Goal: Task Accomplishment & Management: Manage account settings

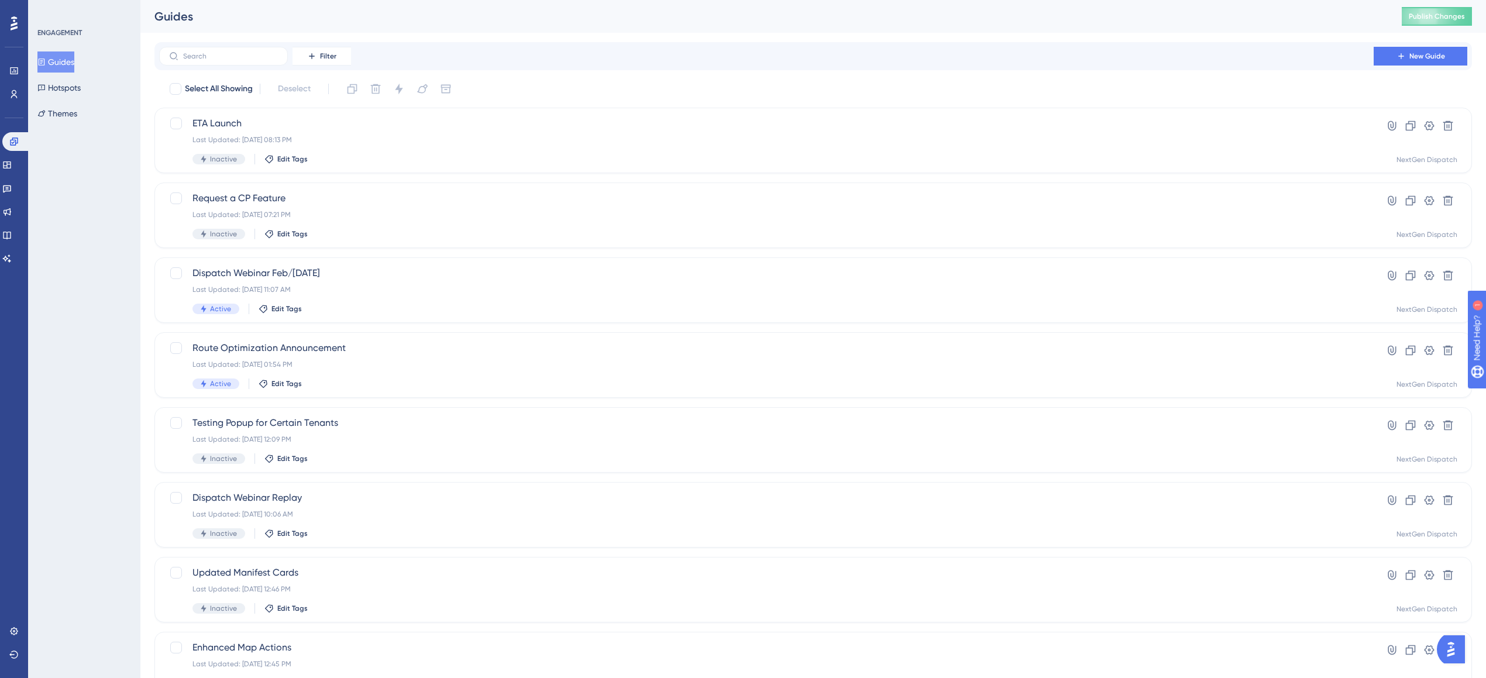
click at [804, 91] on div "Select All Showing Deselect" at bounding box center [819, 89] width 1303 height 19
click at [788, 123] on span "ETA Launch" at bounding box center [766, 123] width 1148 height 14
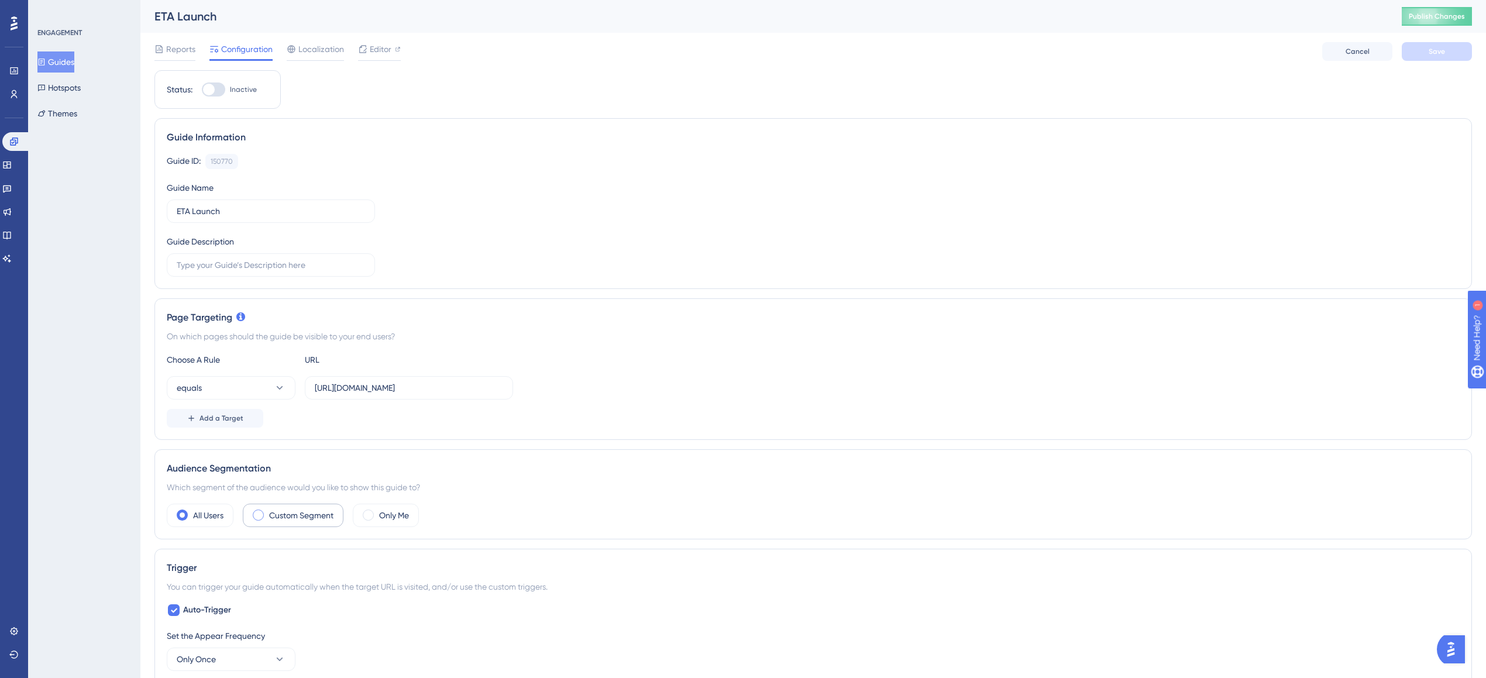
click at [289, 518] on label "Custom Segment" at bounding box center [301, 515] width 64 height 14
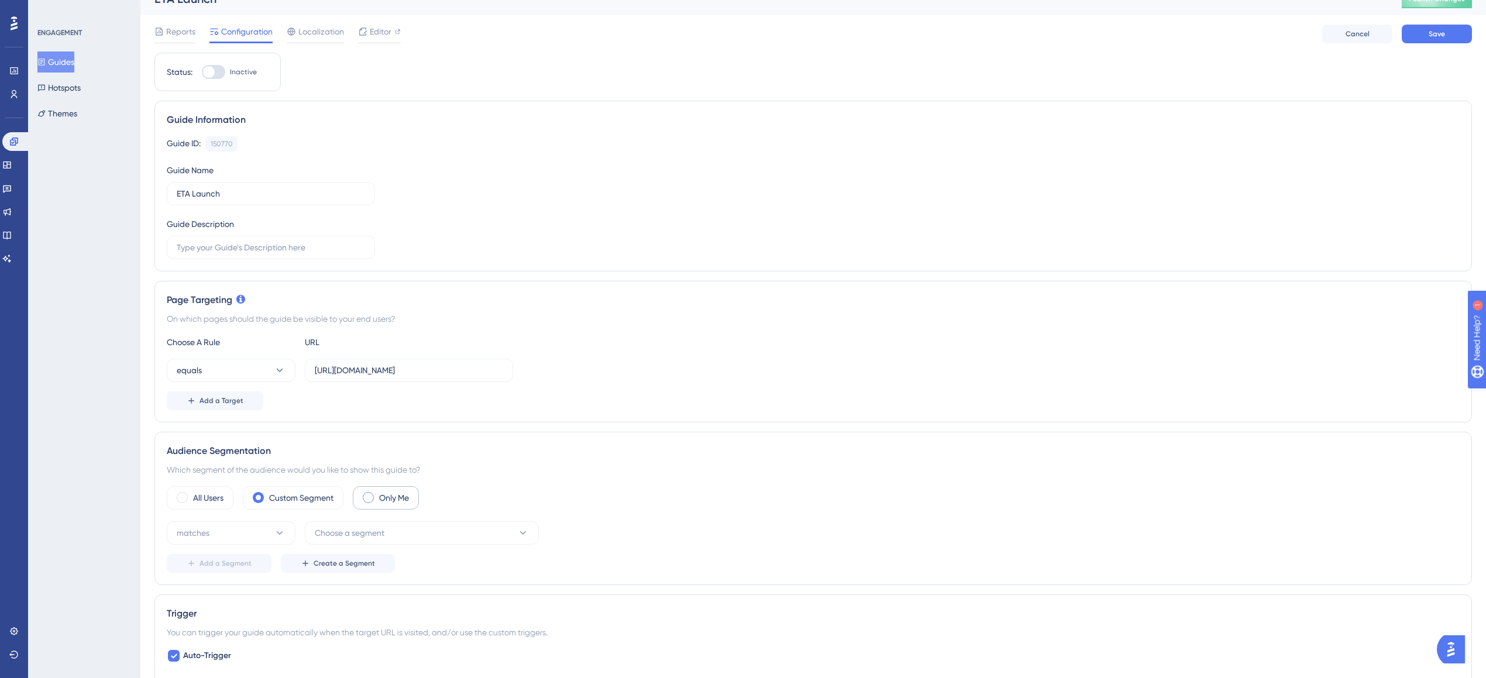
scroll to position [21, 0]
click at [257, 528] on button "matches" at bounding box center [231, 529] width 129 height 23
click at [230, 583] on span "doesn't match" at bounding box center [210, 588] width 53 height 14
click at [345, 530] on span "Choose a segment" at bounding box center [350, 529] width 70 height 14
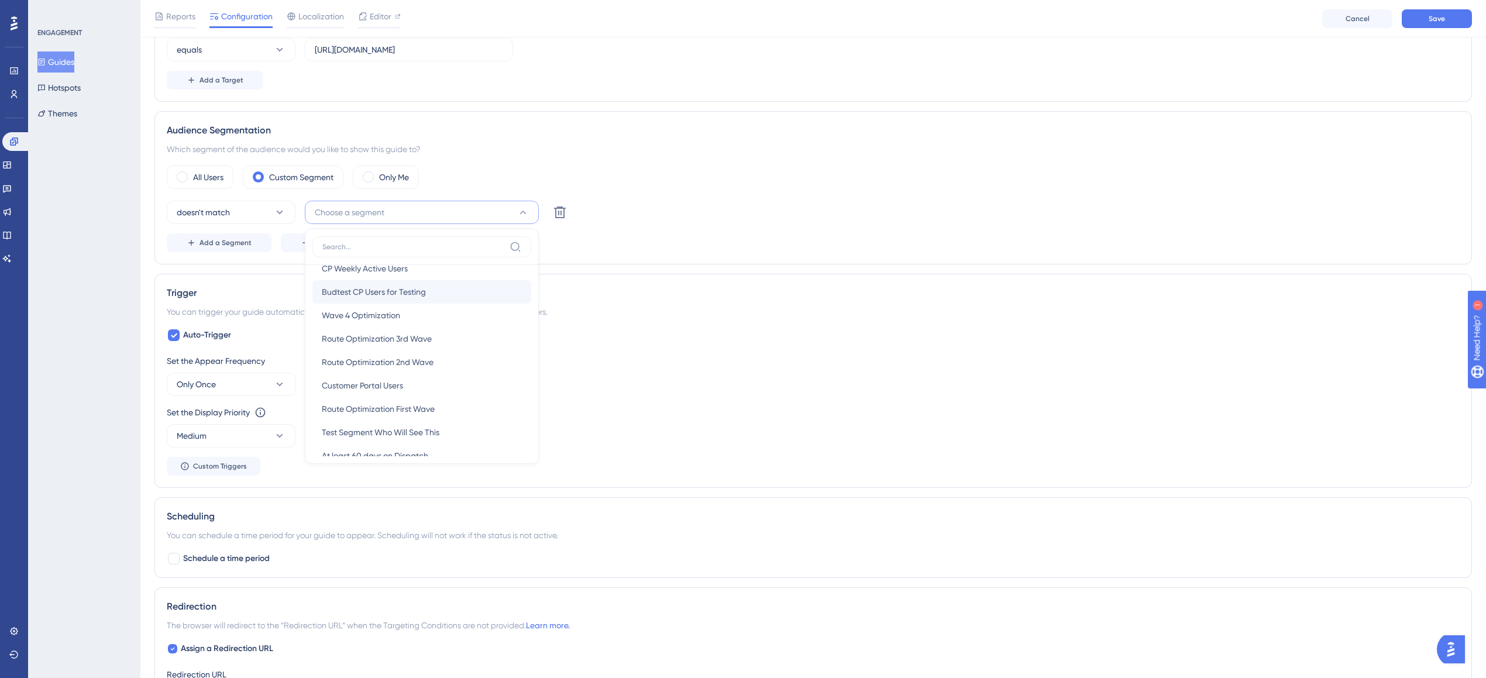
scroll to position [0, 0]
click at [828, 348] on div "Auto-Trigger Set the Appear Frequency Only Once Set the Display Priority This o…" at bounding box center [813, 401] width 1293 height 147
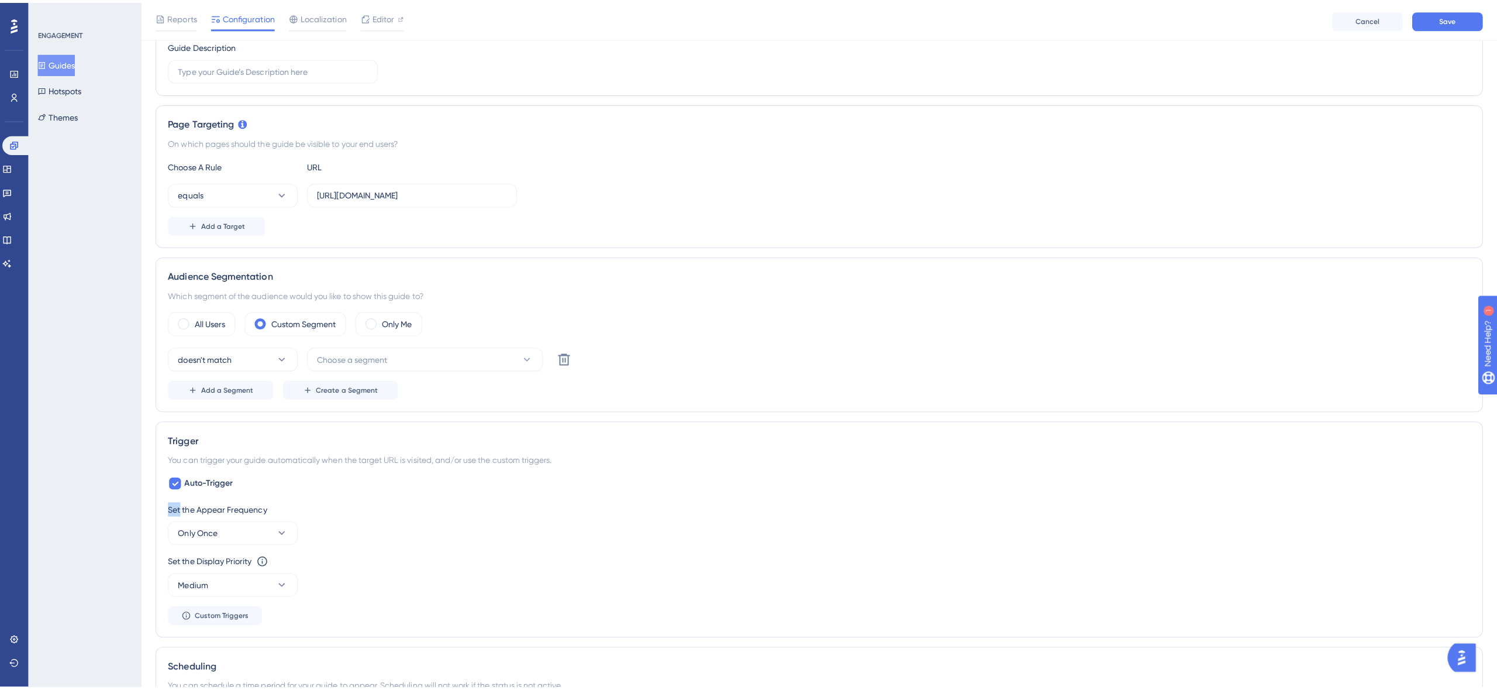
scroll to position [174, 0]
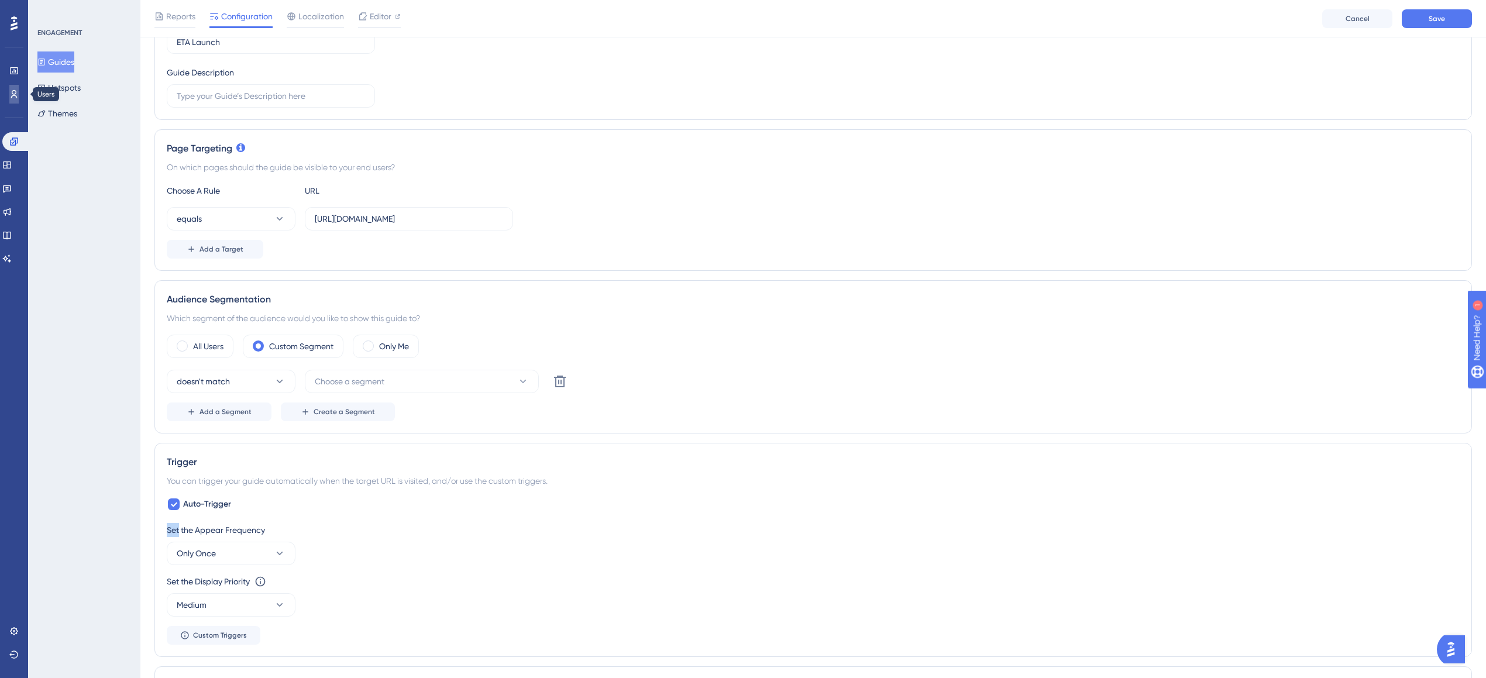
click at [0, 0] on icon at bounding box center [0, 0] width 0 height 0
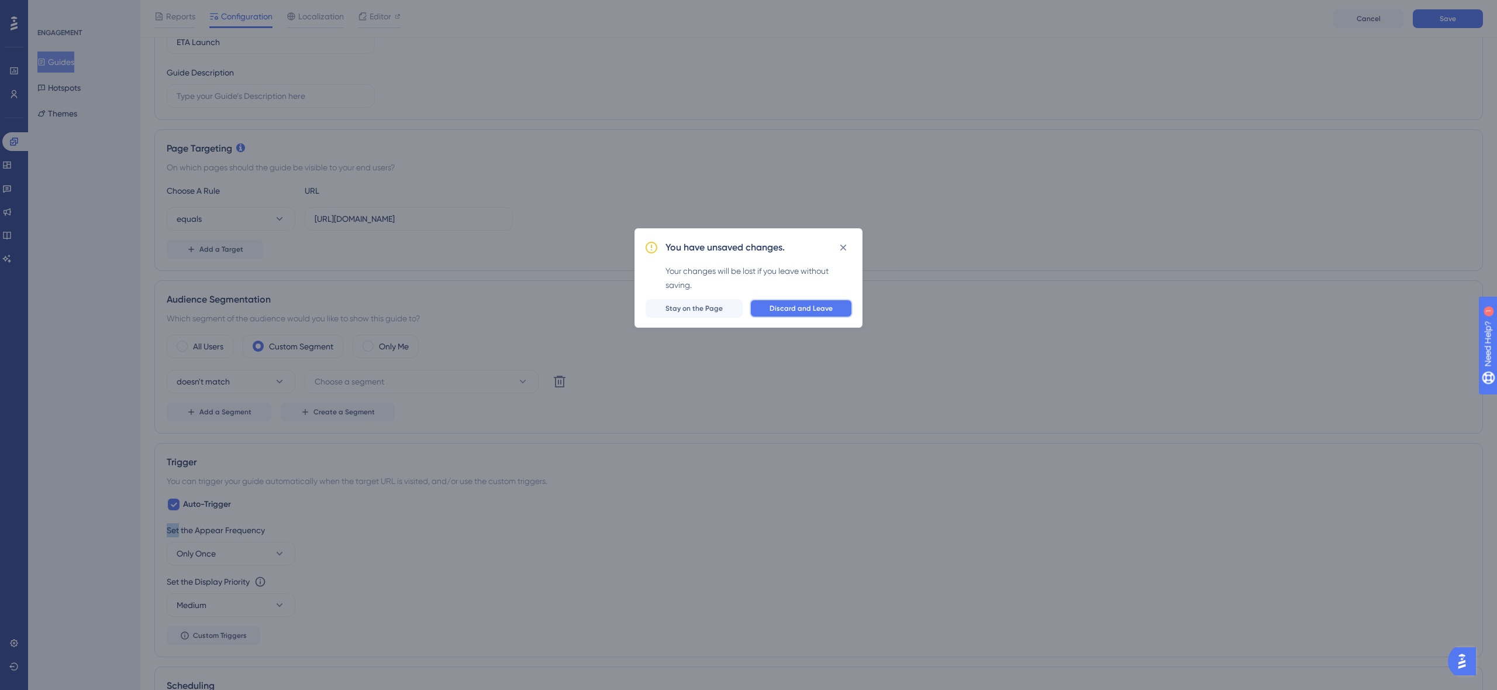
click at [773, 310] on span "Discard and Leave" at bounding box center [801, 308] width 63 height 9
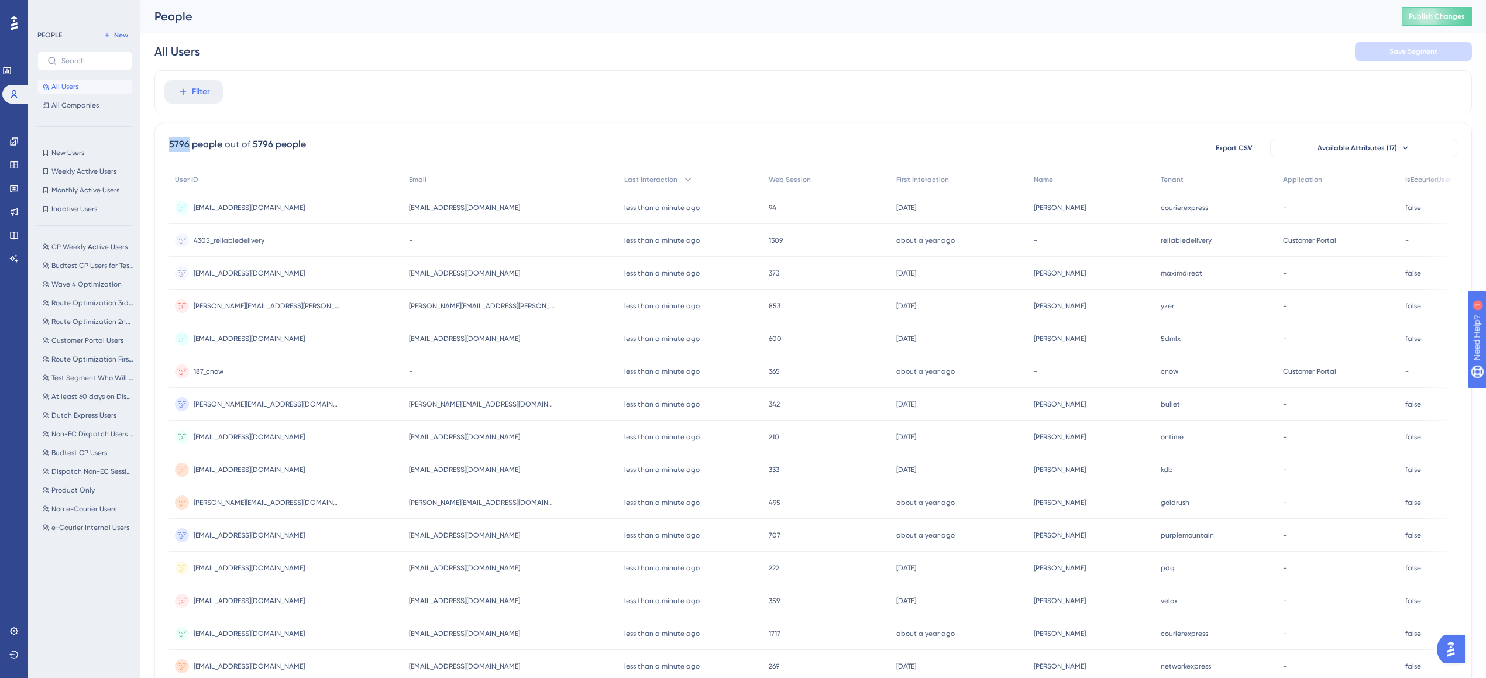
click at [815, 93] on div "Filter" at bounding box center [812, 91] width 1317 height 43
click at [350, 98] on div "Filter" at bounding box center [812, 91] width 1317 height 43
click at [114, 35] on span "New" at bounding box center [121, 34] width 14 height 9
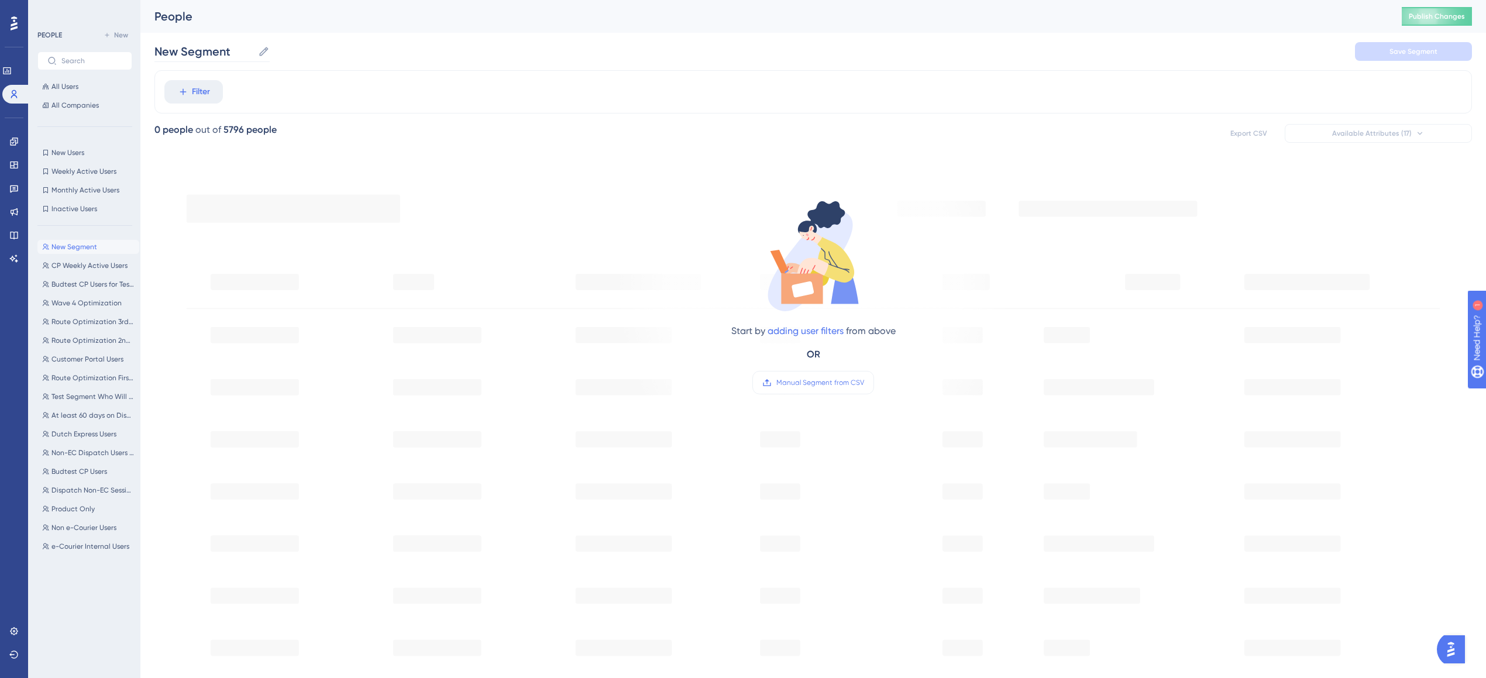
click at [266, 47] on icon at bounding box center [263, 51] width 9 height 9
click at [253, 47] on input "New Segment" at bounding box center [203, 51] width 99 height 16
type input "N"
type input "Not USPack"
click at [307, 82] on div "Filter" at bounding box center [812, 91] width 1317 height 43
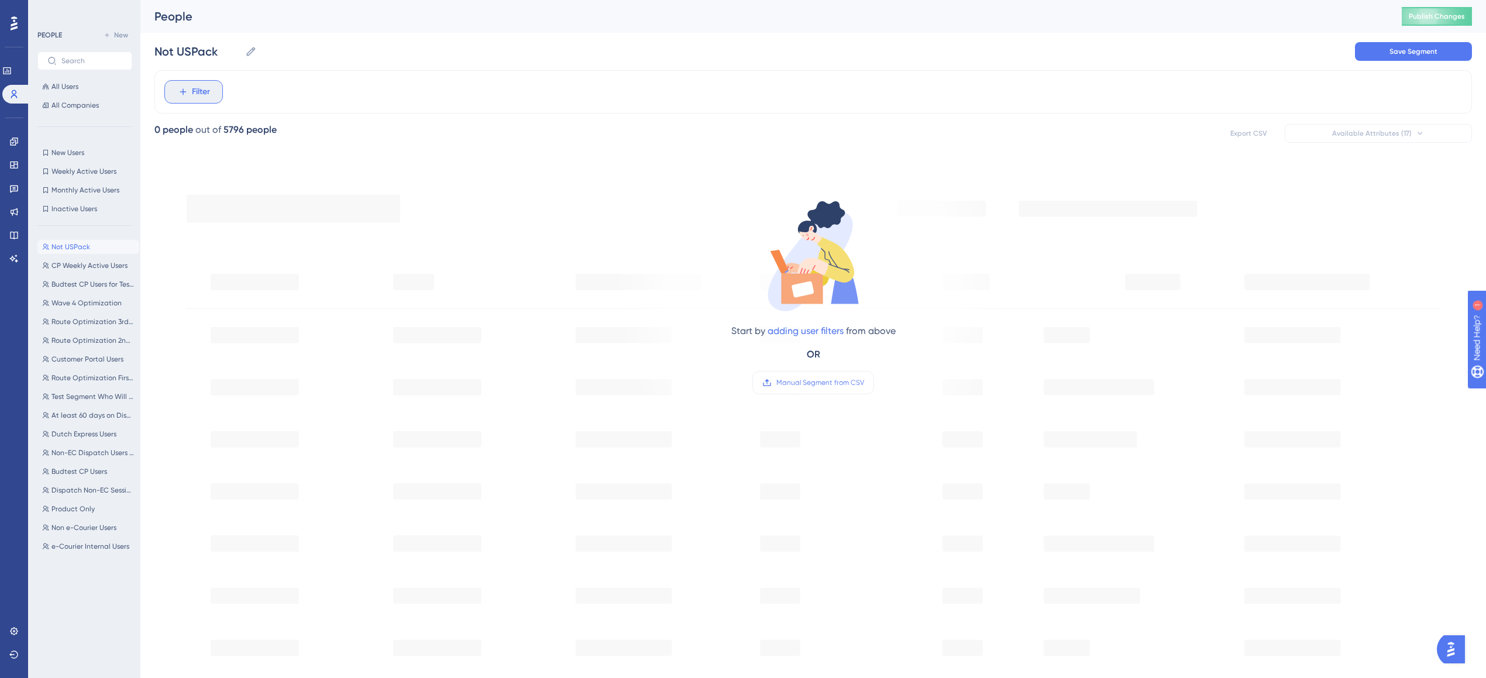
click at [208, 85] on span "Filter" at bounding box center [201, 92] width 18 height 14
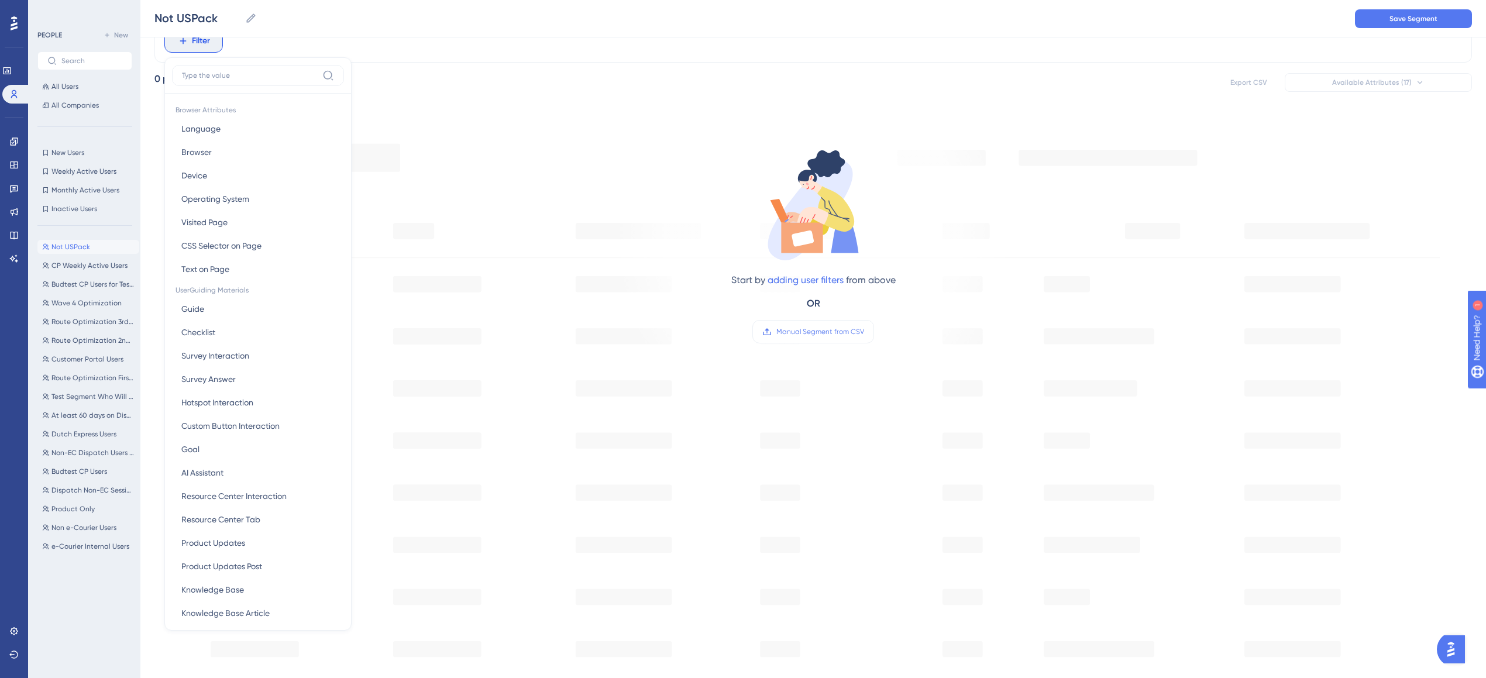
scroll to position [6, 0]
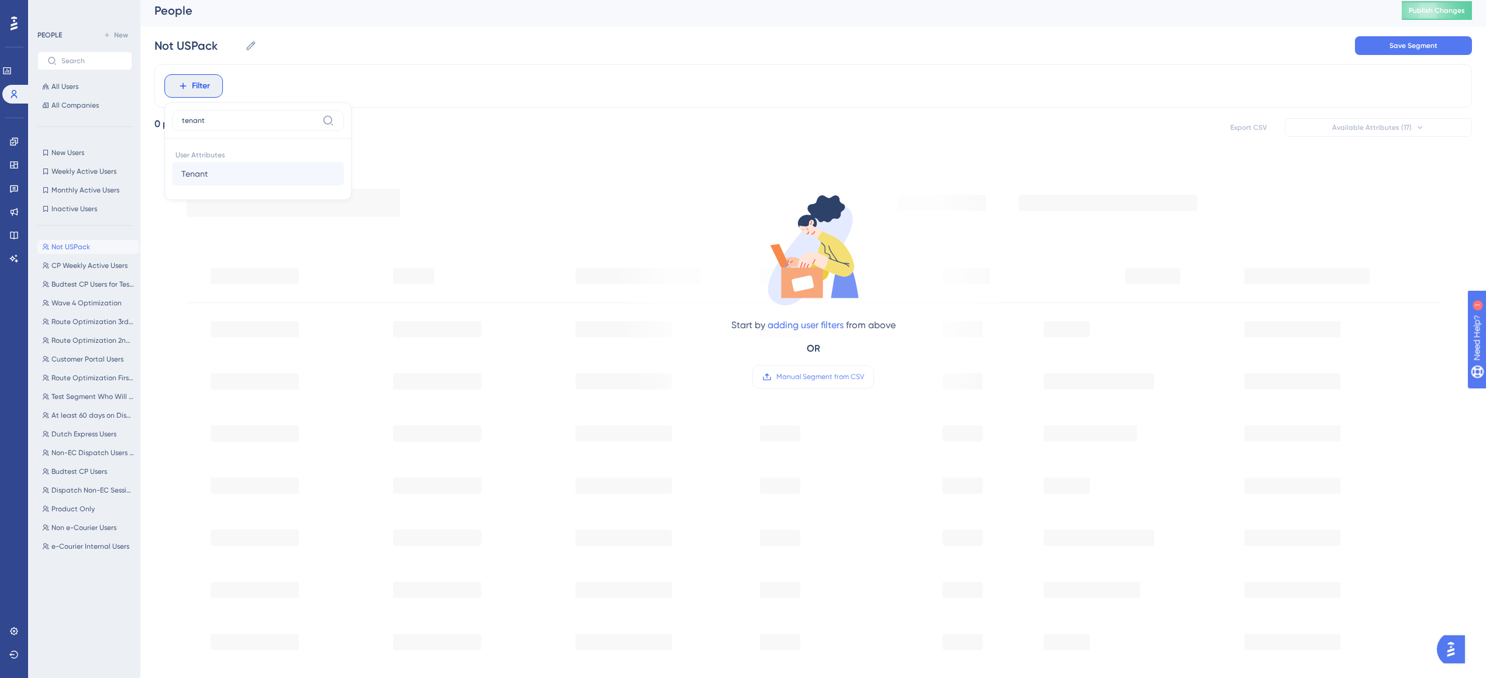
type input "tenant"
click at [297, 169] on button "Tenant Tenant" at bounding box center [258, 173] width 172 height 23
click at [214, 164] on div "is not" at bounding box center [241, 164] width 128 height 14
click at [229, 160] on input "text" at bounding box center [241, 160] width 109 height 8
type input "networkexpress"
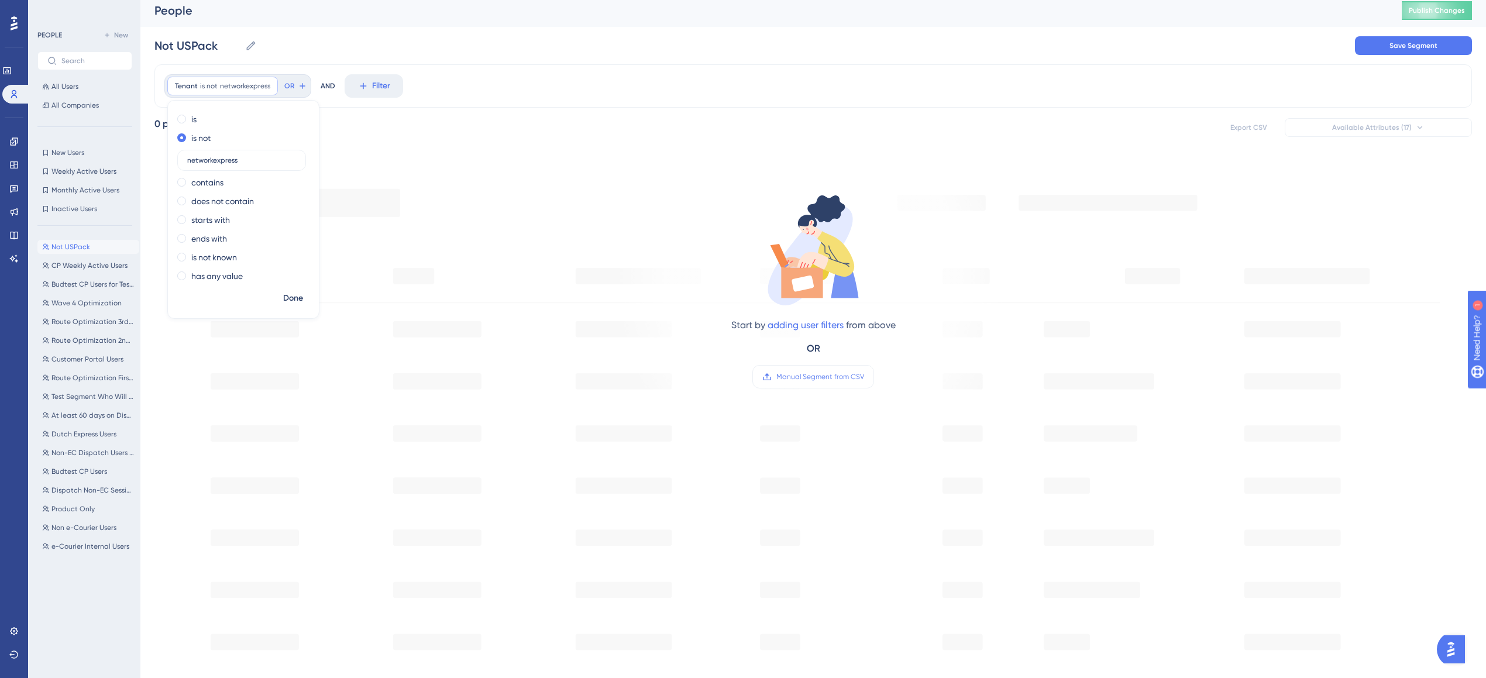
click at [422, 140] on div "Tenant is not networkexpress networkexpress Remove is is not networkexpress con…" at bounding box center [812, 469] width 1317 height 810
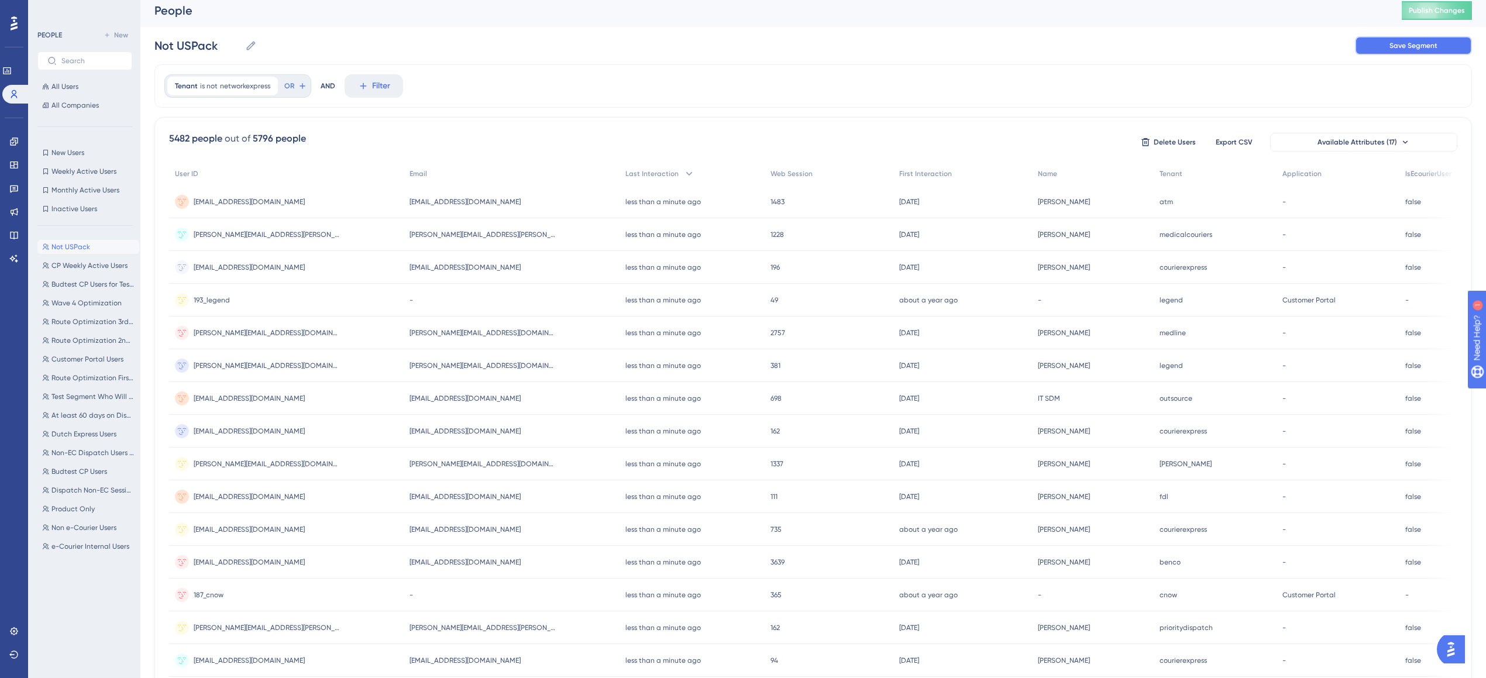
click at [1398, 47] on span "Save Segment" at bounding box center [1413, 45] width 48 height 9
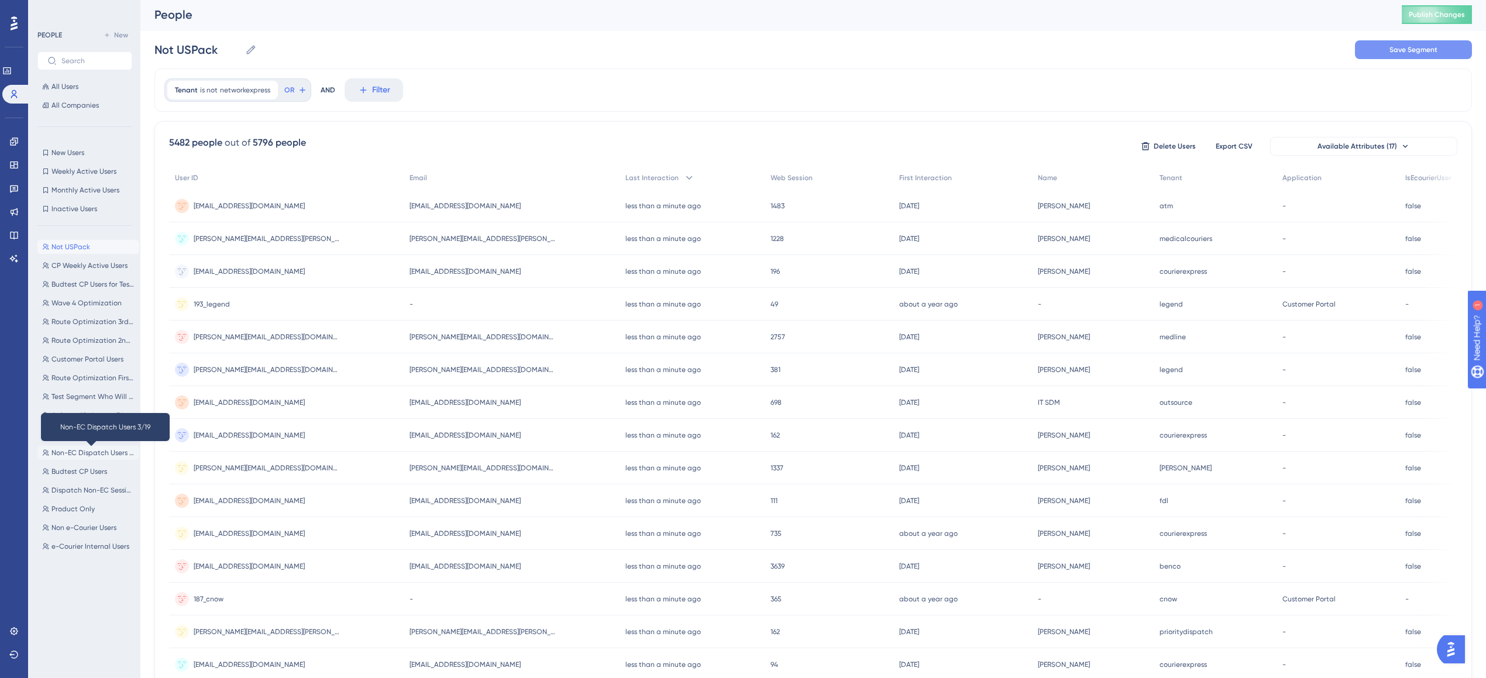
scroll to position [0, 0]
click at [80, 304] on span "Wave 4 Optimization" at bounding box center [86, 302] width 70 height 9
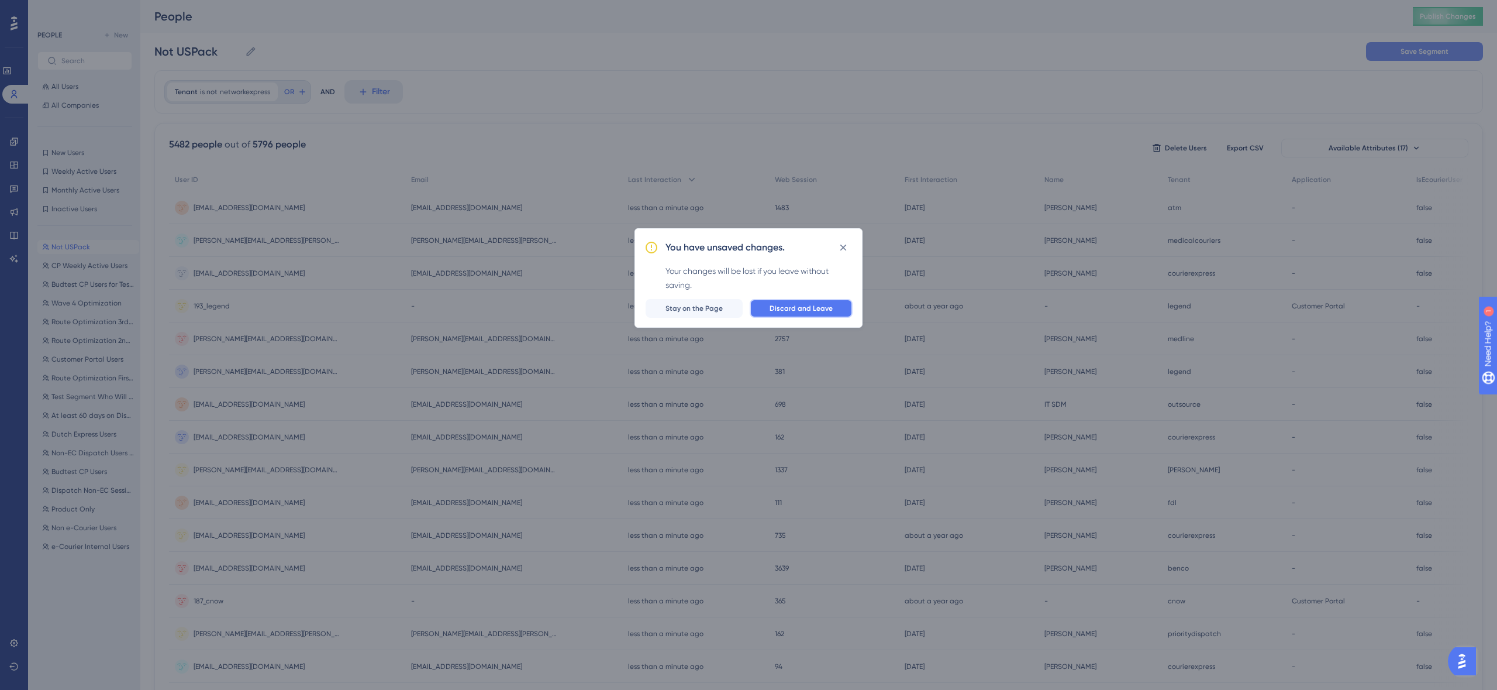
click at [792, 304] on span "Discard and Leave" at bounding box center [801, 308] width 63 height 9
type input "Wave 4 Optimization"
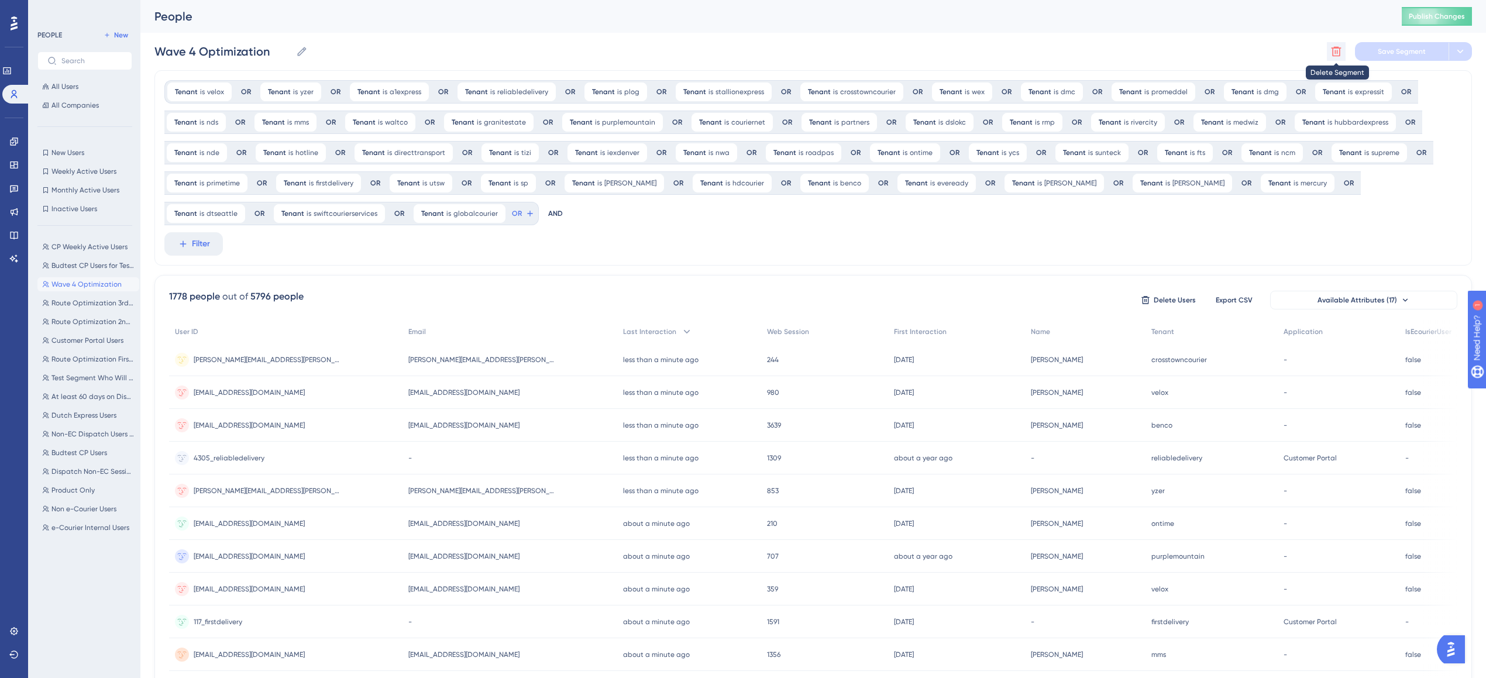
click at [1335, 53] on icon at bounding box center [1336, 52] width 10 height 10
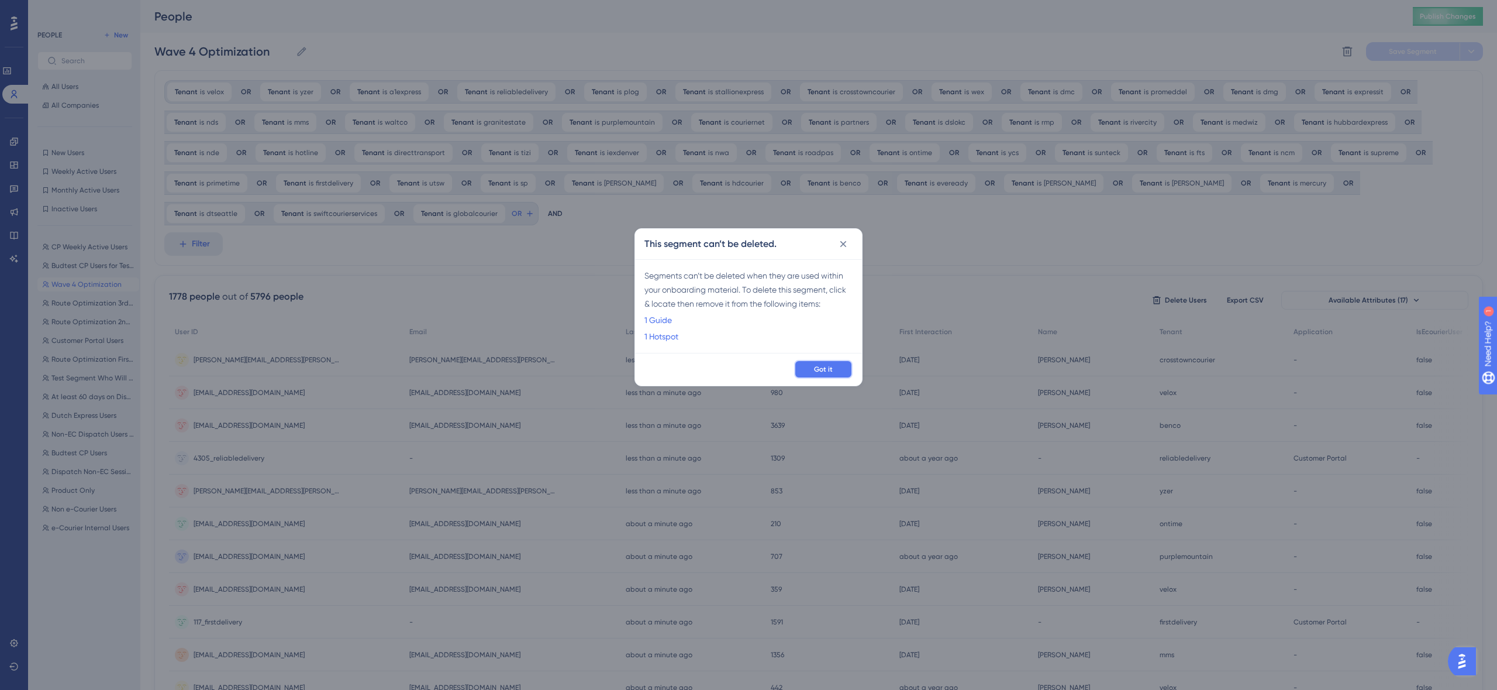
click at [821, 361] on button "Got it" at bounding box center [823, 369] width 58 height 19
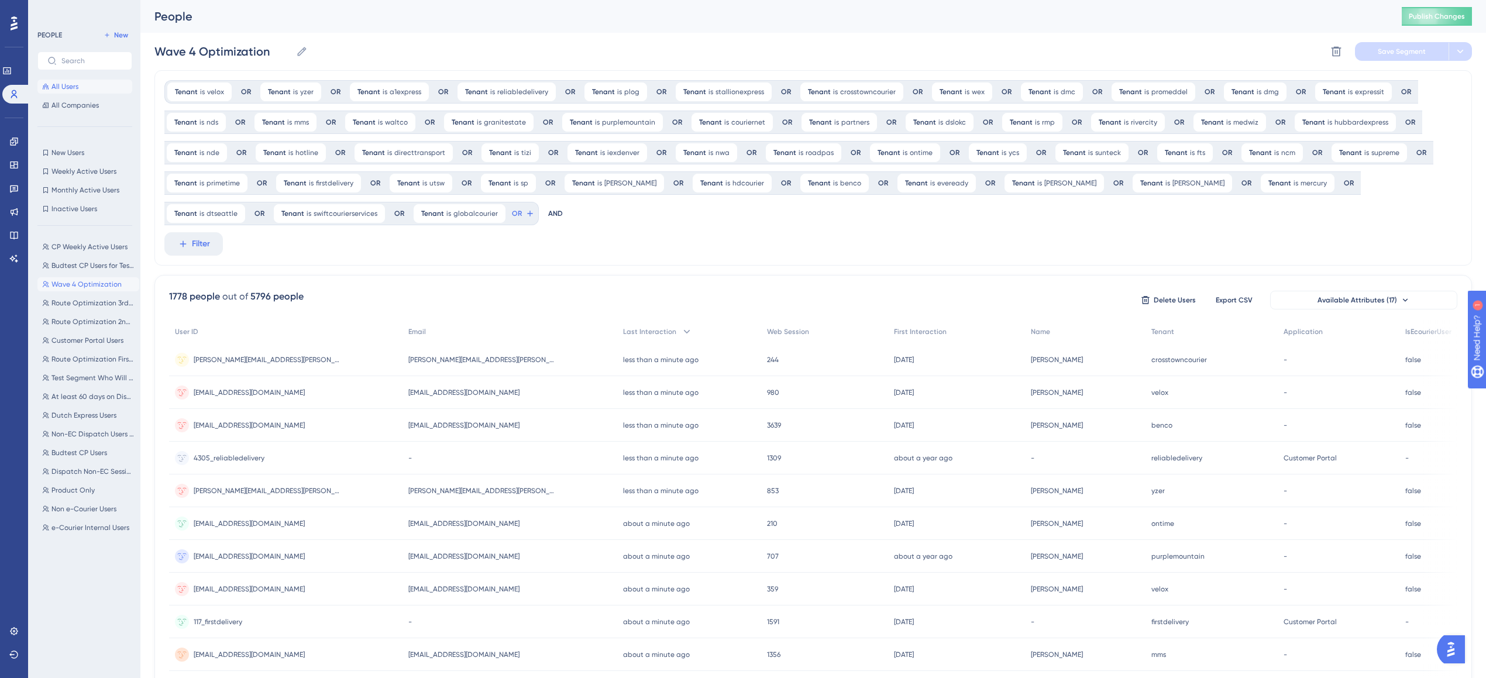
click at [67, 88] on span "All Users" at bounding box center [64, 86] width 27 height 9
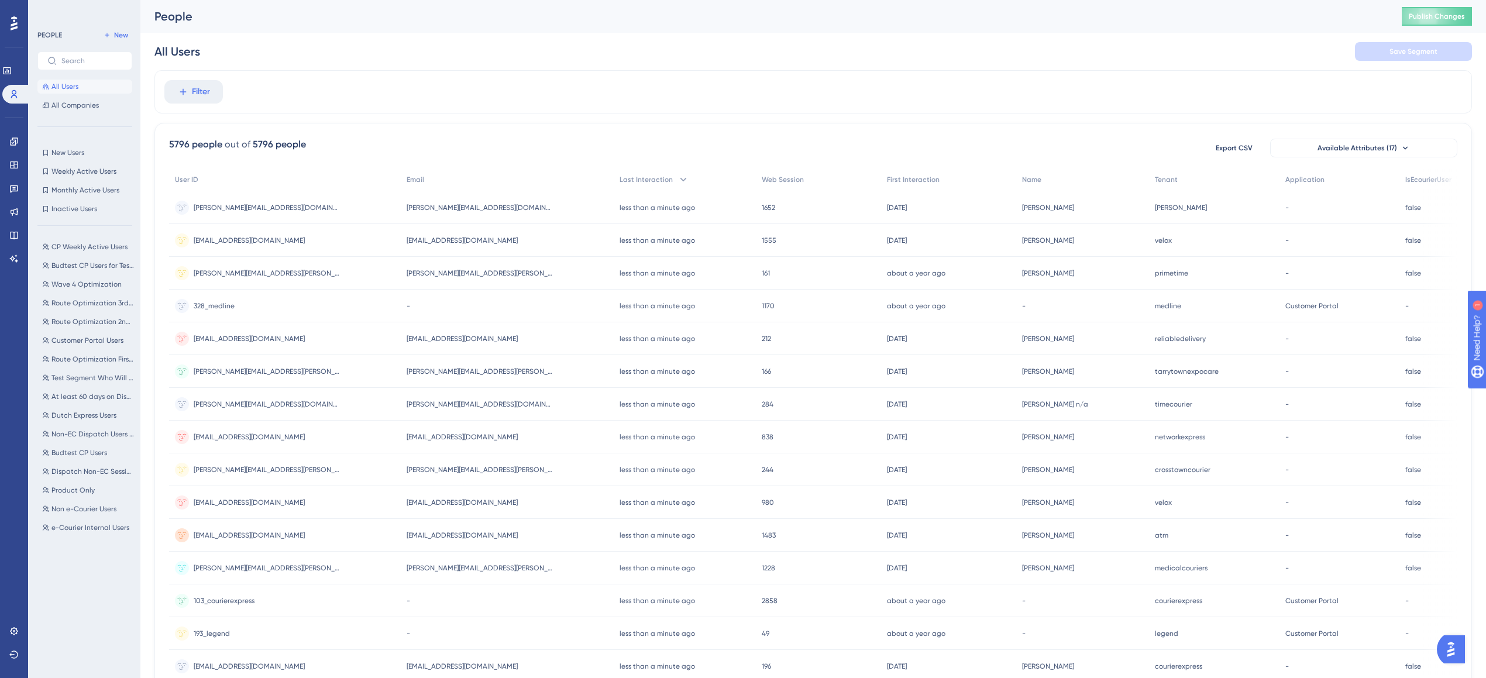
click at [928, 82] on div "Filter" at bounding box center [812, 91] width 1317 height 43
click at [64, 148] on span "New Users" at bounding box center [67, 152] width 33 height 9
click at [70, 91] on button "All Users" at bounding box center [84, 87] width 95 height 14
click at [109, 32] on icon at bounding box center [107, 35] width 7 height 7
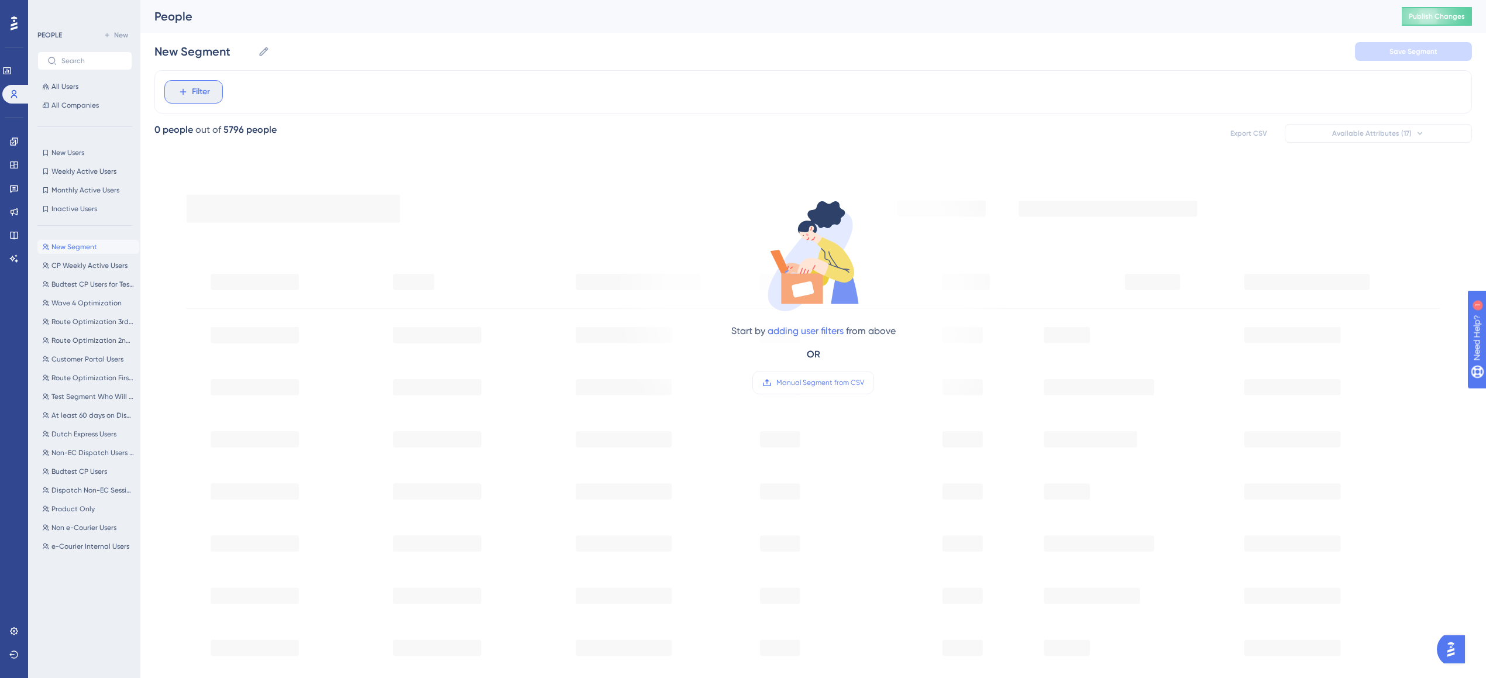
click at [212, 97] on button "Filter" at bounding box center [193, 91] width 58 height 23
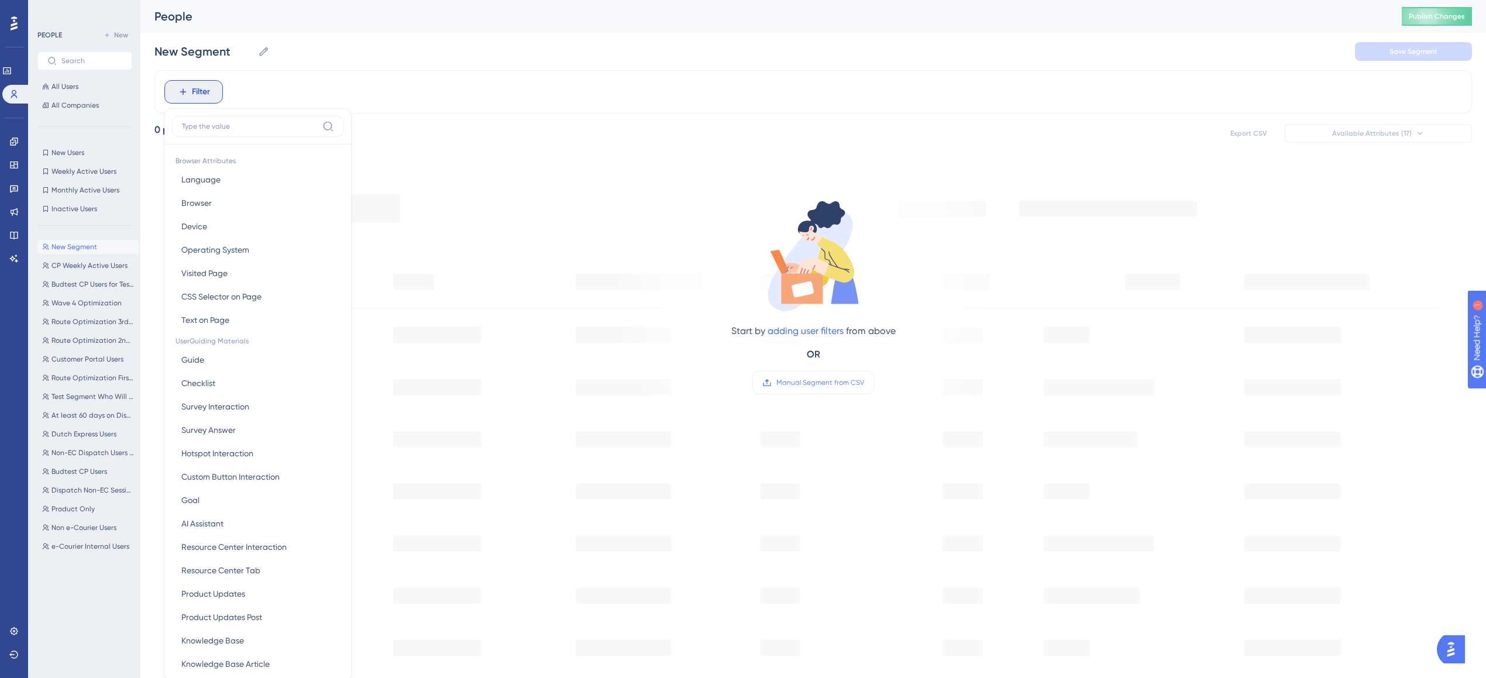
scroll to position [56, 0]
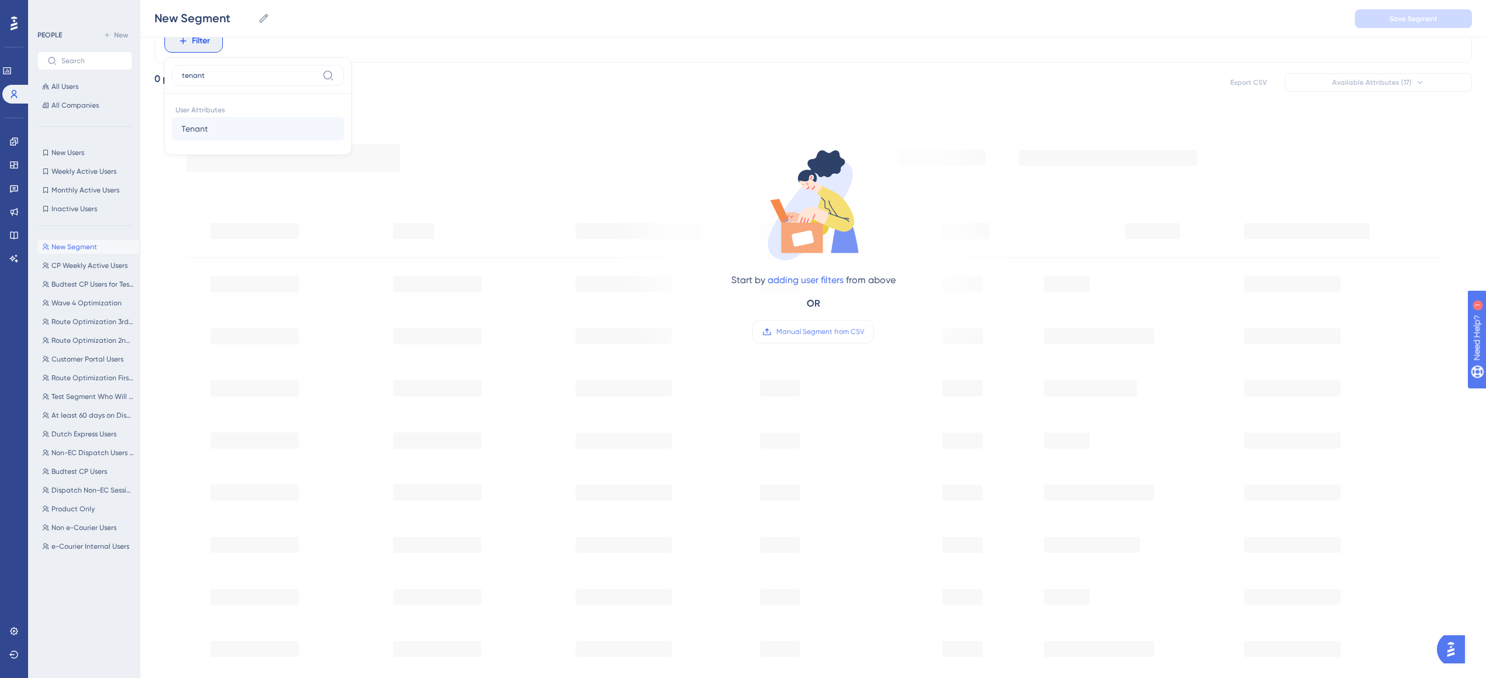
type input "tenant"
click at [229, 135] on button "Tenant Tenant" at bounding box center [258, 128] width 172 height 23
click at [192, 120] on label "is not" at bounding box center [200, 119] width 19 height 14
type input "networkexpress"
click at [364, 112] on div "Start by adding user filters from above OR Manual Segment from CSV" at bounding box center [812, 470] width 1317 height 717
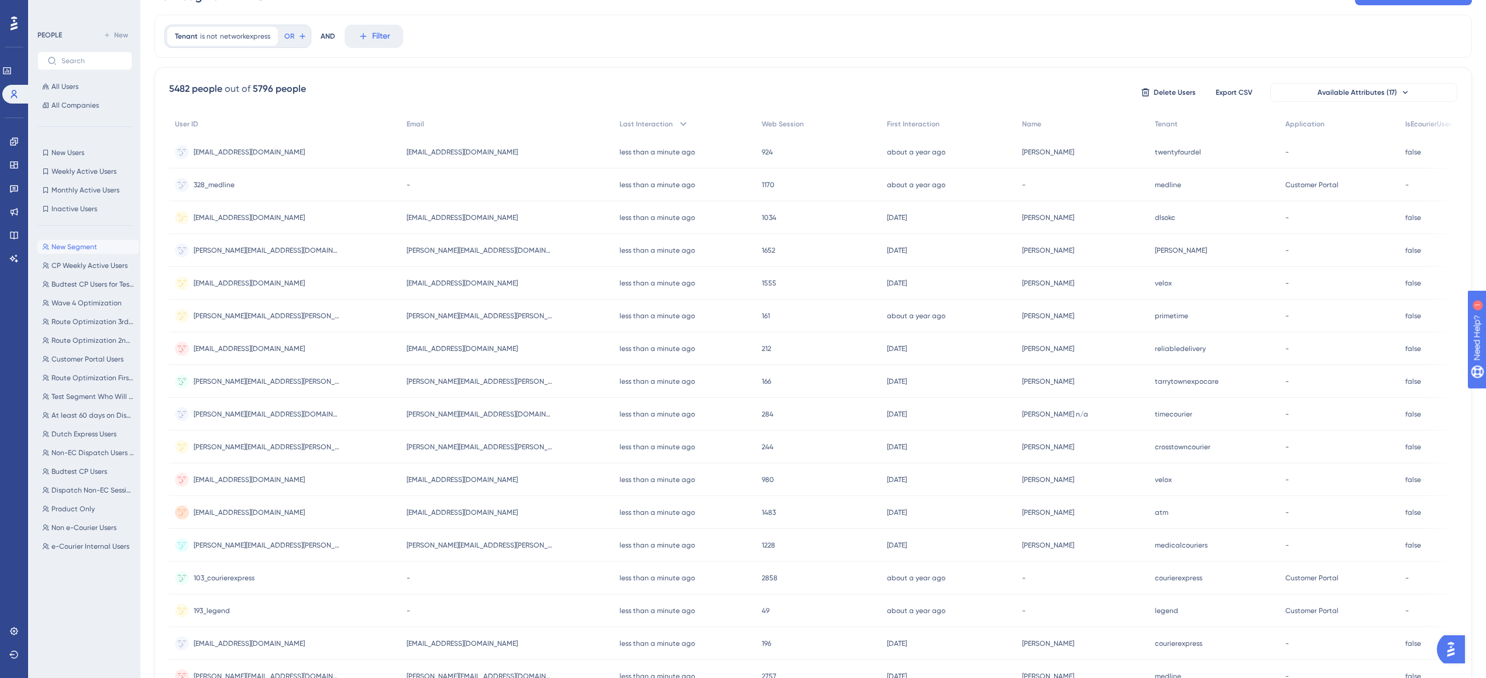
scroll to position [0, 0]
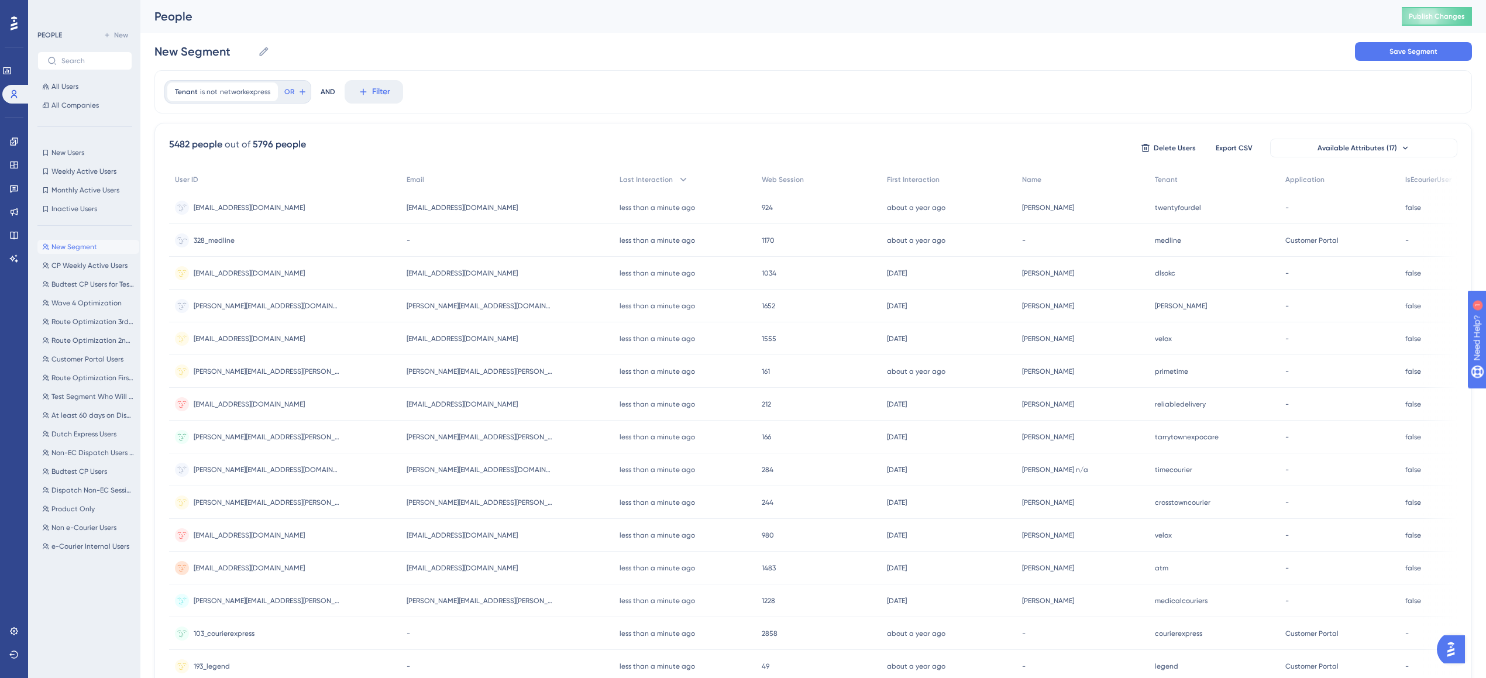
click at [1048, 231] on div "-" at bounding box center [1082, 240] width 133 height 33
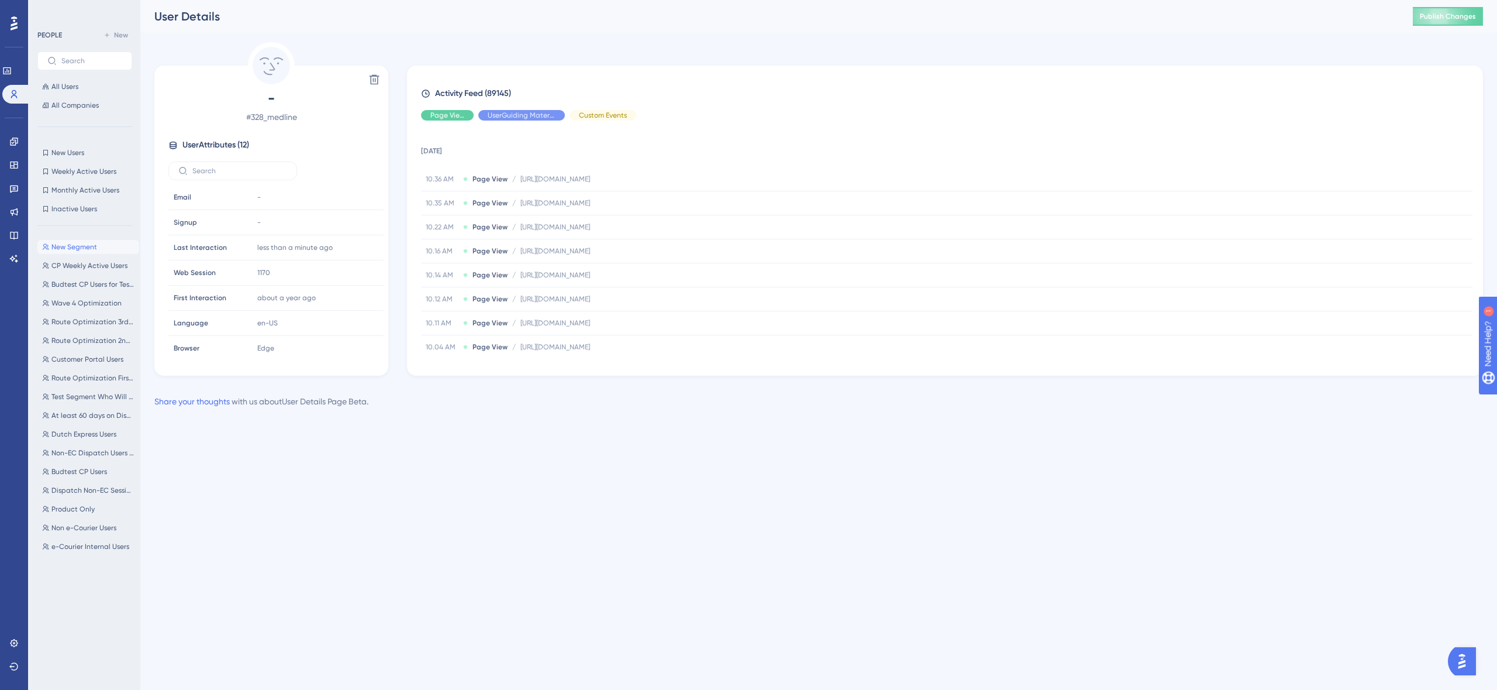
click at [75, 249] on span "New Segment" at bounding box center [74, 246] width 46 height 9
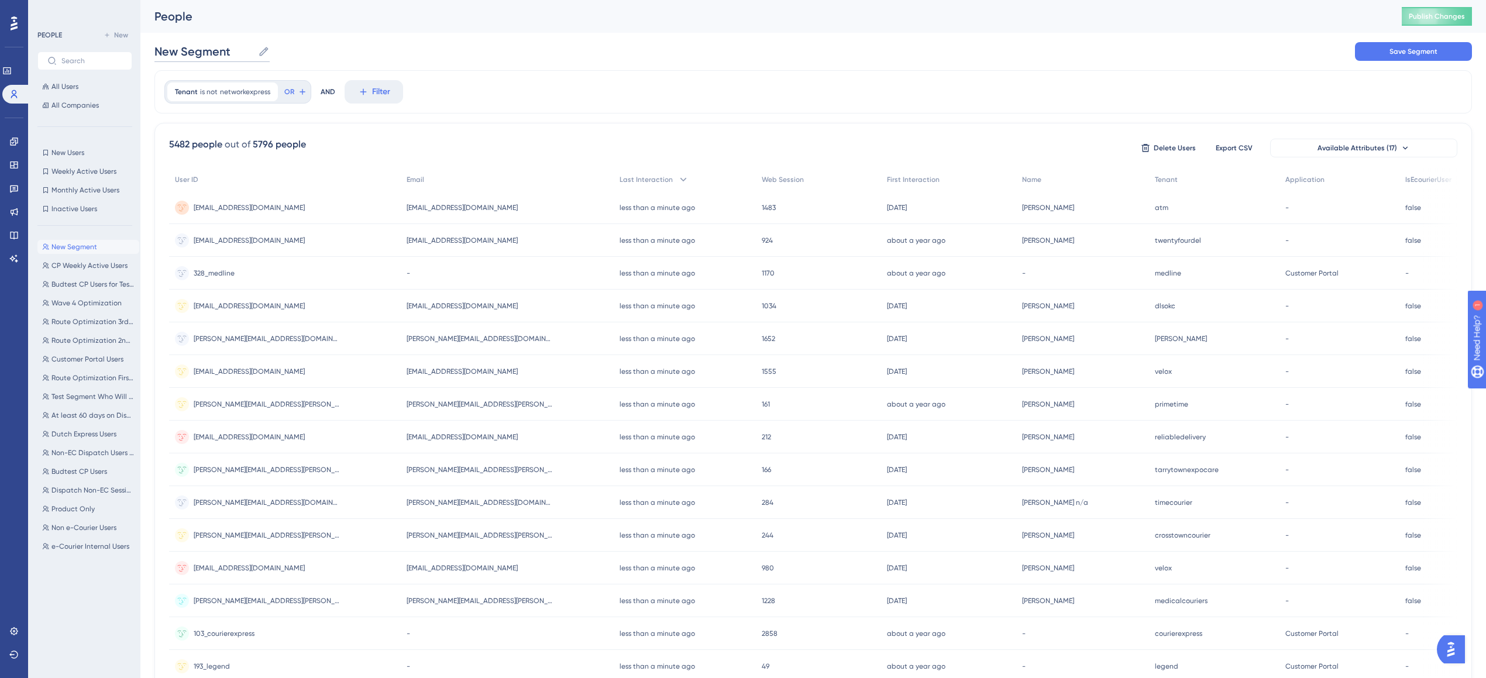
click at [202, 44] on input "New Segment" at bounding box center [203, 51] width 99 height 16
type input "M"
click at [469, 35] on div "Not USPack Not USPack Save Segment" at bounding box center [812, 51] width 1317 height 37
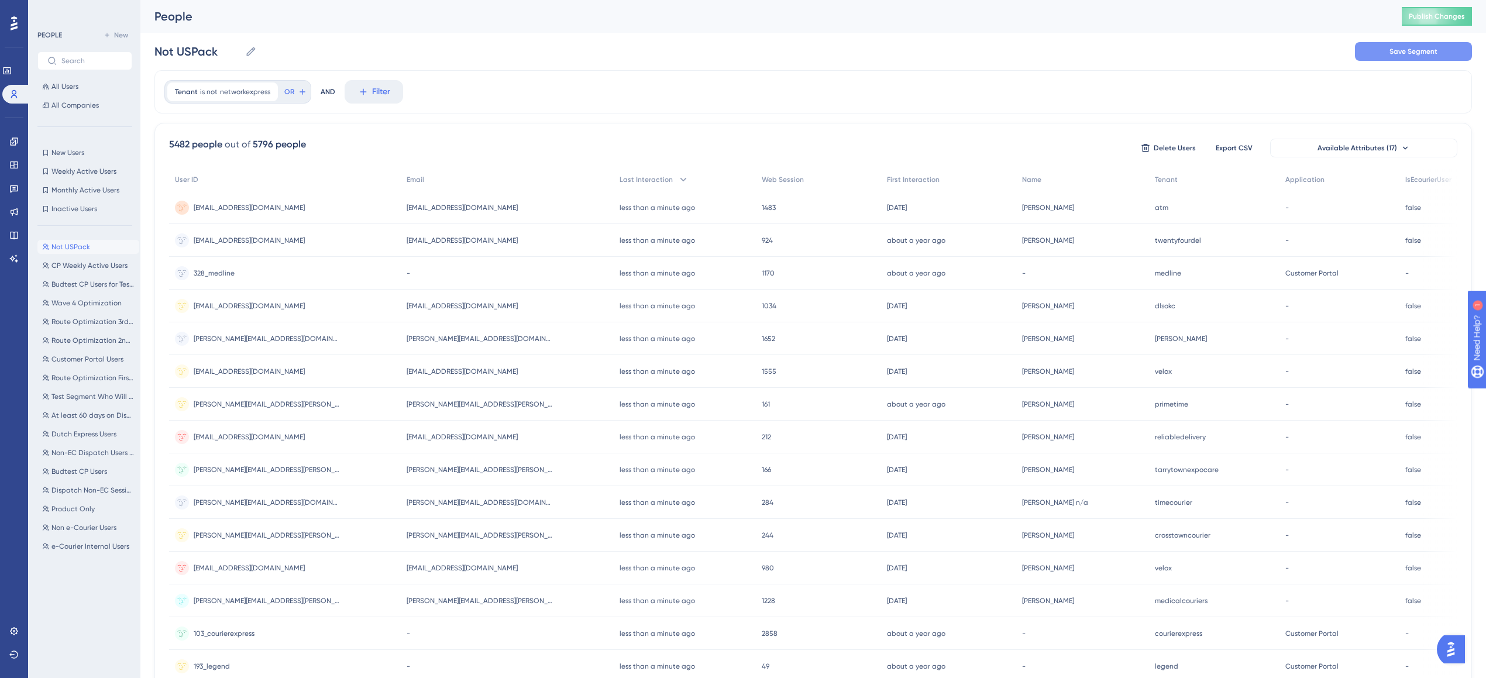
click at [1371, 57] on button "Save Segment" at bounding box center [1413, 51] width 117 height 19
click at [77, 310] on div "Not USPack Not USPack CP Weekly Active Users CP Weekly Active Users Budtest CP …" at bounding box center [88, 446] width 102 height 422
click at [81, 296] on button "Wave 4 Optimization Wave 4 Optimization" at bounding box center [88, 303] width 102 height 14
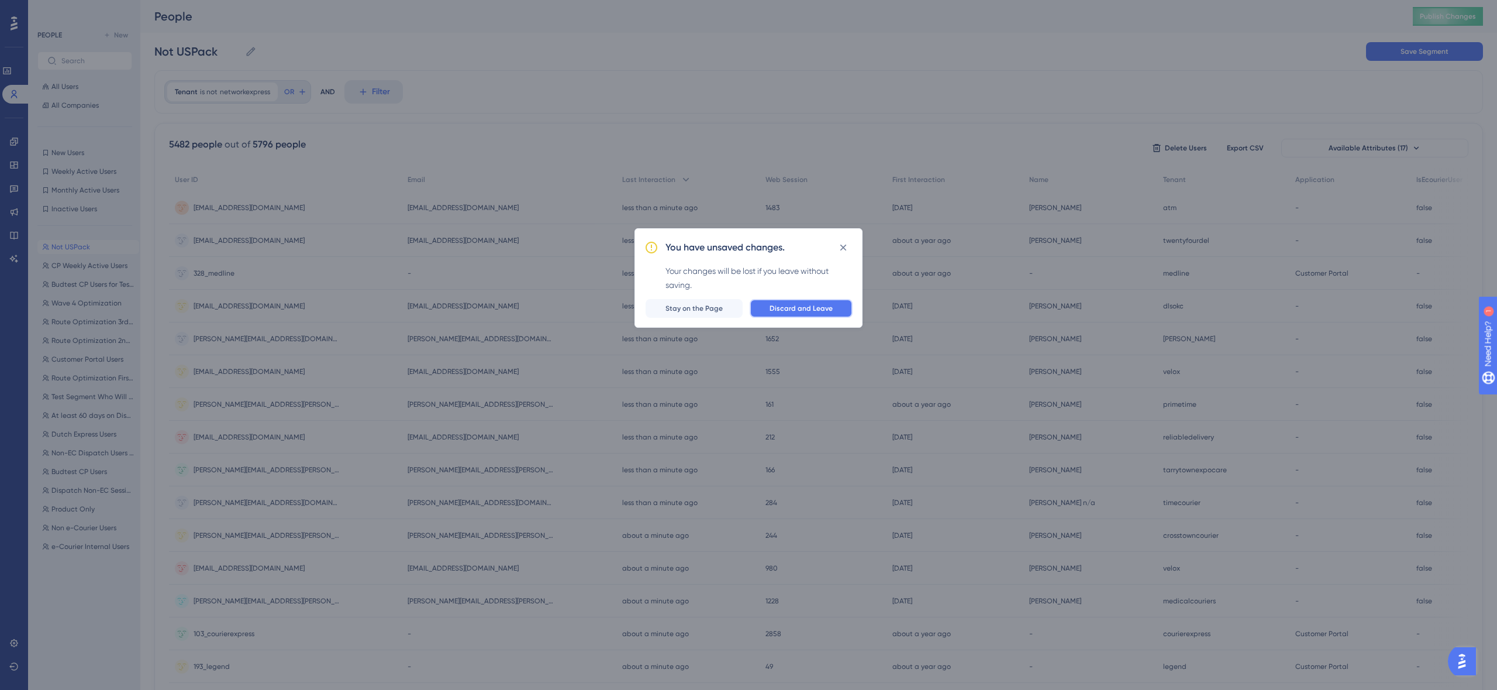
click at [790, 308] on span "Discard and Leave" at bounding box center [801, 308] width 63 height 9
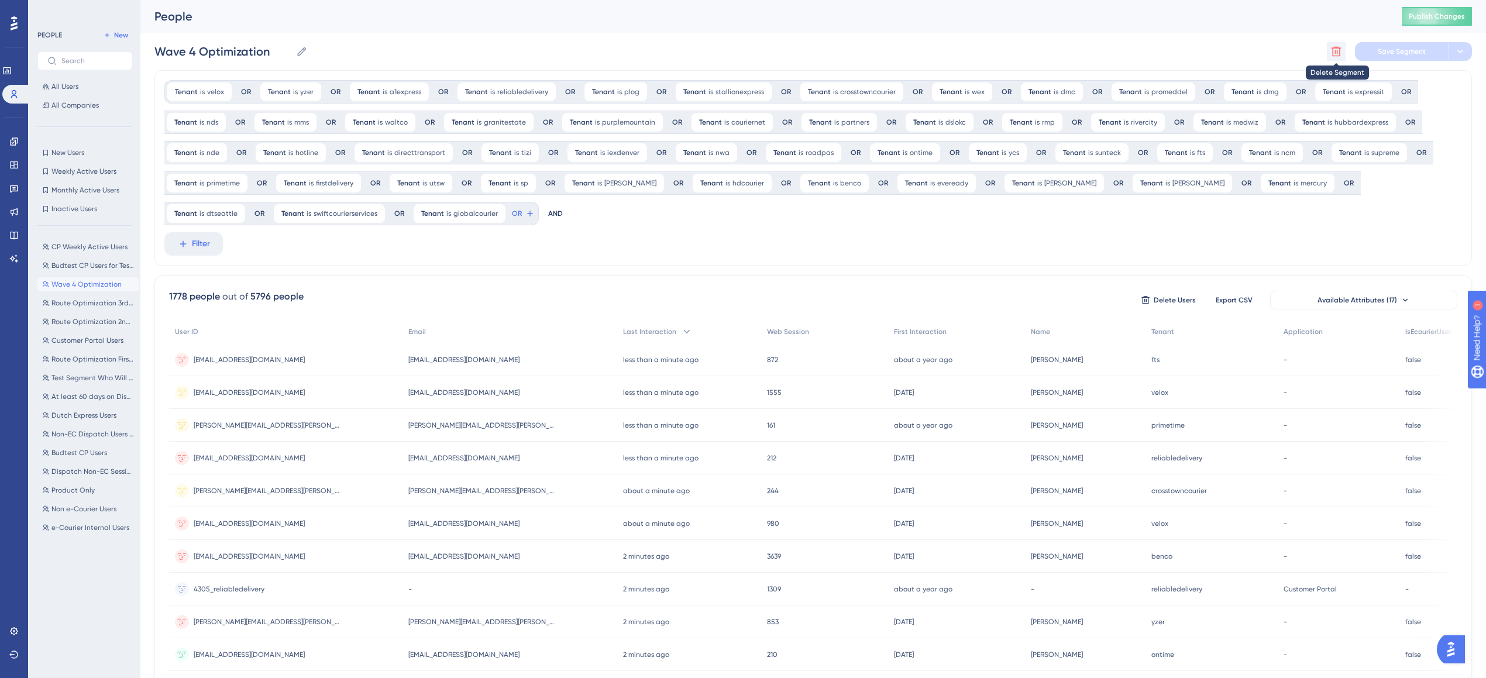
click at [1338, 54] on icon at bounding box center [1336, 52] width 12 height 12
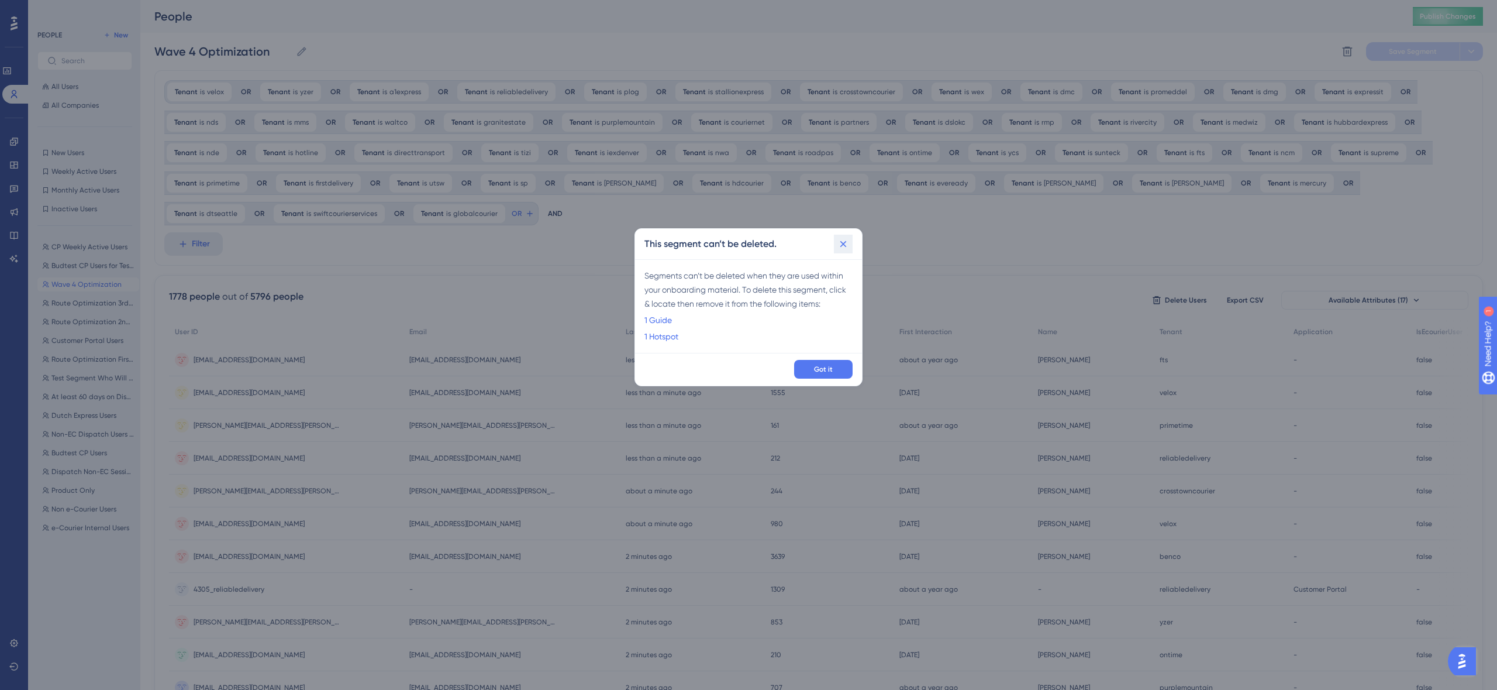
click at [842, 249] on button at bounding box center [843, 244] width 19 height 19
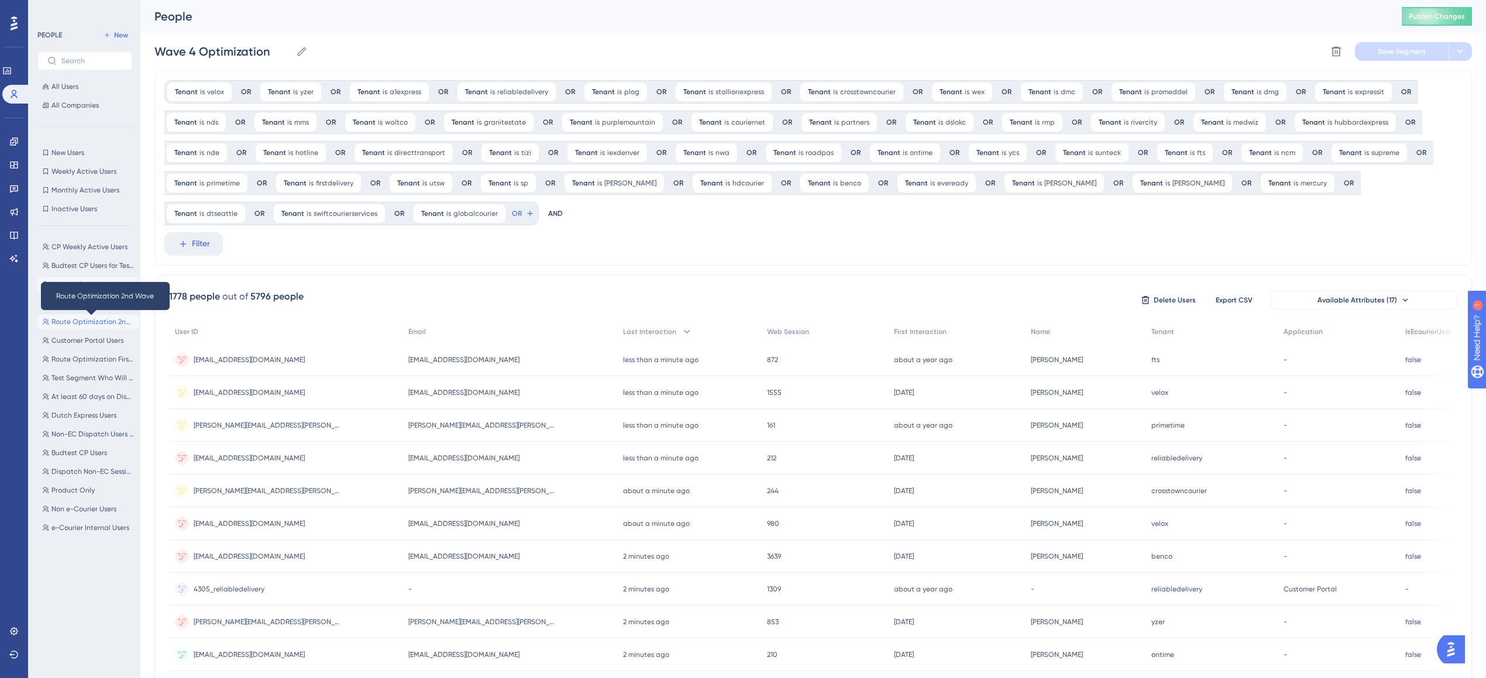
click at [77, 318] on span "Route Optimization 2nd Wave" at bounding box center [92, 321] width 83 height 9
type input "Route Optimization 2nd Wave"
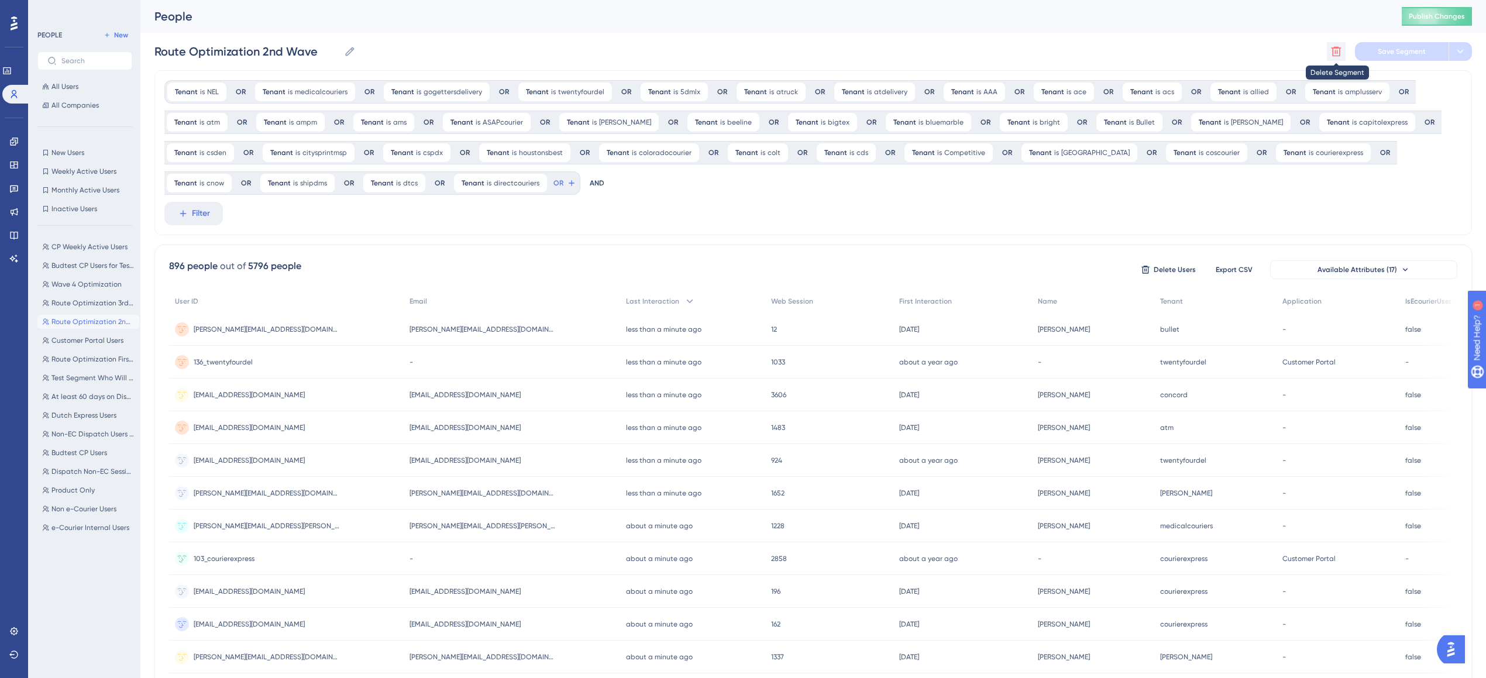
click at [1340, 49] on icon at bounding box center [1336, 52] width 10 height 10
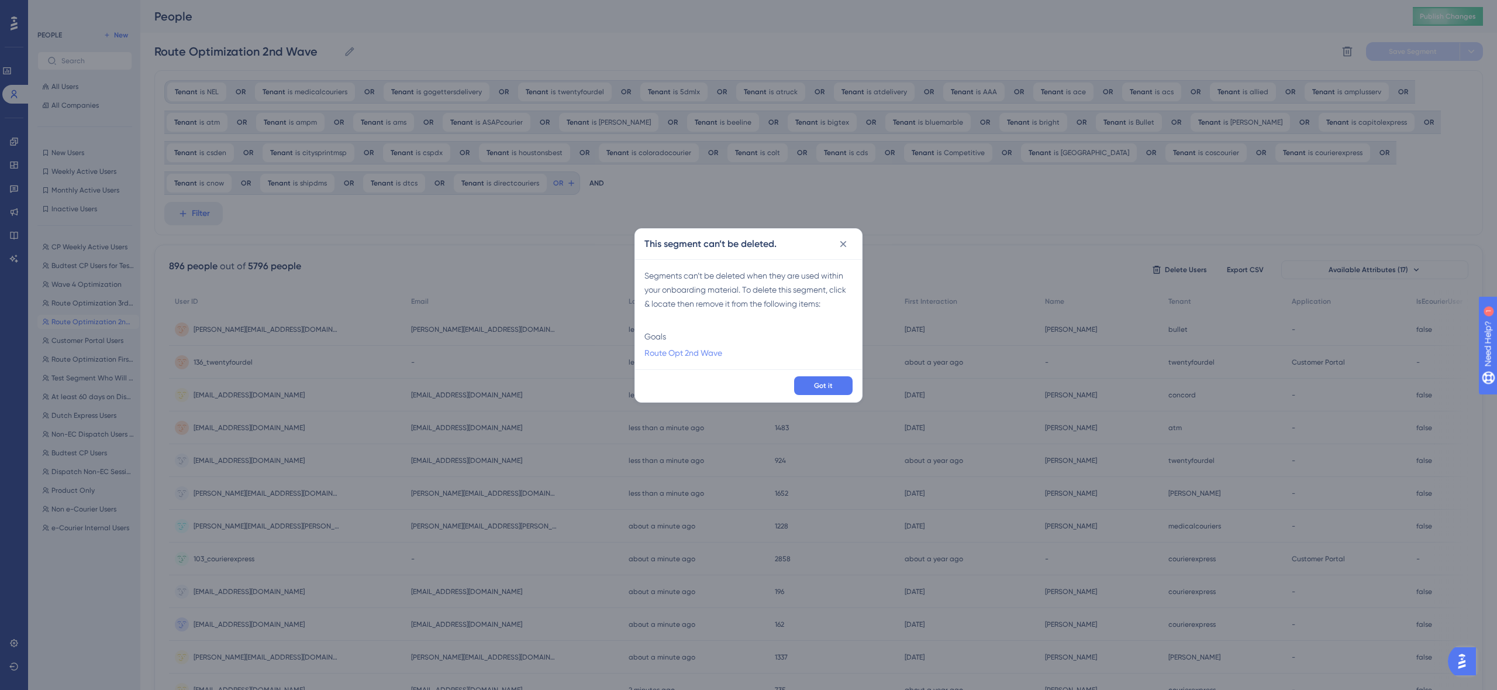
click at [679, 352] on link "Route Opt 2nd Wave" at bounding box center [684, 353] width 78 height 14
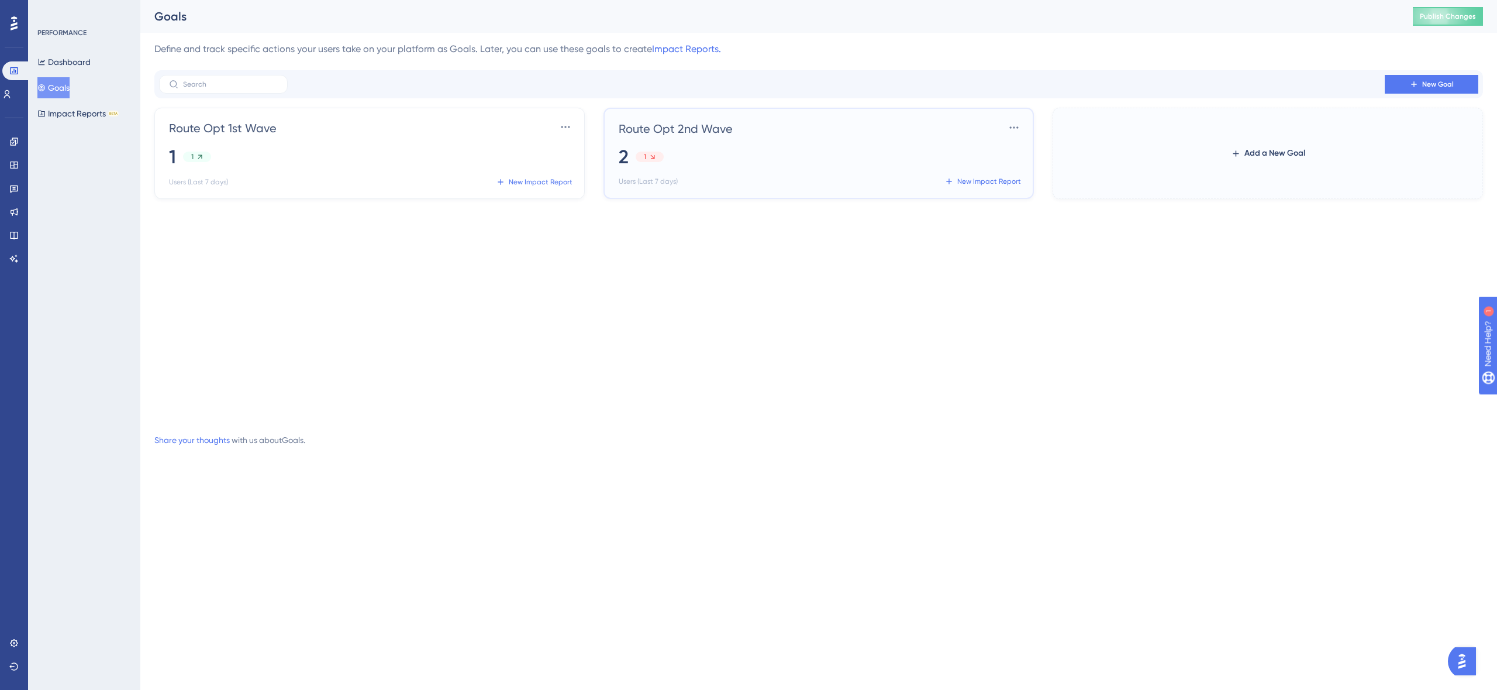
click at [803, 172] on div "Users (Last 7 days) New Impact Report" at bounding box center [821, 181] width 405 height 19
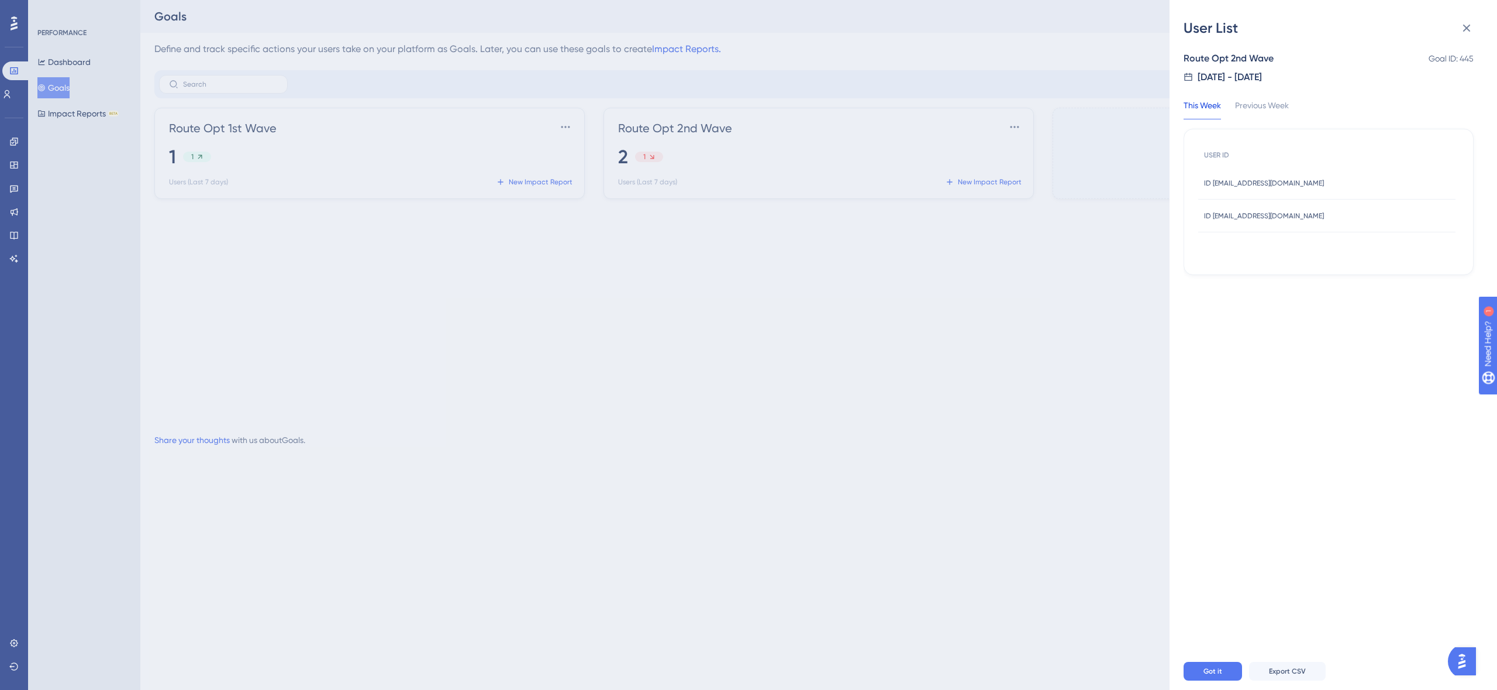
click at [1013, 440] on div "User List Route Opt 2nd Wave Goal ID: 445 [DATE] - [DATE] This Week Previous We…" at bounding box center [748, 345] width 1497 height 690
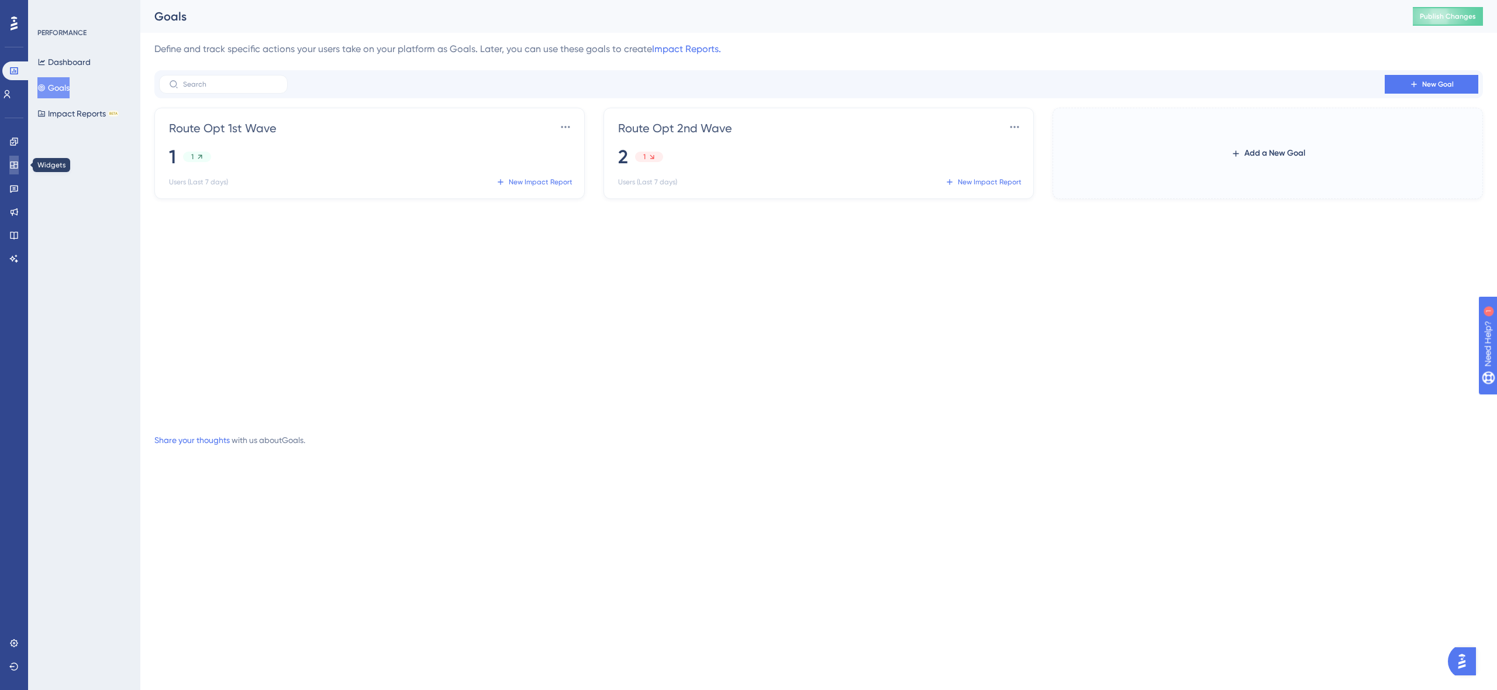
click at [13, 164] on icon at bounding box center [13, 164] width 9 height 9
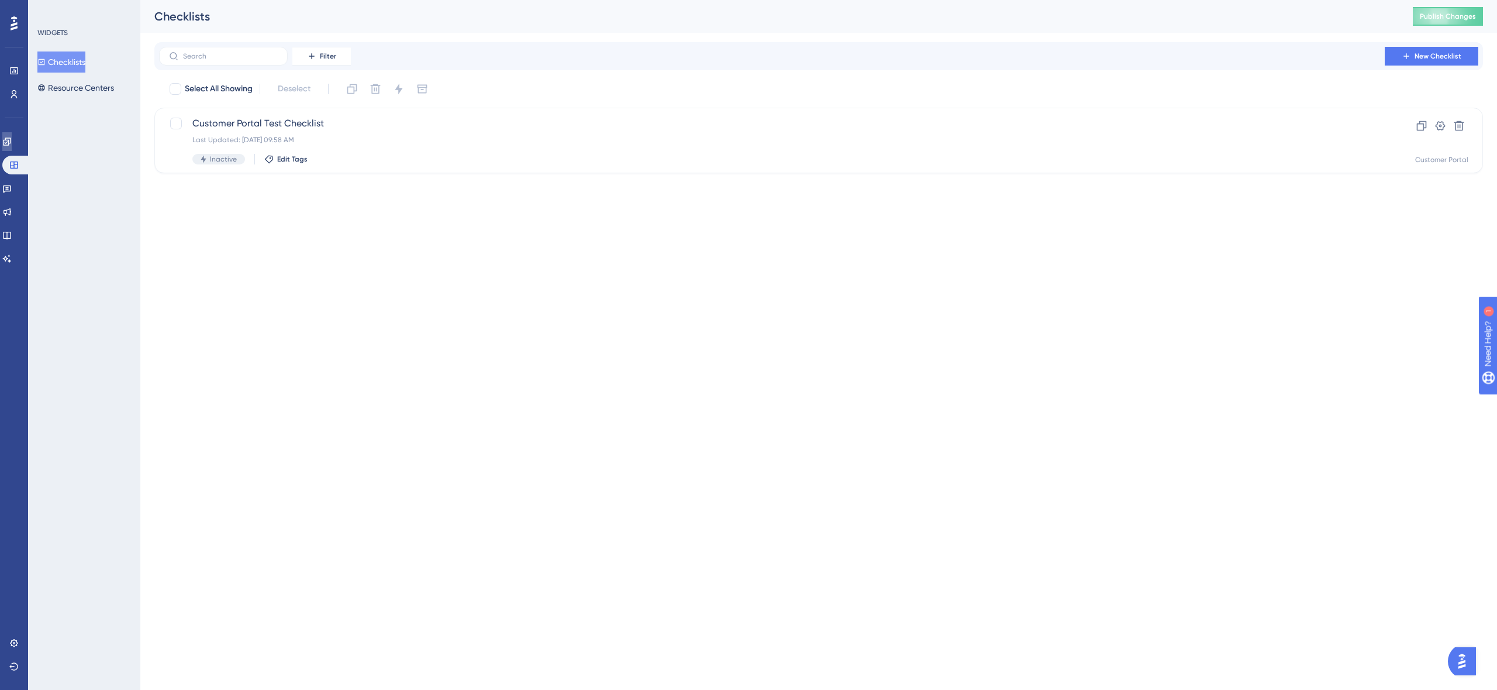
click at [0, 0] on link at bounding box center [0, 0] width 0 height 0
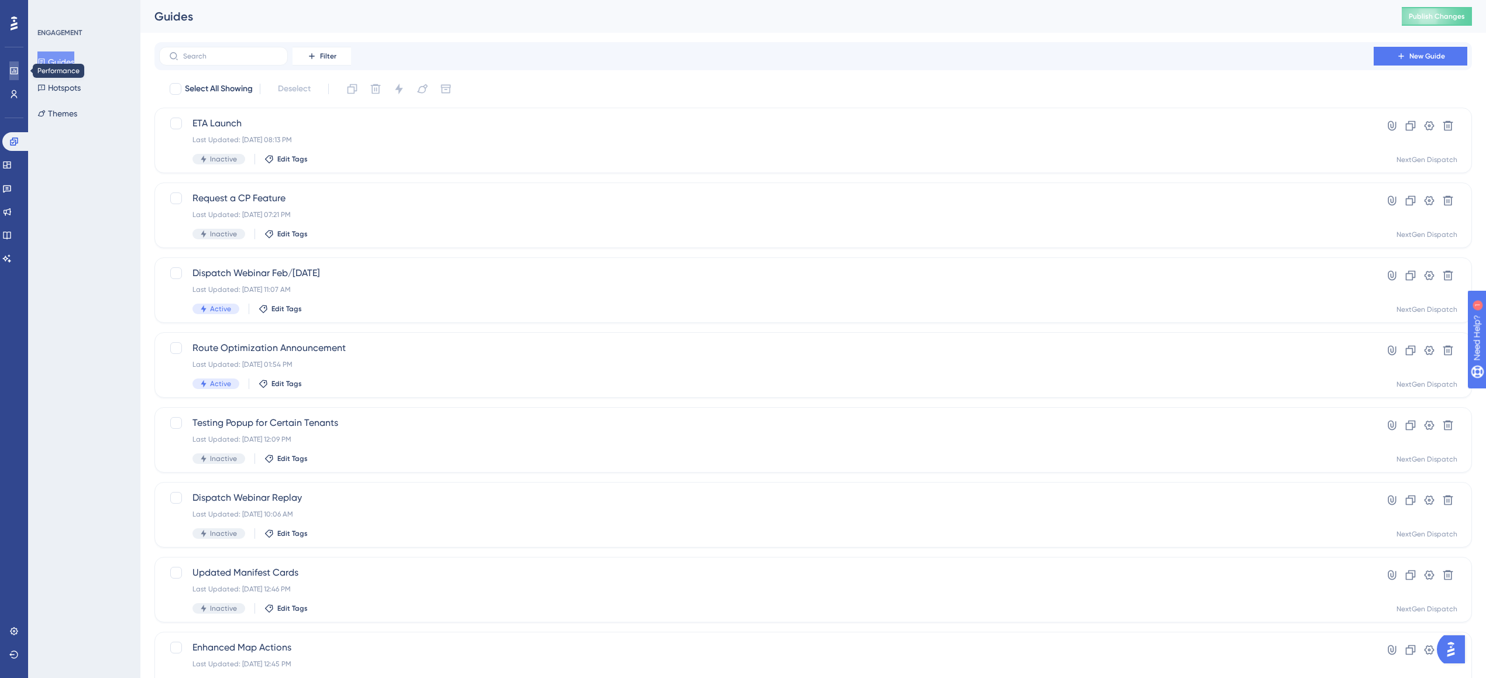
click at [0, 0] on link at bounding box center [0, 0] width 0 height 0
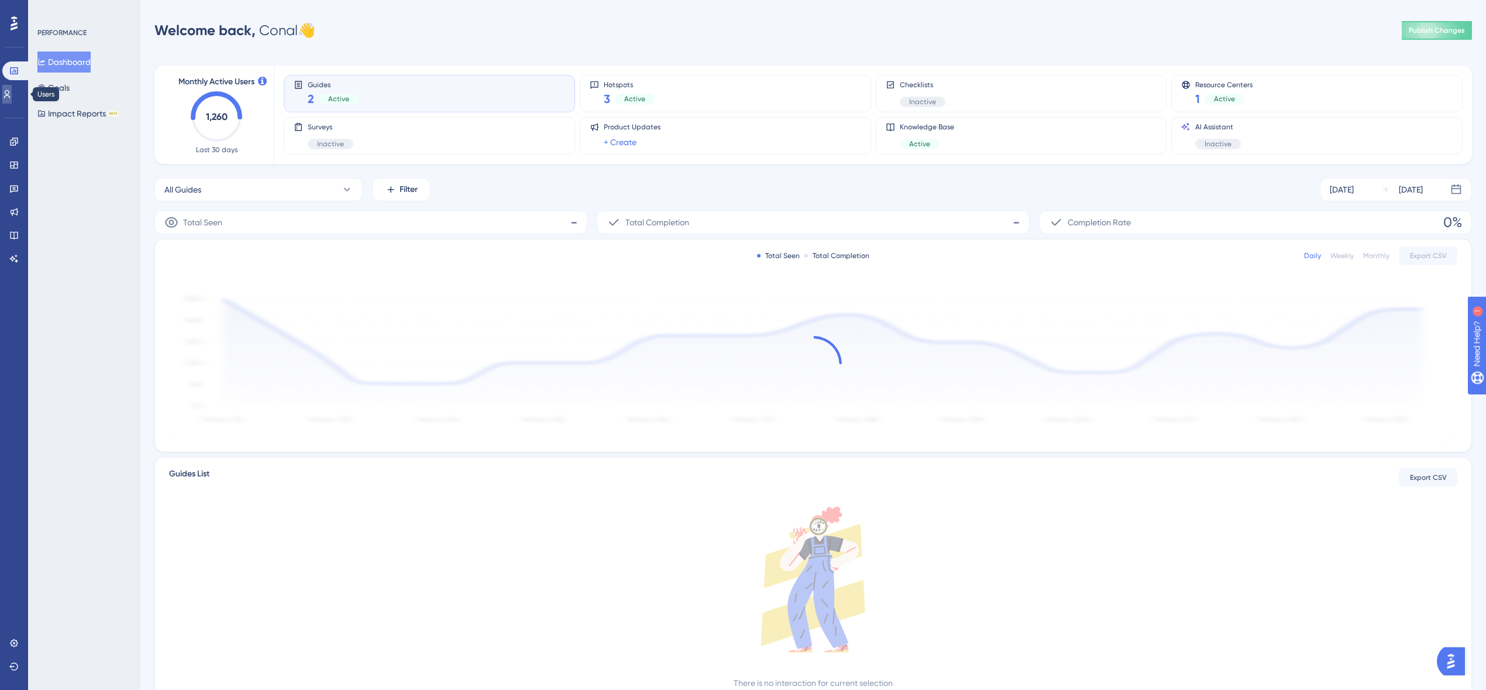
click at [0, 0] on icon at bounding box center [0, 0] width 0 height 0
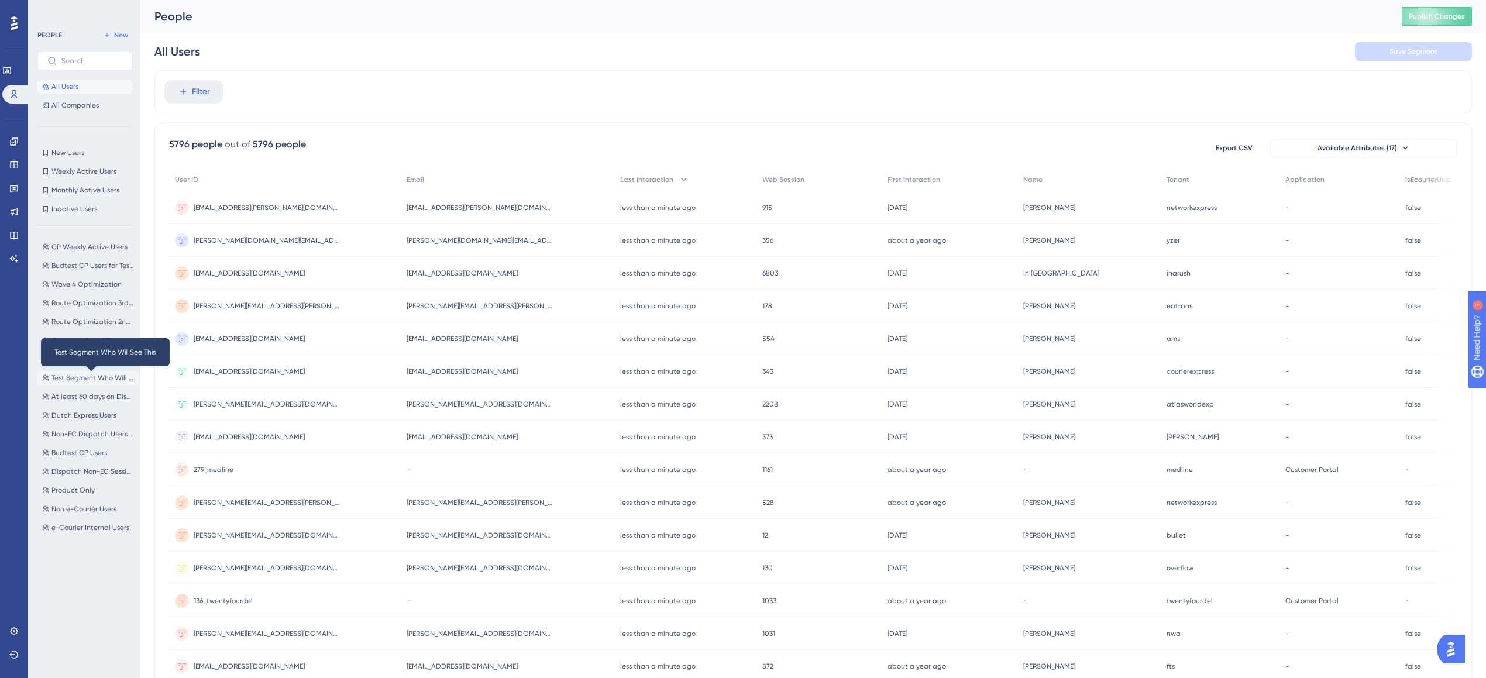
click at [77, 376] on span "Test Segment Who Will See This" at bounding box center [92, 377] width 83 height 9
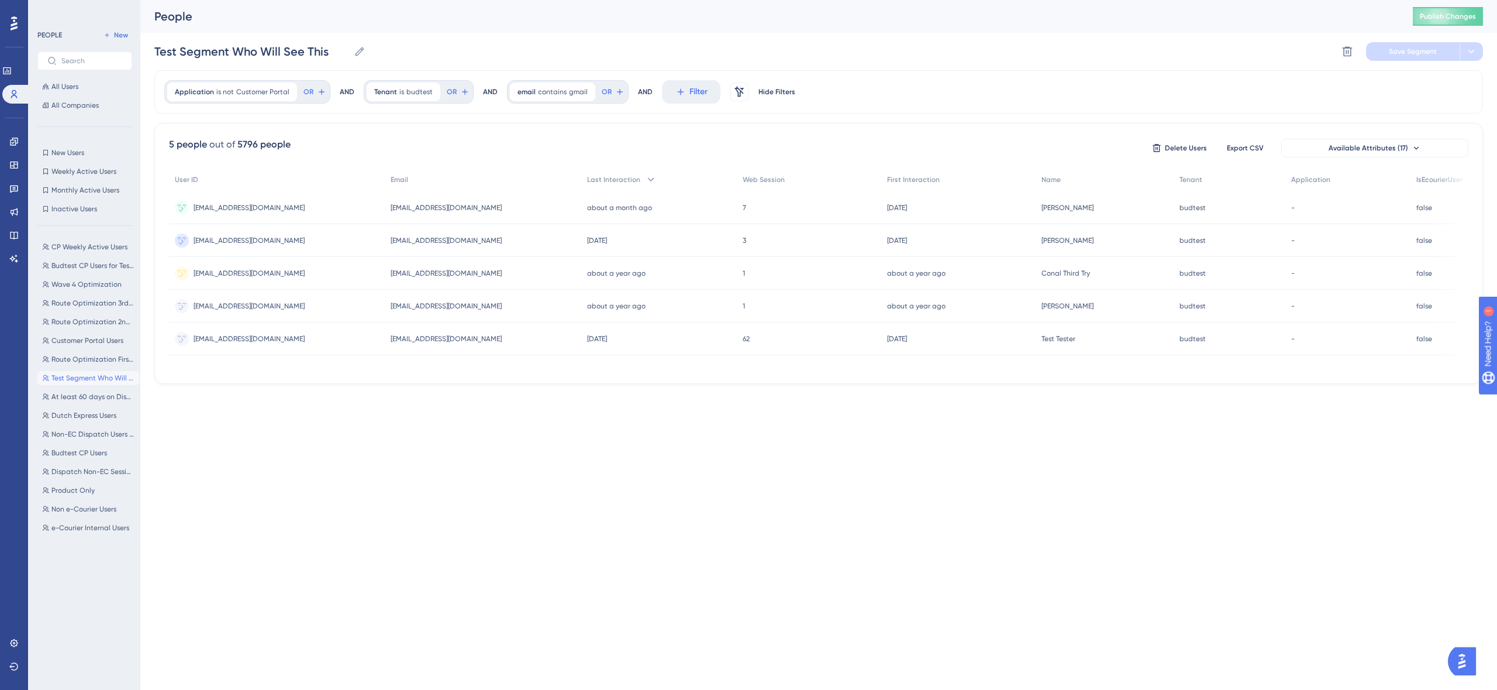
click at [1332, 51] on div "Test Segment Who Will See This Test Segment Who Will See This Delete Segment Sa…" at bounding box center [818, 51] width 1329 height 37
click at [1349, 51] on icon at bounding box center [1348, 52] width 12 height 12
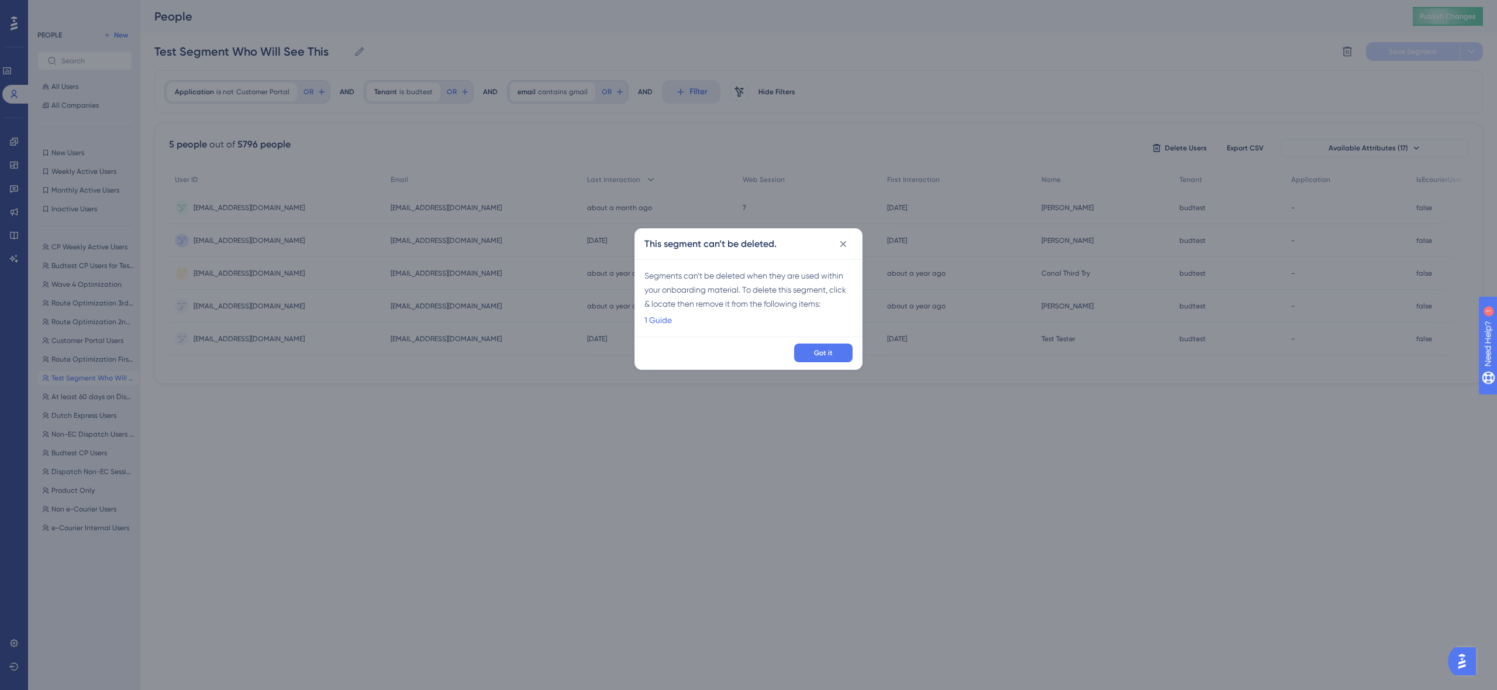
click at [816, 361] on div "Got it" at bounding box center [748, 352] width 227 height 33
click at [862, 349] on div "Got it" at bounding box center [748, 352] width 227 height 33
click at [860, 349] on div "Got it" at bounding box center [748, 352] width 227 height 33
click at [856, 349] on div "Got it" at bounding box center [748, 352] width 227 height 33
click at [820, 349] on span "Got it" at bounding box center [823, 352] width 19 height 9
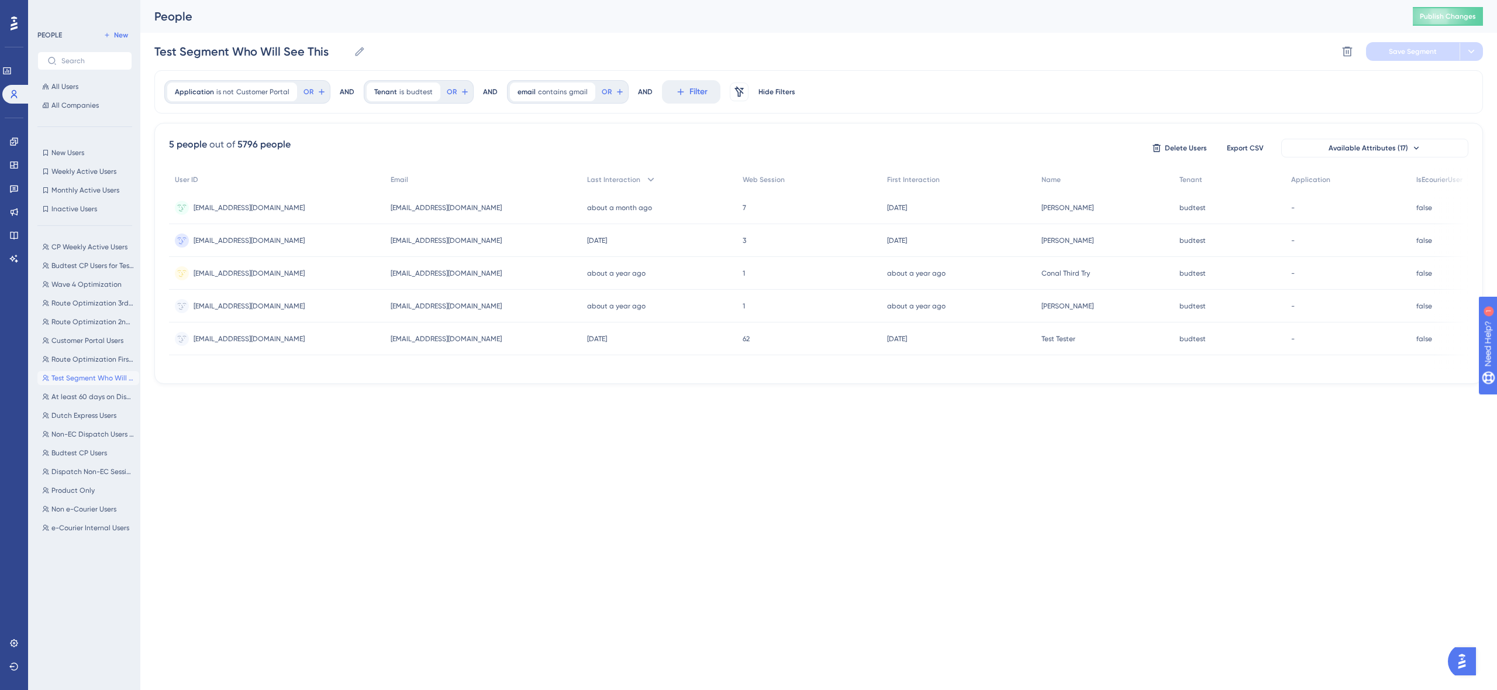
click at [323, 0] on html "Performance Users Engagement Widgets Feedback Product Updates Knowledge Base AI…" at bounding box center [748, 0] width 1497 height 0
click at [70, 421] on button "Dutch Express Users Dutch Express Users" at bounding box center [88, 415] width 102 height 14
type input "Dutch Express Users"
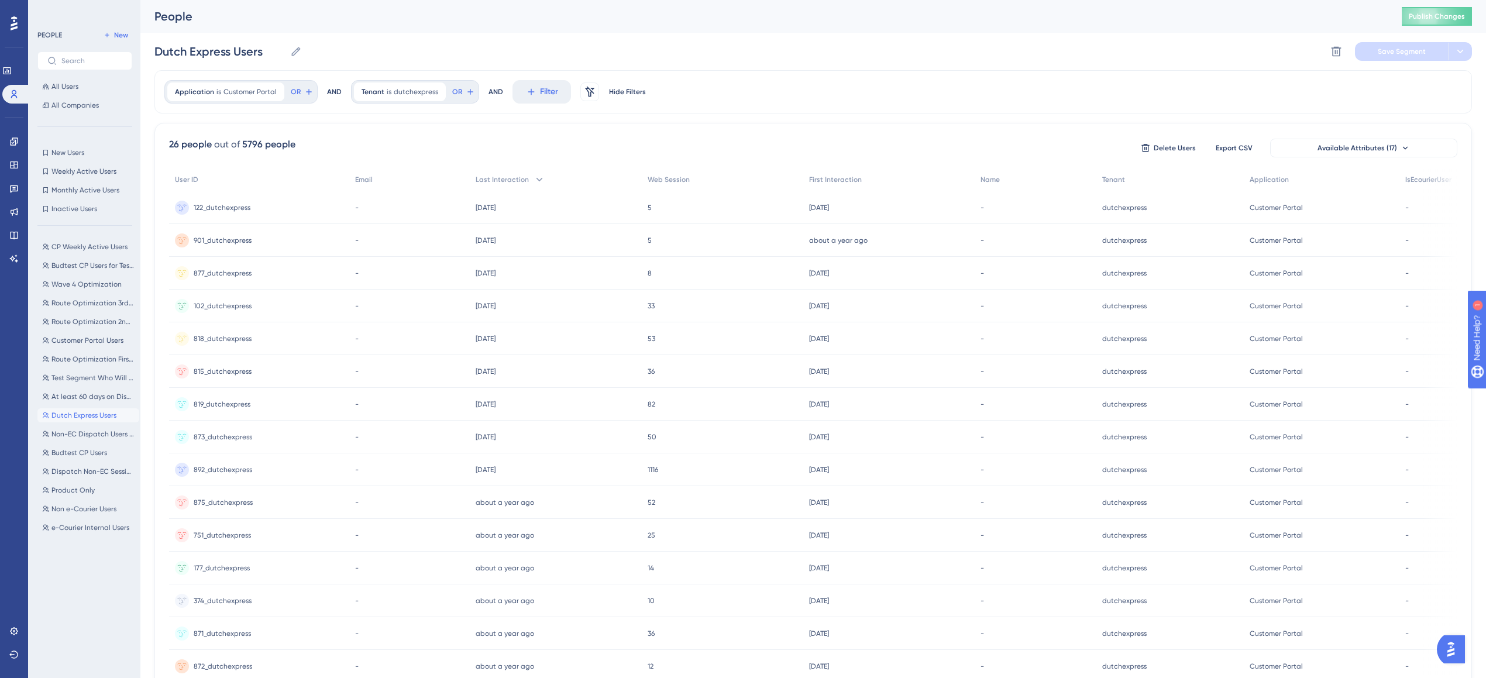
click at [1316, 57] on div "Dutch Express Users Dutch Express Users Delete Segment Save Segment" at bounding box center [812, 51] width 1317 height 37
click at [1329, 57] on button at bounding box center [1336, 51] width 19 height 19
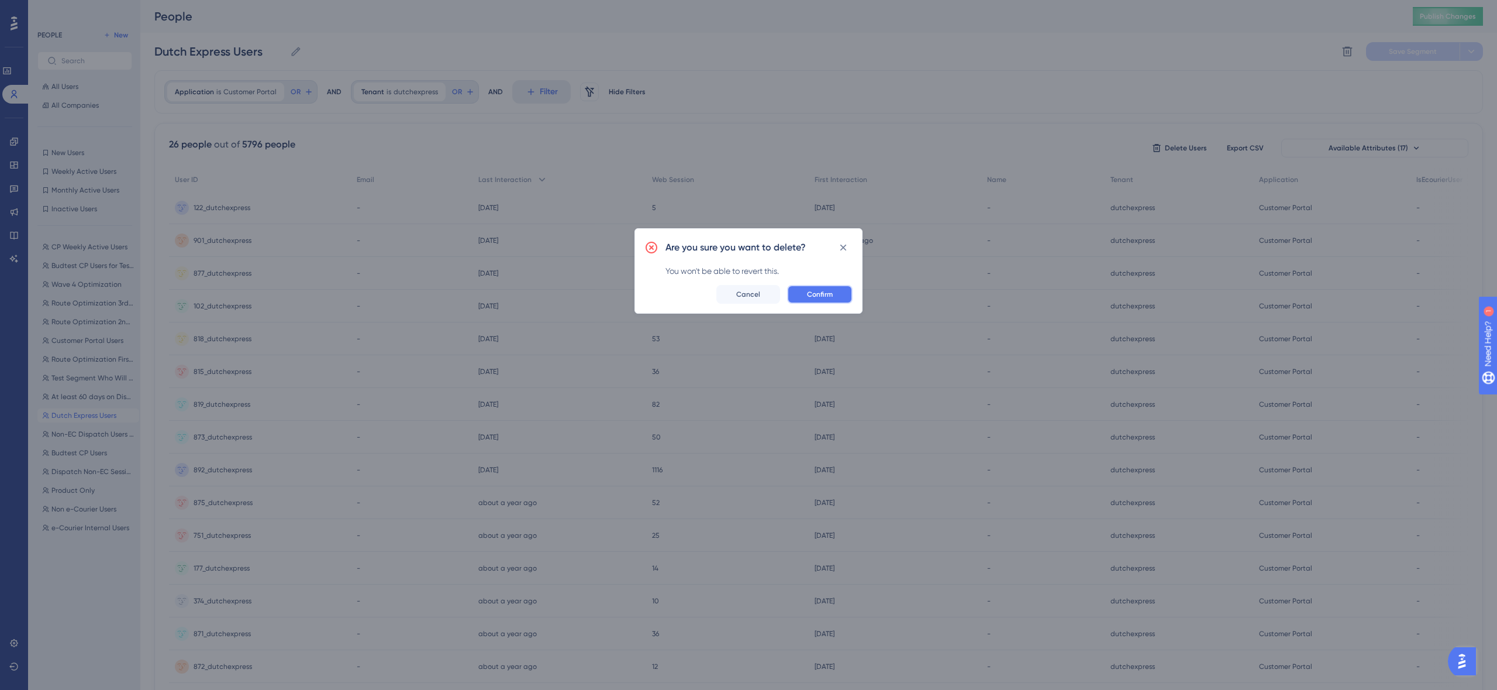
click at [818, 288] on button "Confirm" at bounding box center [820, 294] width 66 height 19
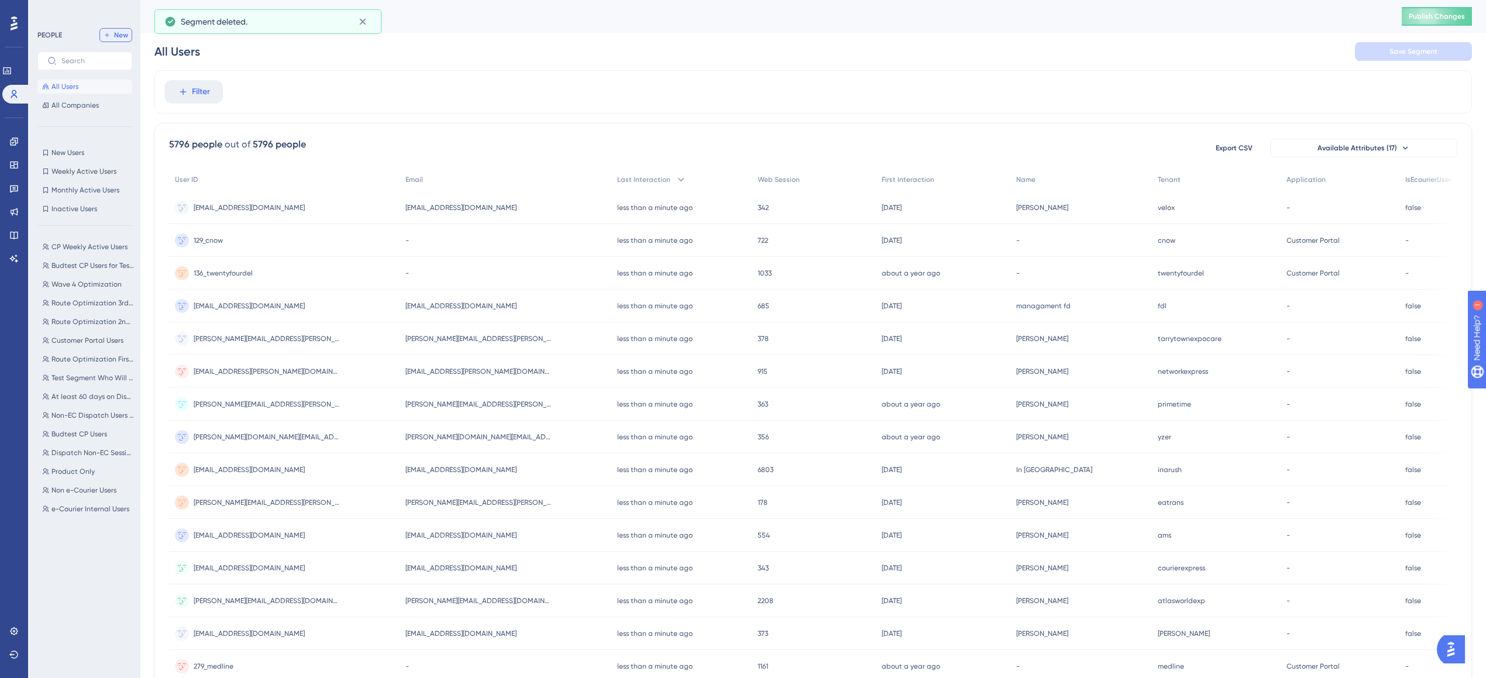
click at [112, 37] on button "New" at bounding box center [115, 35] width 33 height 14
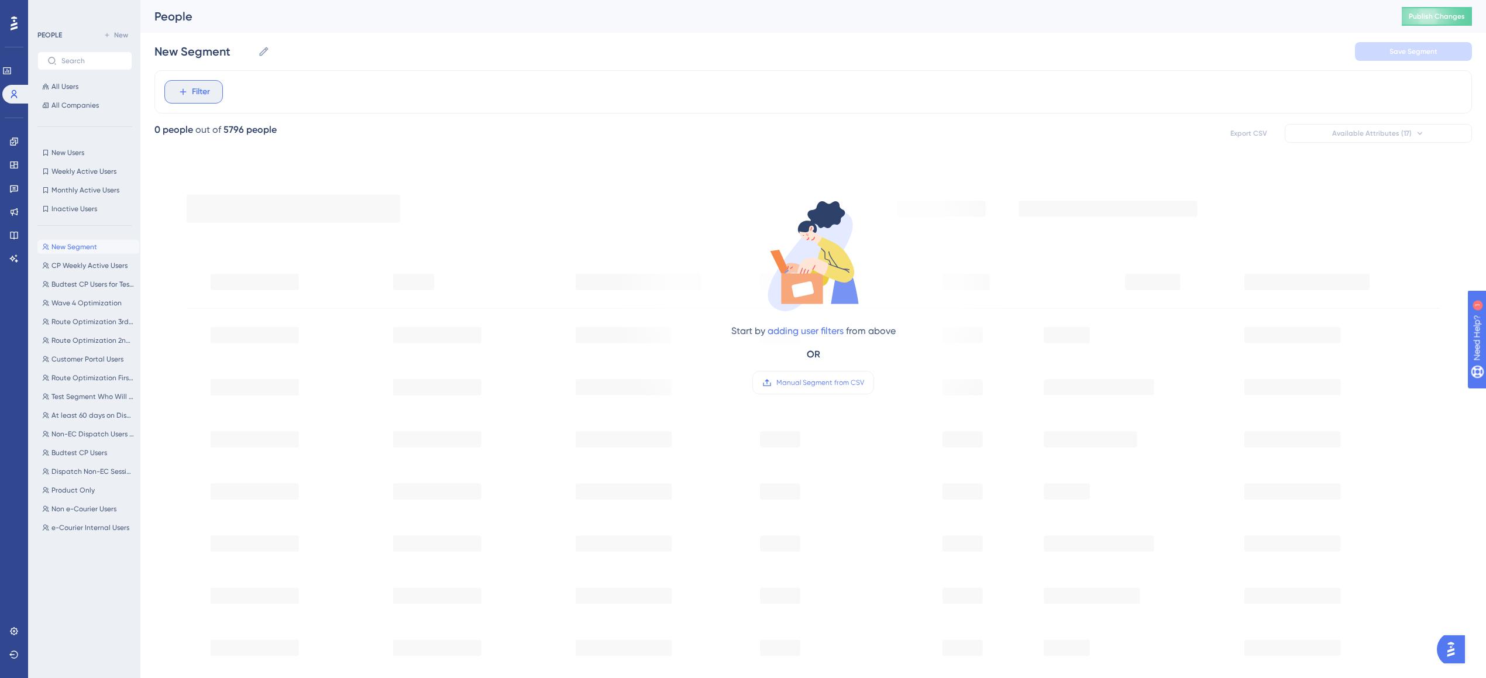
click at [194, 100] on button "Filter" at bounding box center [193, 91] width 58 height 23
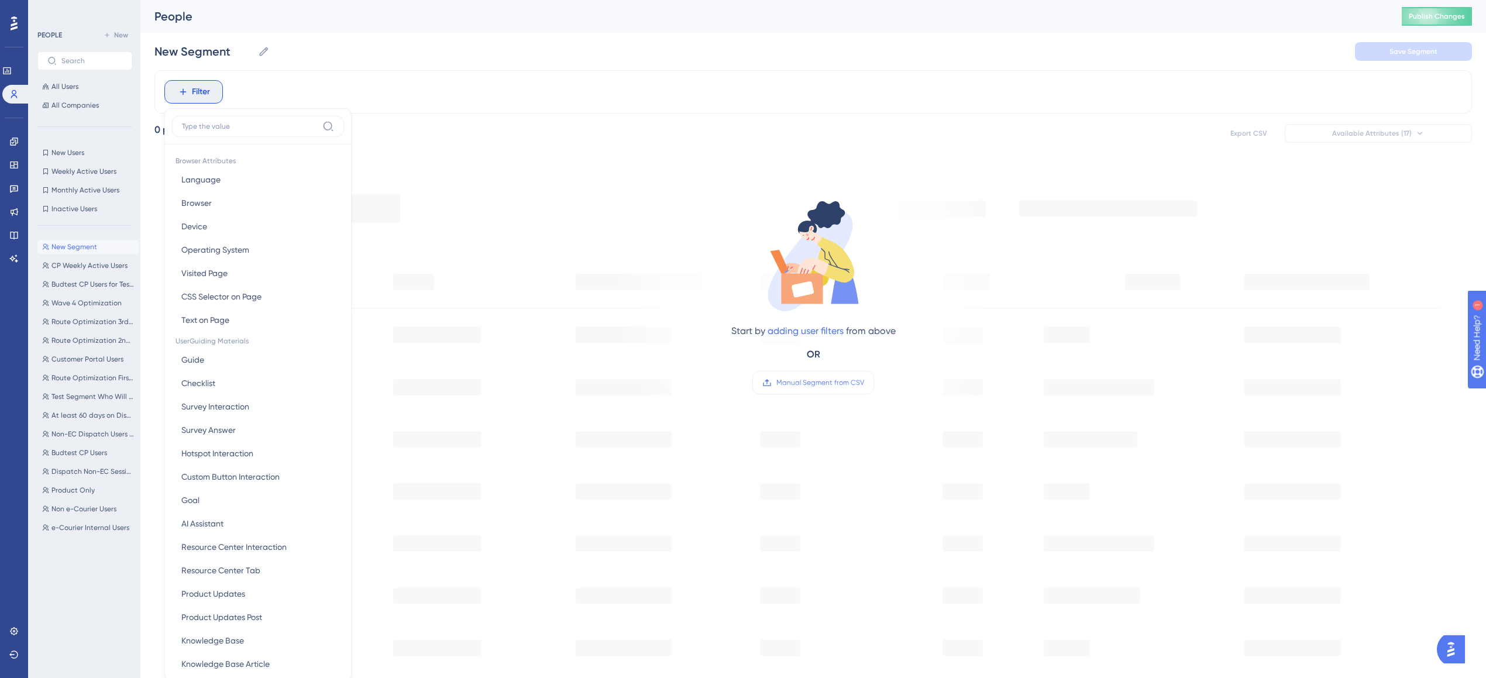
scroll to position [56, 0]
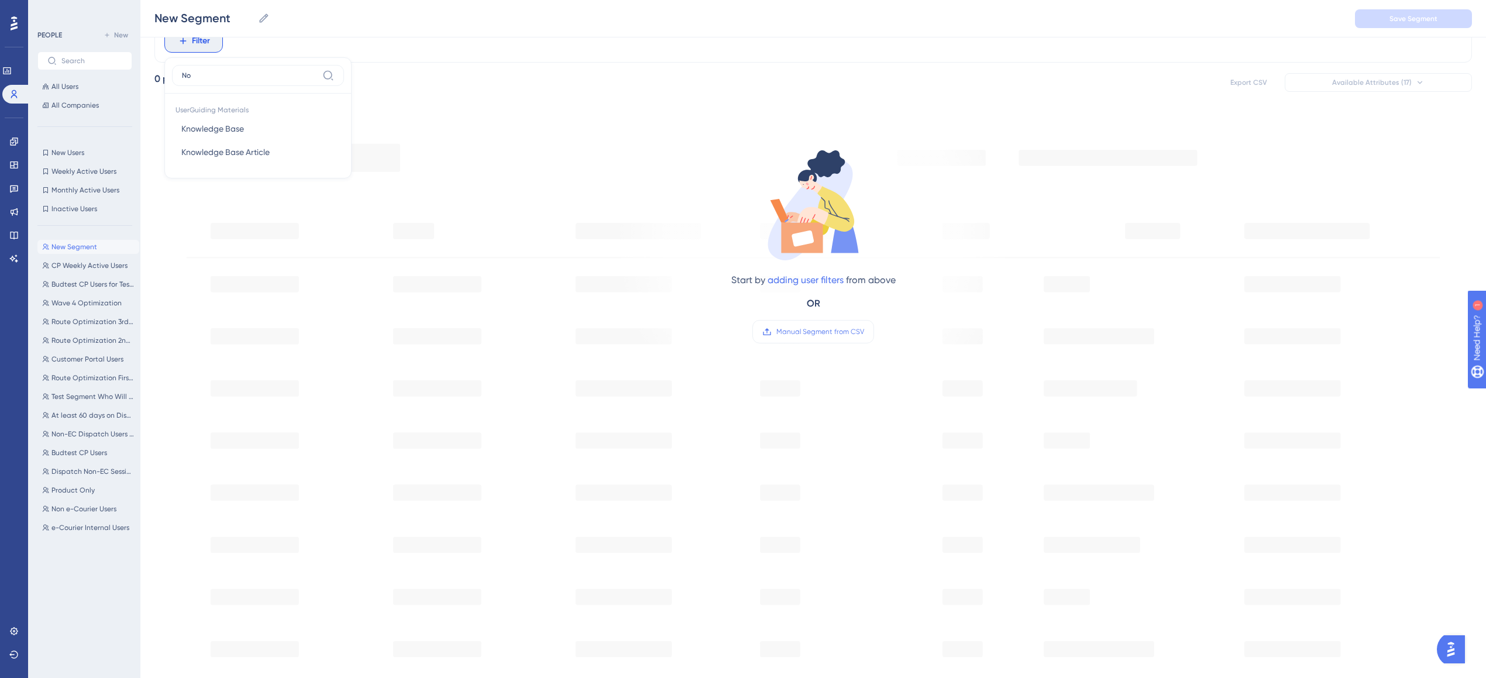
type input "N"
type input "tenant"
click at [205, 117] on button "Tenant Tenant" at bounding box center [258, 128] width 172 height 23
click at [190, 116] on div "is not" at bounding box center [241, 119] width 128 height 14
click at [227, 116] on input "text" at bounding box center [241, 115] width 109 height 8
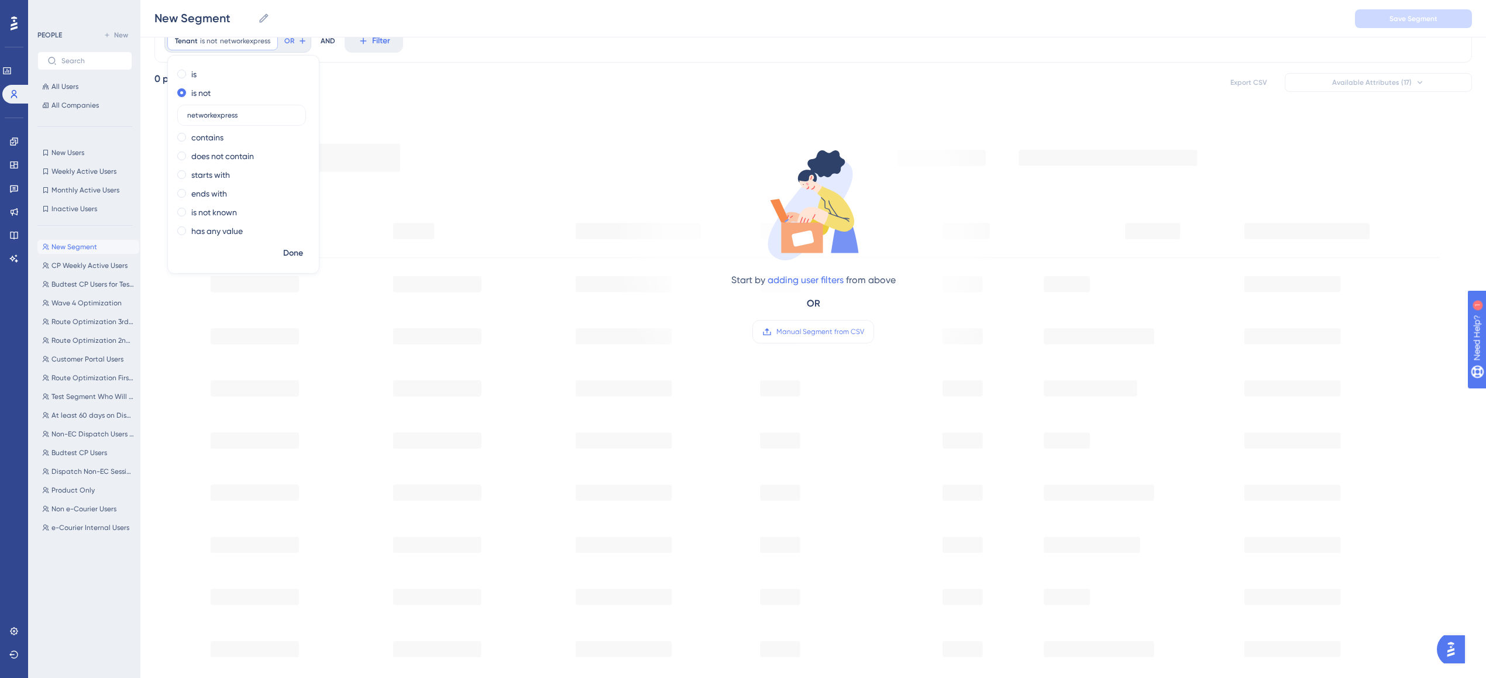
type input "networkexpress"
click at [401, 123] on div "Start by adding user filters from above OR Manual Segment from CSV" at bounding box center [812, 470] width 1317 height 717
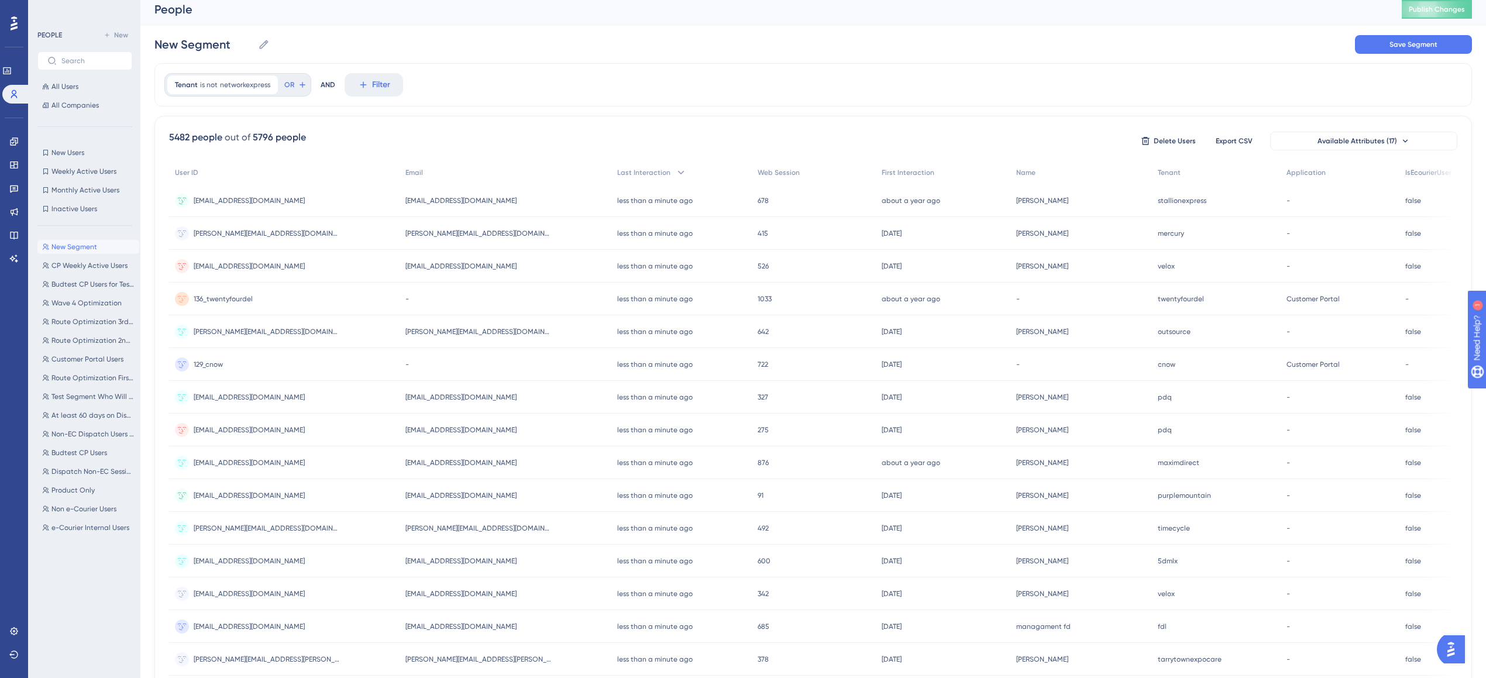
scroll to position [0, 0]
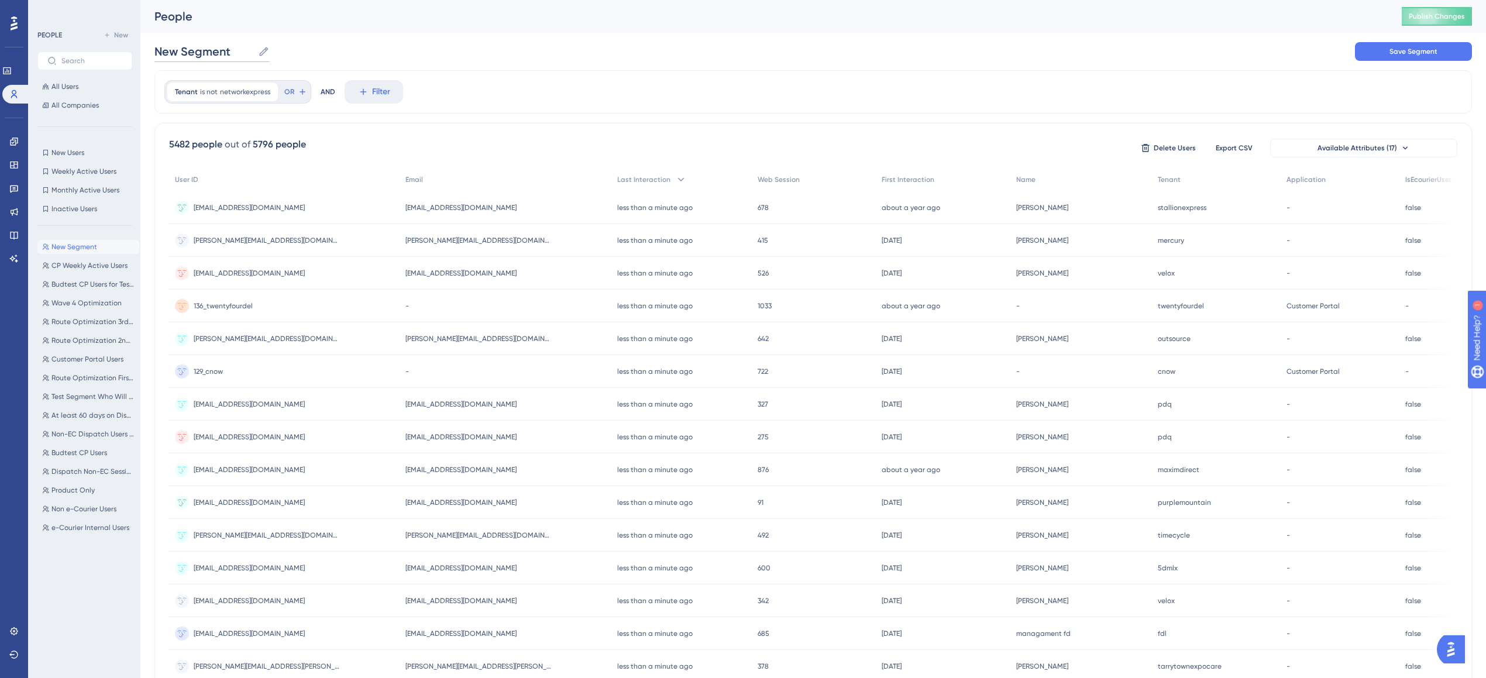
click at [210, 55] on input "New Segment" at bounding box center [203, 51] width 99 height 16
click at [552, 109] on div "Tenant is not networkexpress networkexpress Remove OR AND Filter" at bounding box center [812, 91] width 1317 height 43
click at [15, 137] on icon at bounding box center [14, 141] width 8 height 8
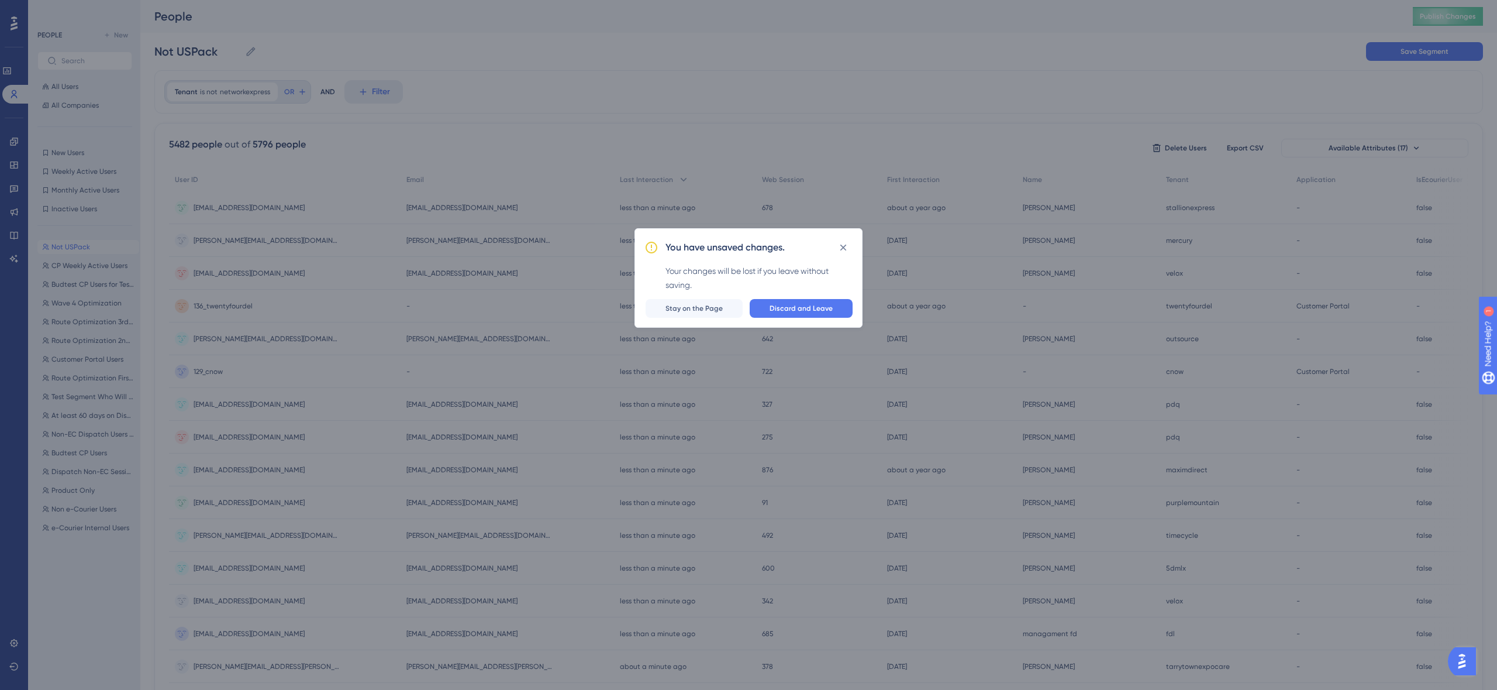
click at [15, 164] on div "You have unsaved changes. Your changes will be lost if you leave without saving…" at bounding box center [748, 345] width 1497 height 690
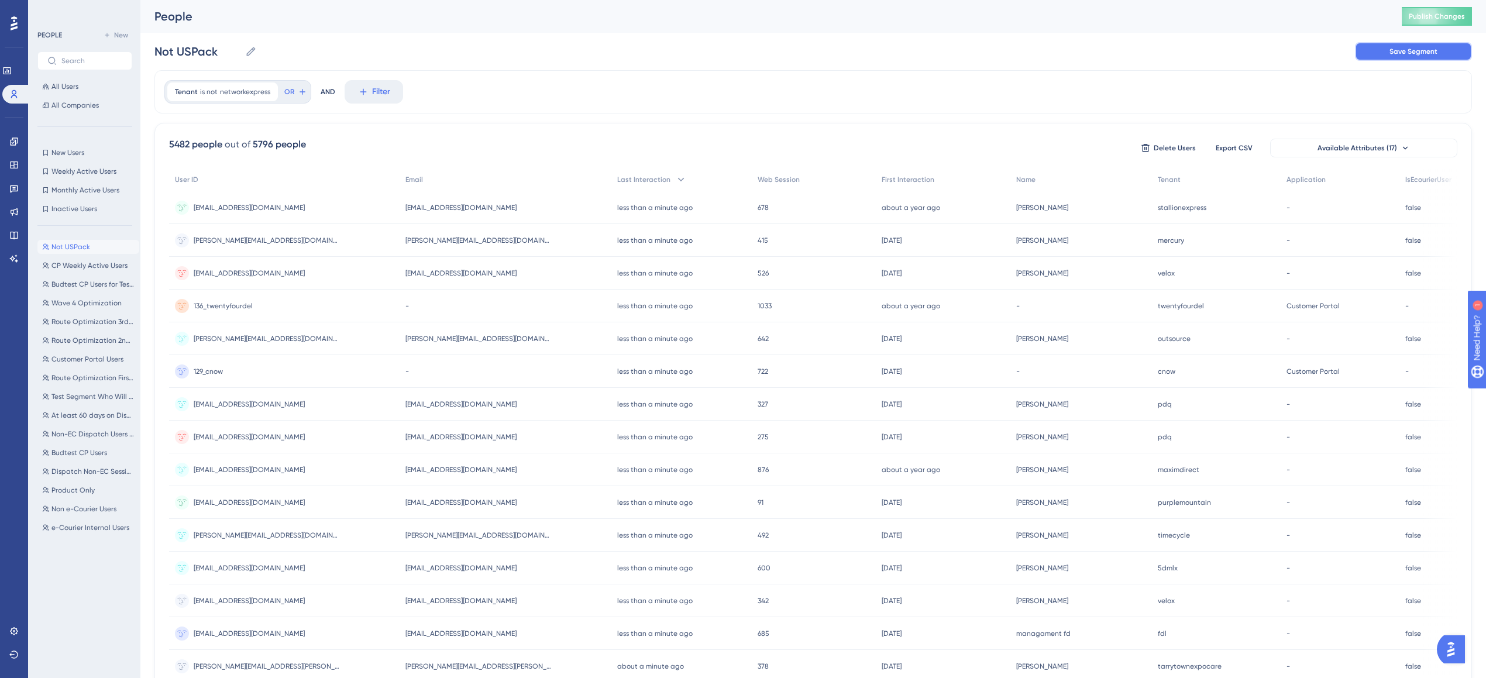
click at [1379, 55] on button "Save Segment" at bounding box center [1413, 51] width 117 height 19
click at [58, 277] on button "Budtest CP Users for Testing Budtest CP Users for Testing" at bounding box center [88, 284] width 102 height 14
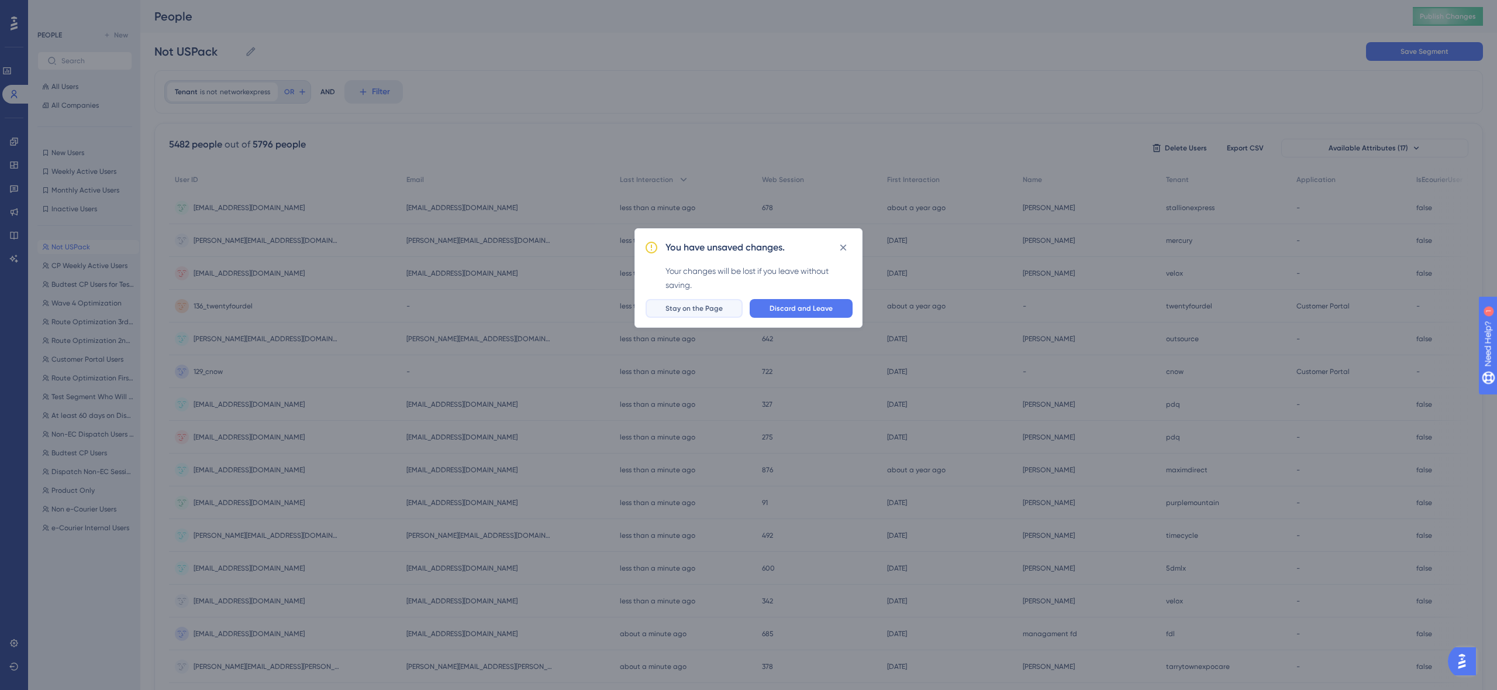
click at [695, 304] on span "Stay on the Page" at bounding box center [694, 308] width 57 height 9
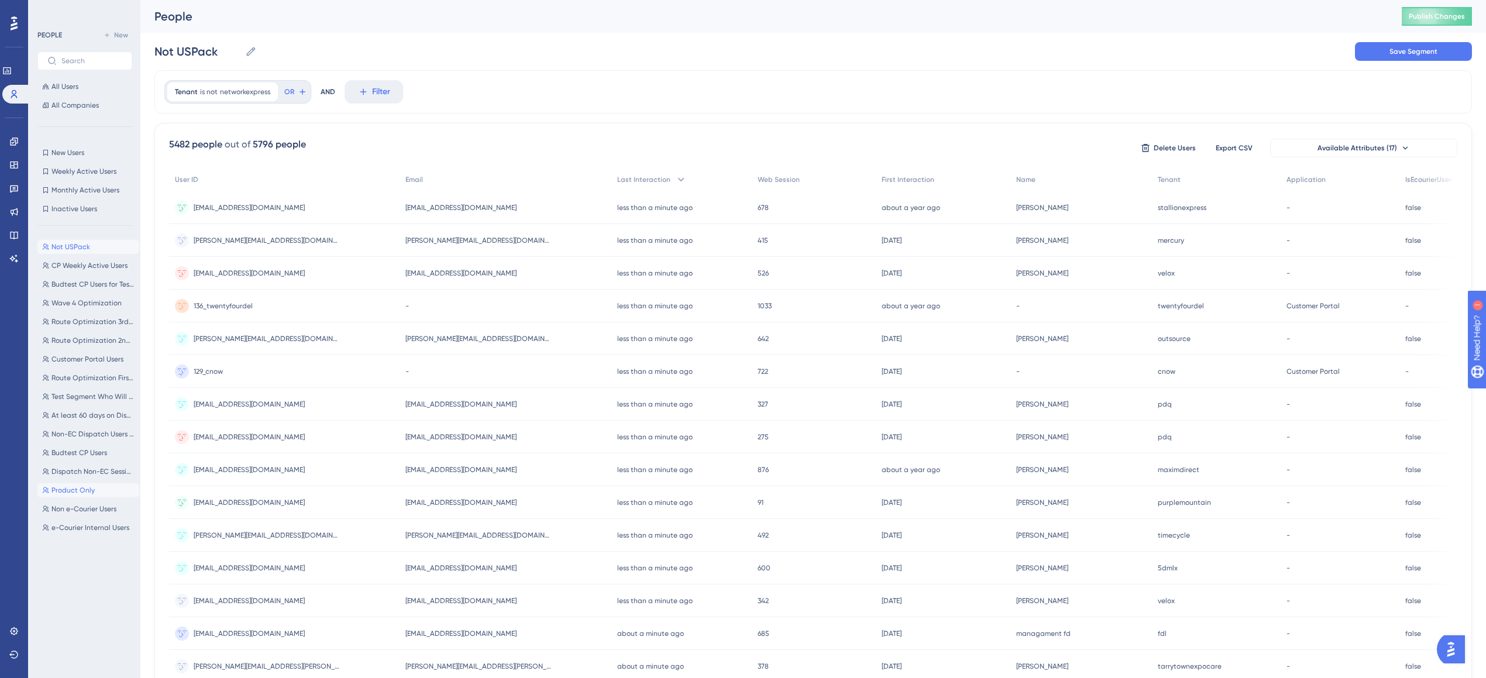
click at [74, 490] on span "Product Only" at bounding box center [72, 489] width 43 height 9
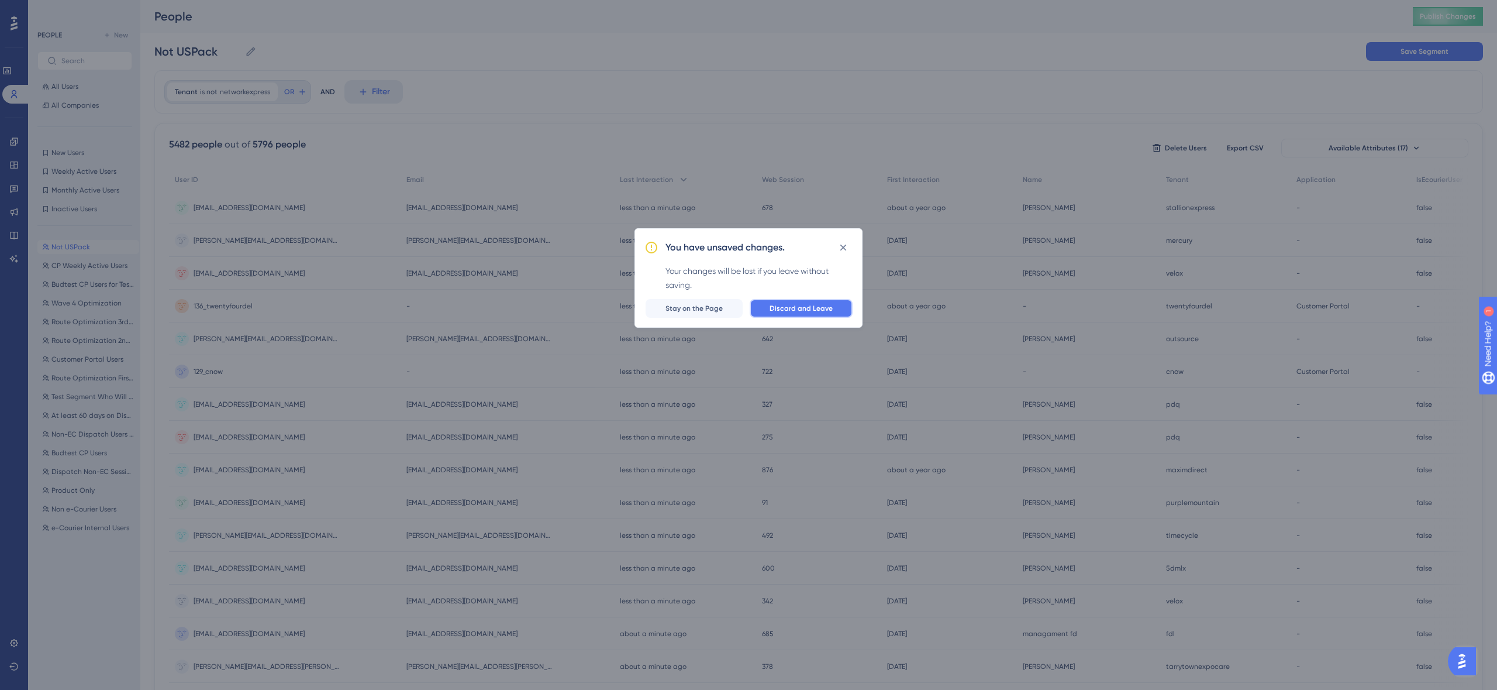
click at [813, 312] on span "Discard and Leave" at bounding box center [801, 308] width 63 height 9
type input "Product Only"
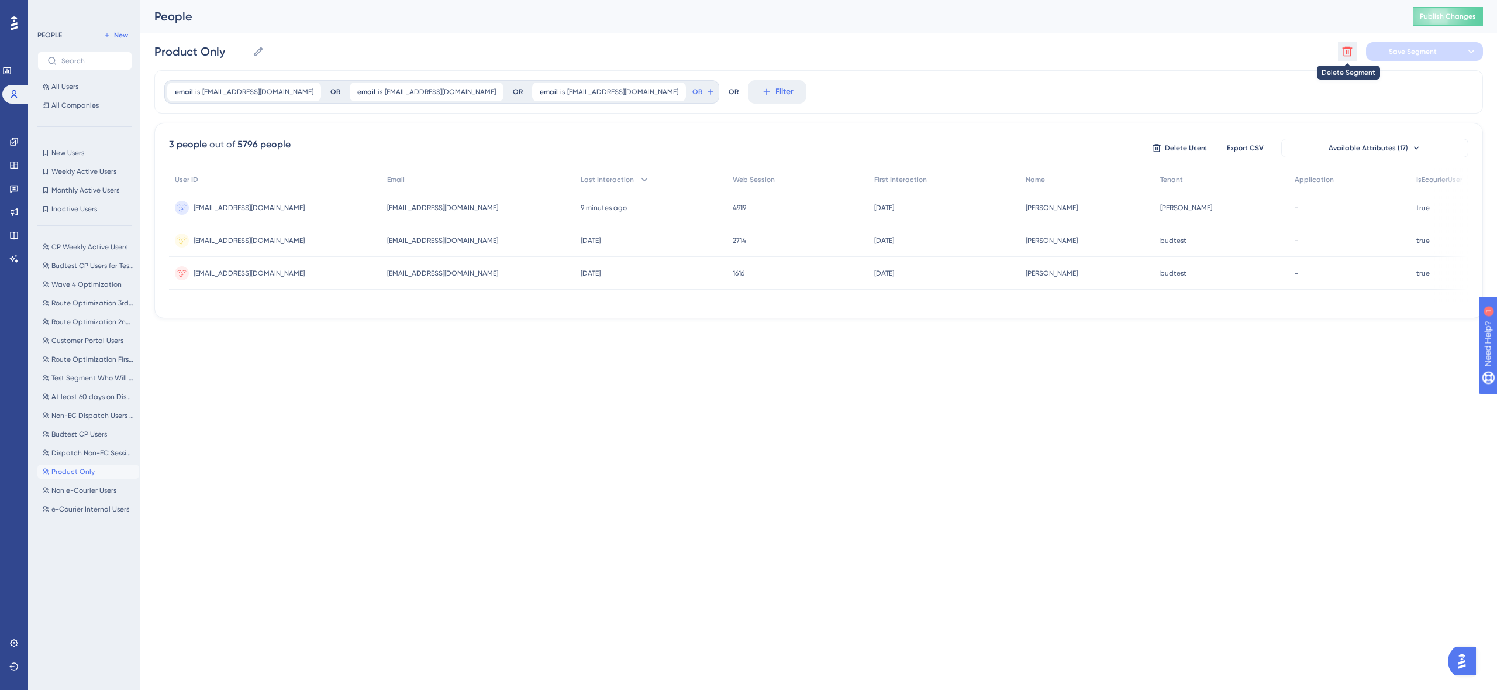
click at [1348, 54] on icon at bounding box center [1348, 52] width 12 height 12
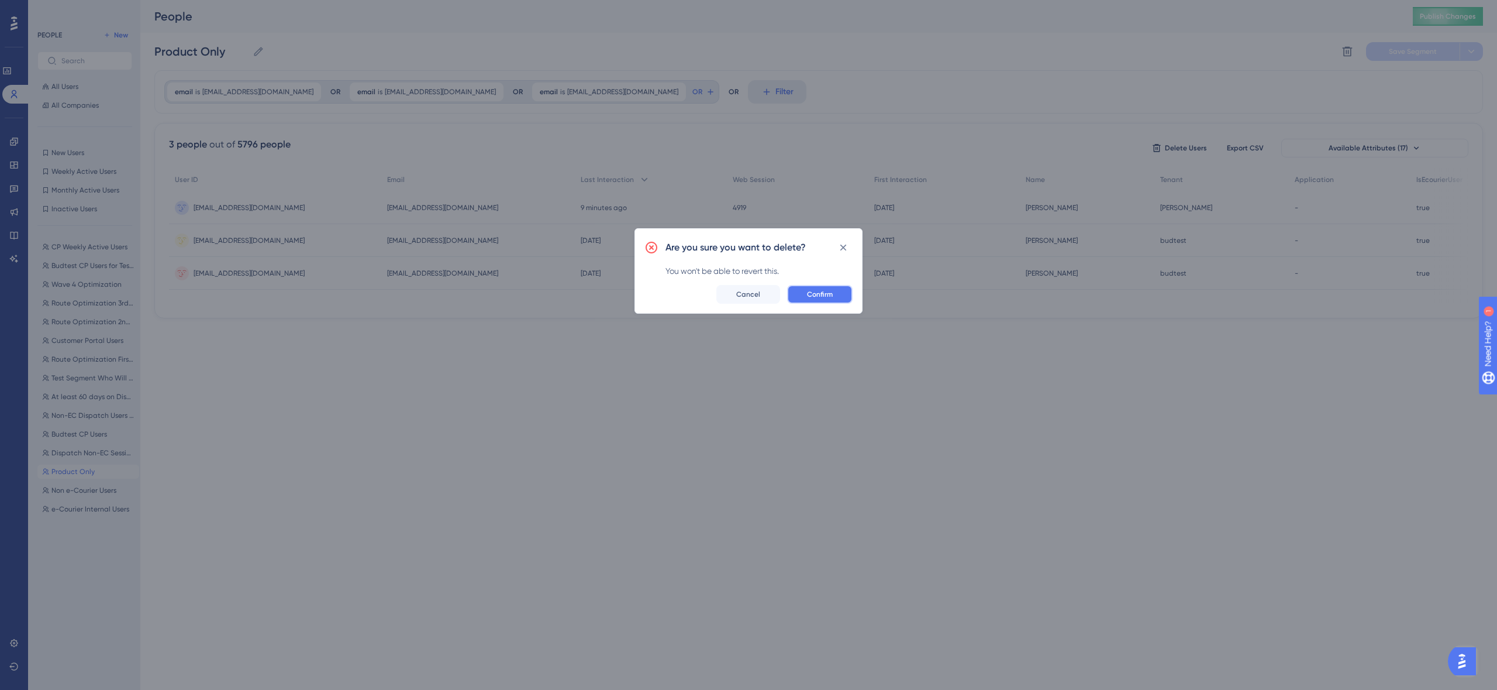
click at [848, 294] on button "Confirm" at bounding box center [820, 294] width 66 height 19
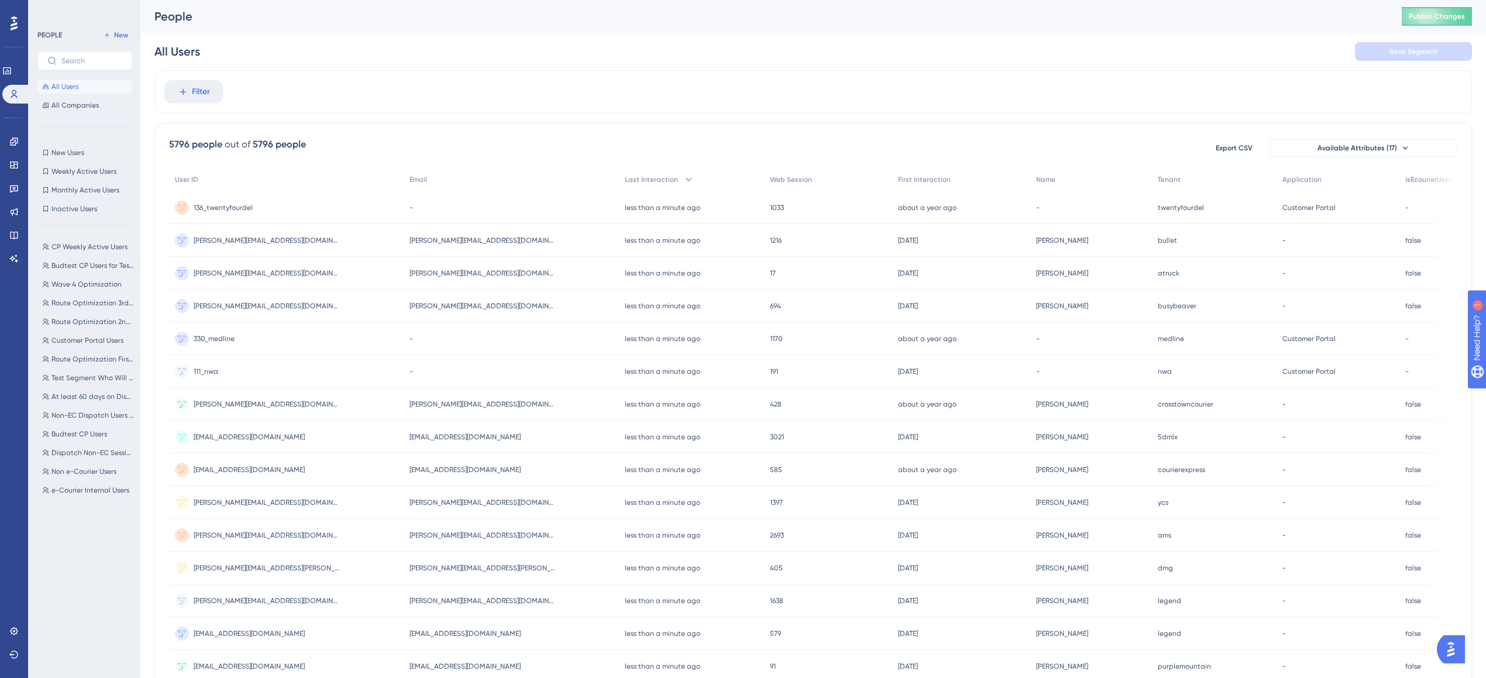
drag, startPoint x: 805, startPoint y: 99, endPoint x: 792, endPoint y: 99, distance: 12.9
click at [792, 99] on div "Filter" at bounding box center [812, 91] width 1317 height 43
click at [54, 152] on span "New Users" at bounding box center [67, 152] width 33 height 9
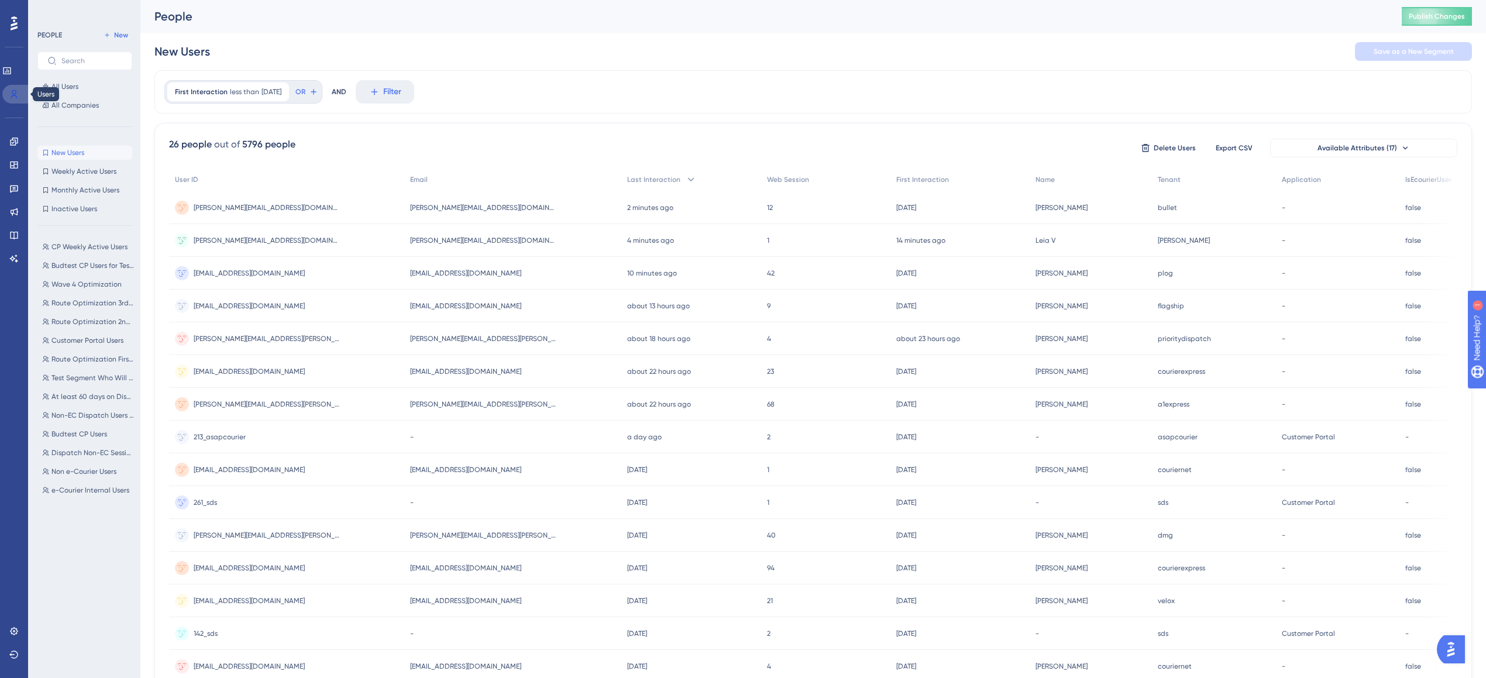
click at [0, 0] on link at bounding box center [0, 0] width 0 height 0
click at [122, 45] on div "PEOPLE New All Users All Companies" at bounding box center [84, 70] width 95 height 84
click at [122, 40] on button "New" at bounding box center [115, 35] width 33 height 14
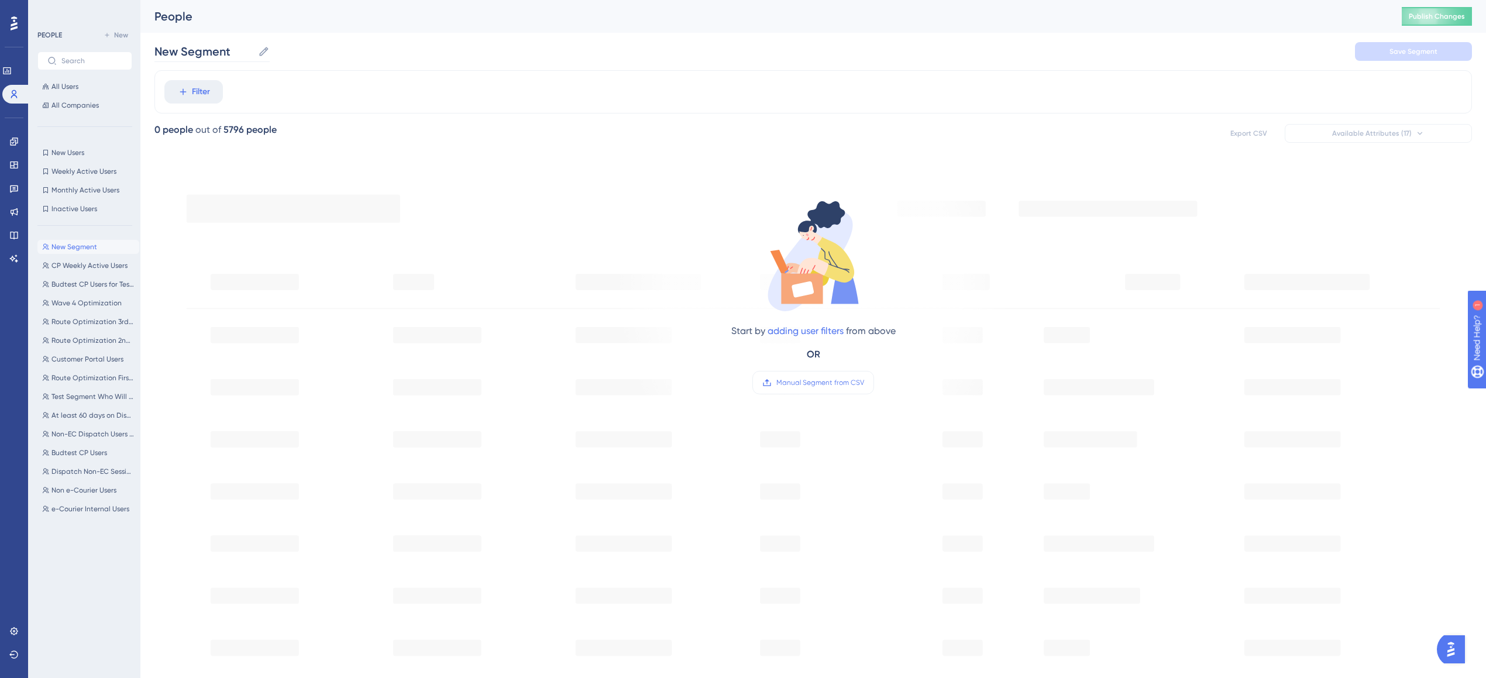
click at [269, 56] on icon at bounding box center [264, 52] width 12 height 12
click at [253, 56] on input "New Segment" at bounding box center [203, 51] width 99 height 16
click at [211, 95] on button "Filter" at bounding box center [193, 91] width 58 height 23
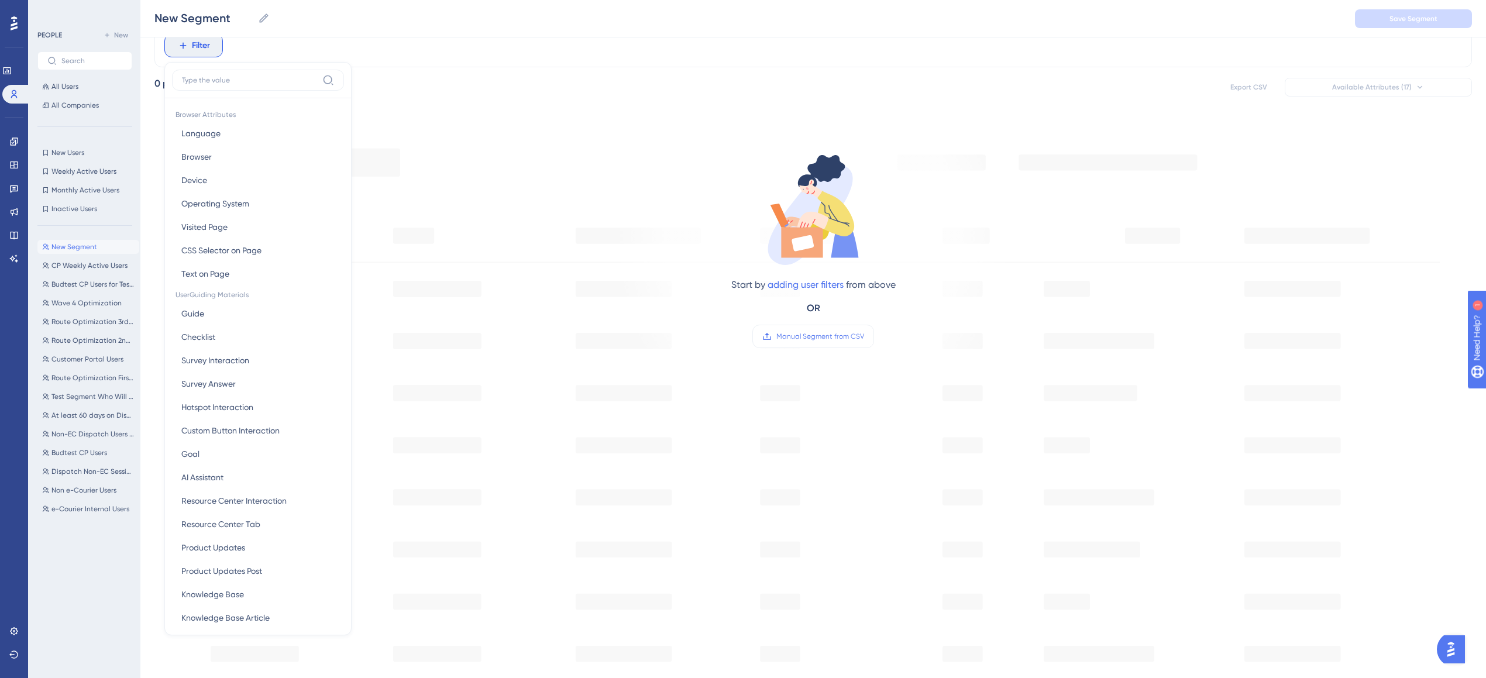
type input "o"
type input "n"
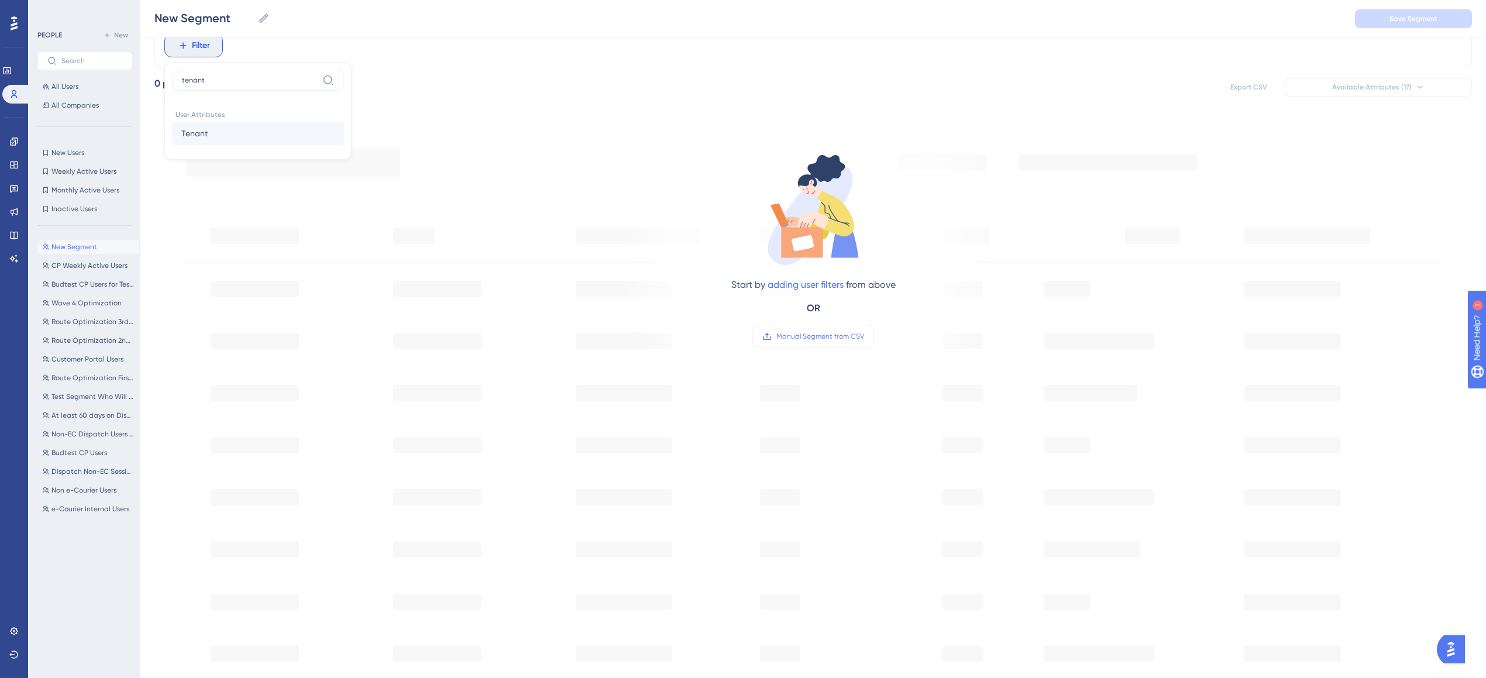
type input "tenant"
click at [214, 134] on button "Tenant Tenant" at bounding box center [258, 133] width 172 height 23
click at [209, 122] on label "is not" at bounding box center [200, 123] width 19 height 14
click at [222, 120] on input "text" at bounding box center [241, 120] width 109 height 8
type input "networkexpress"
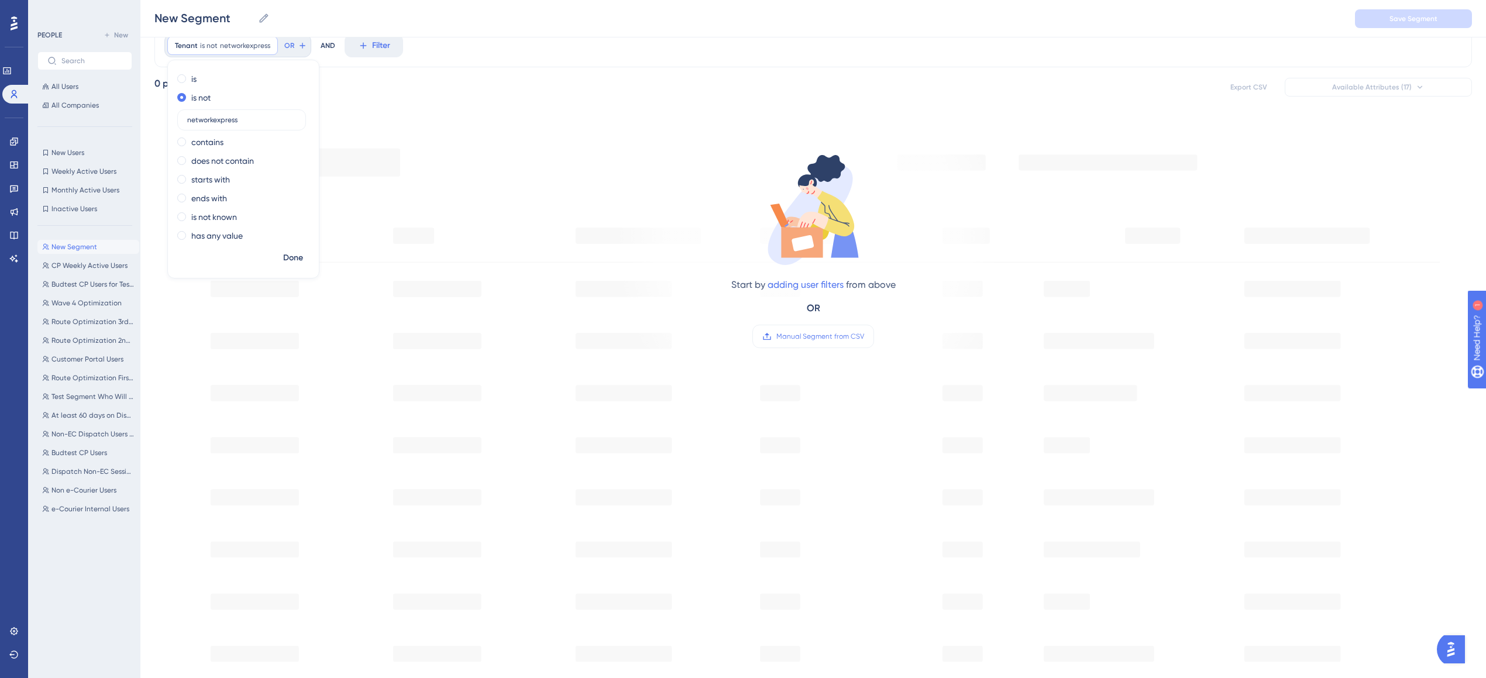
click at [378, 102] on div "Tenant is not networkexpress networkexpress Remove is is not networkexpress con…" at bounding box center [812, 429] width 1317 height 810
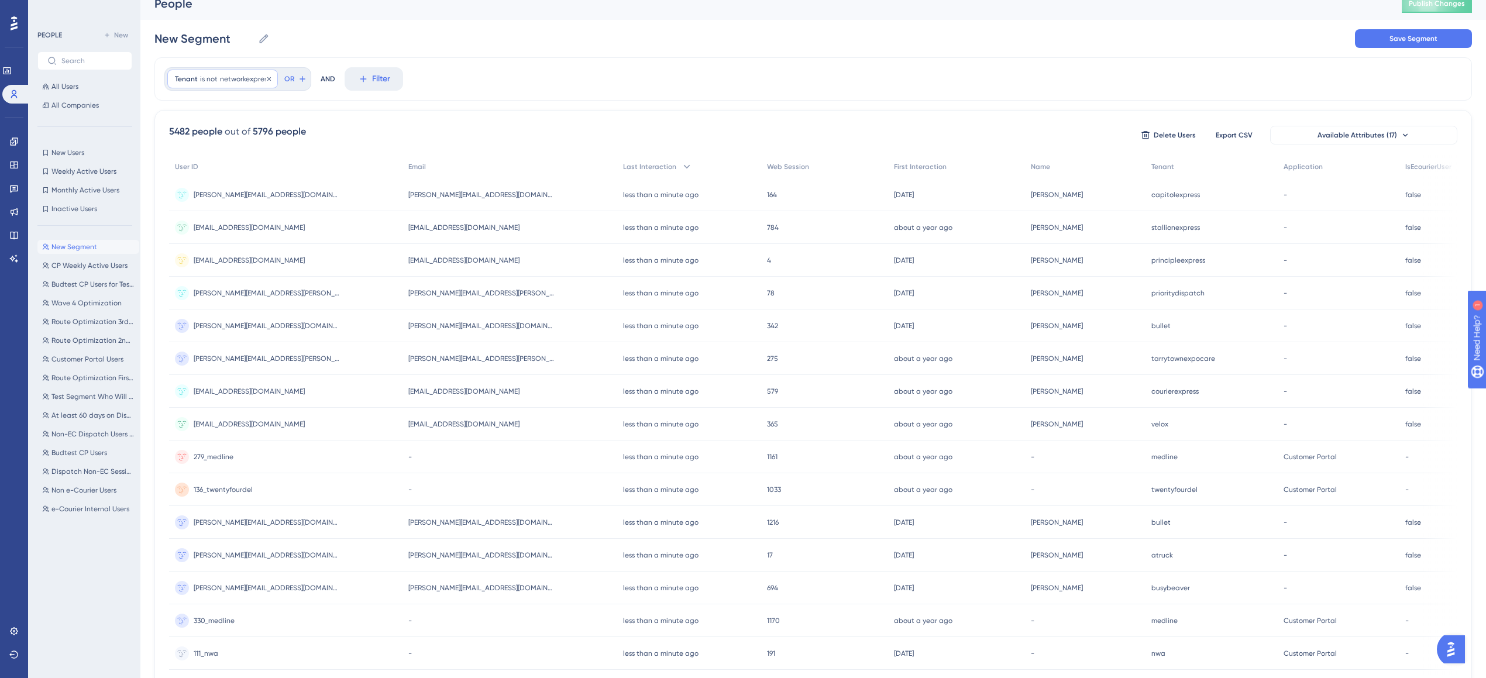
scroll to position [0, 0]
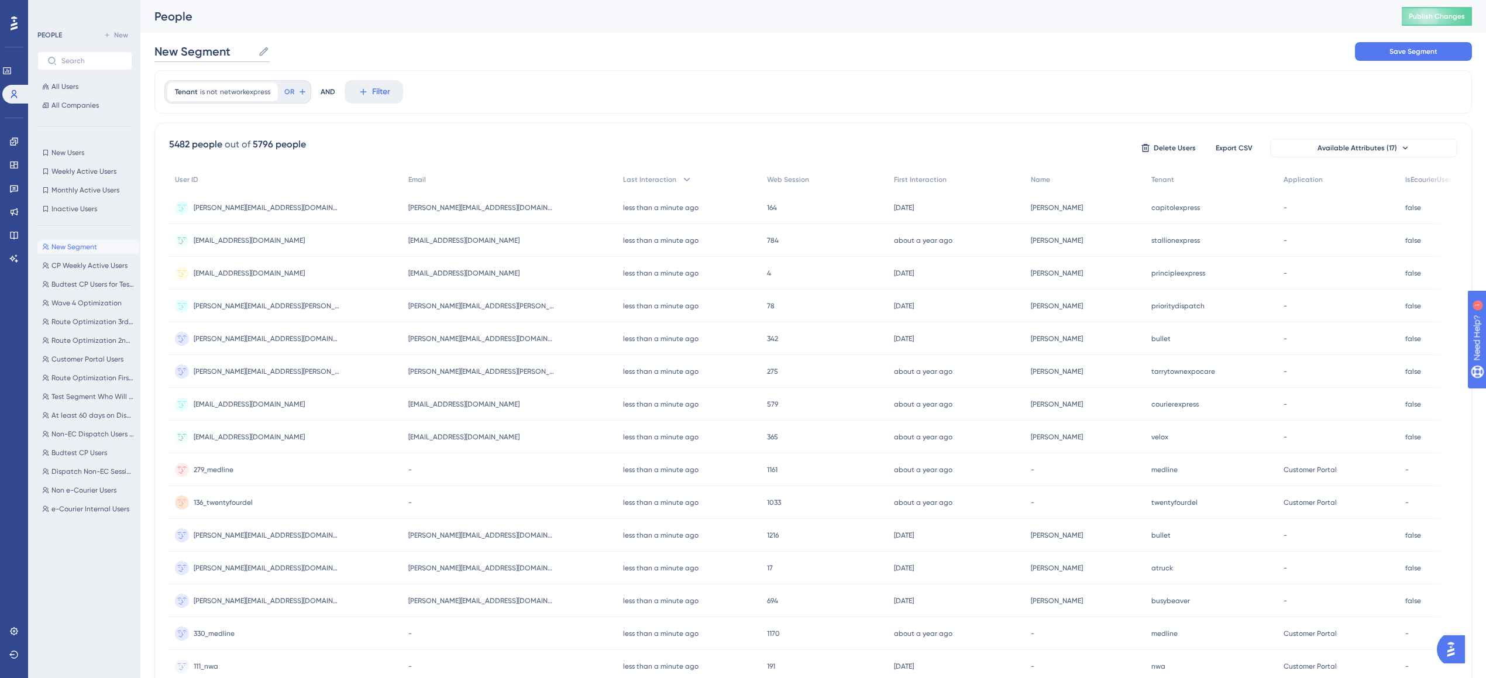
click at [214, 50] on input "New Segment" at bounding box center [203, 51] width 99 height 16
type input "Not USPack"
click at [515, 95] on div "Tenant is not networkexpress networkexpress Remove OR AND Filter" at bounding box center [812, 91] width 1317 height 43
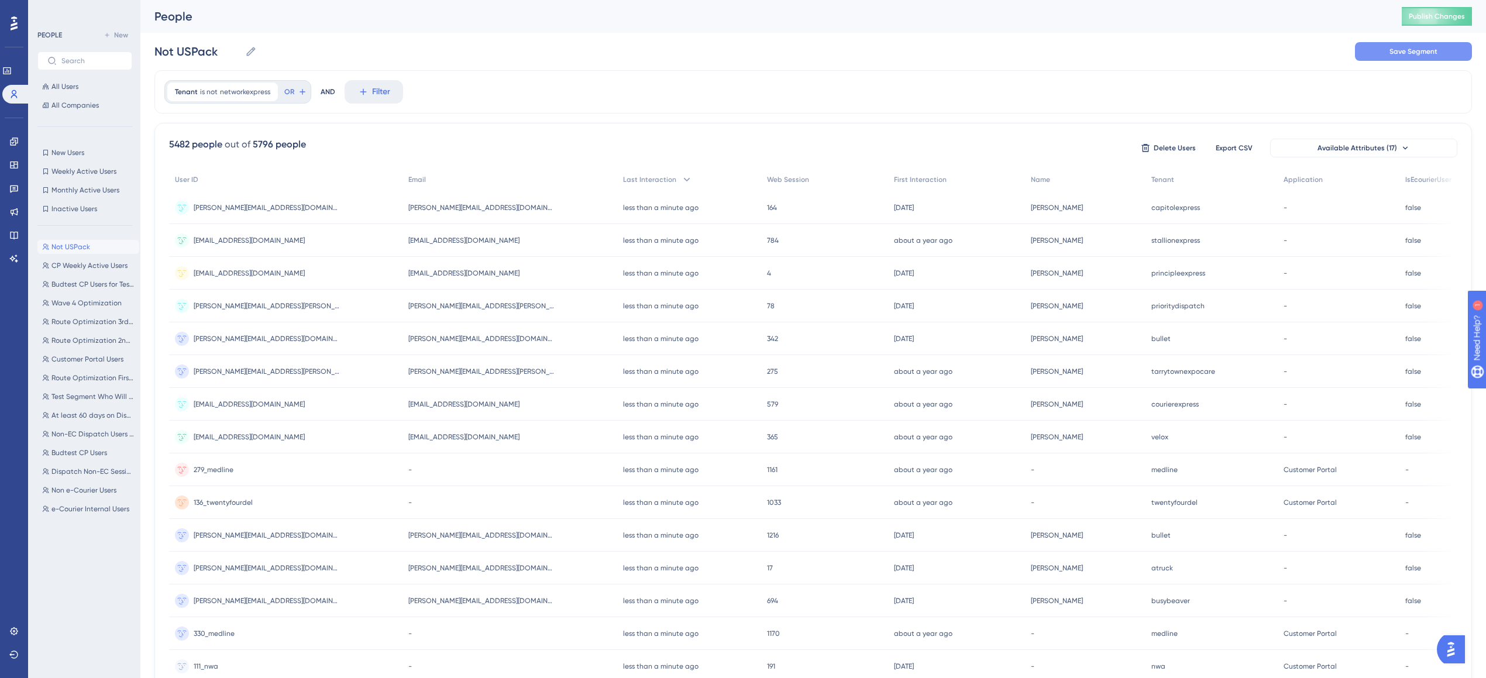
click at [1438, 60] on button "Save Segment" at bounding box center [1413, 51] width 117 height 19
click at [10, 141] on icon at bounding box center [14, 141] width 8 height 8
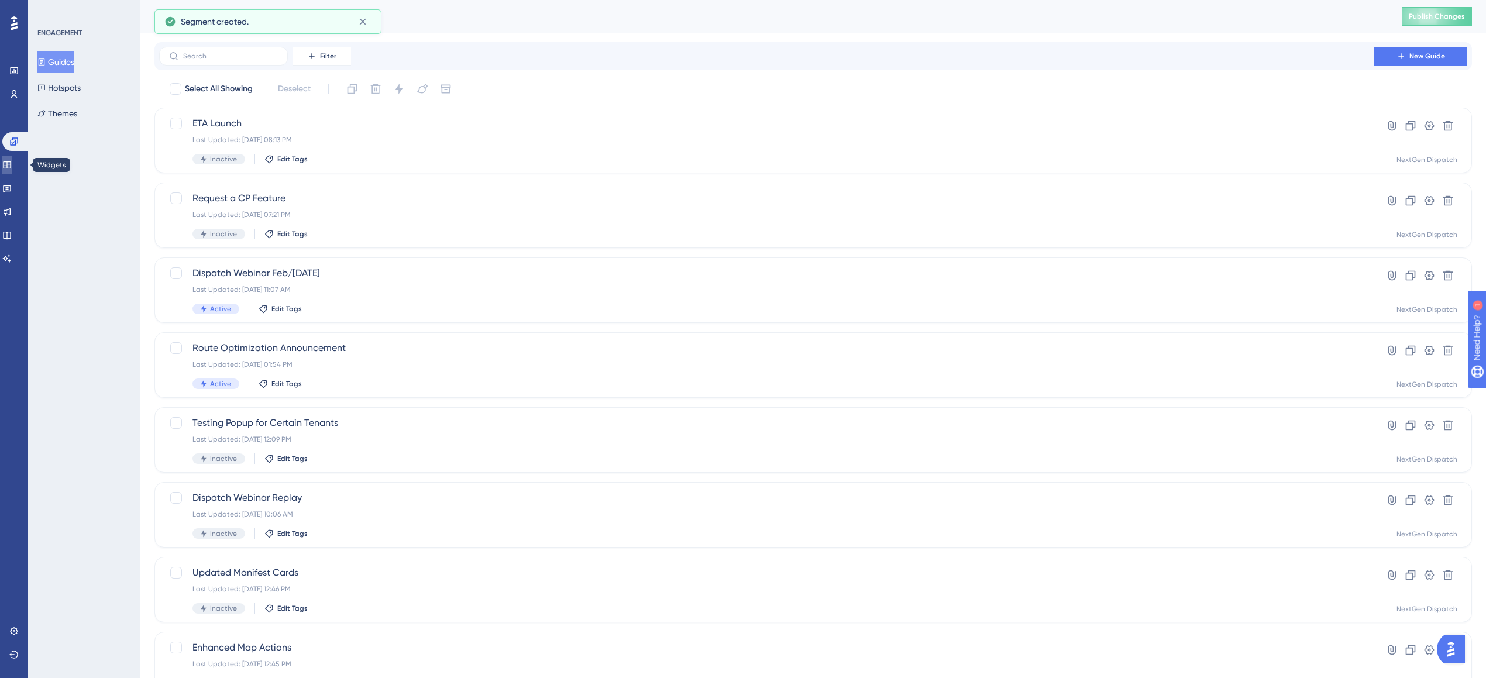
click at [10, 162] on icon at bounding box center [7, 164] width 8 height 7
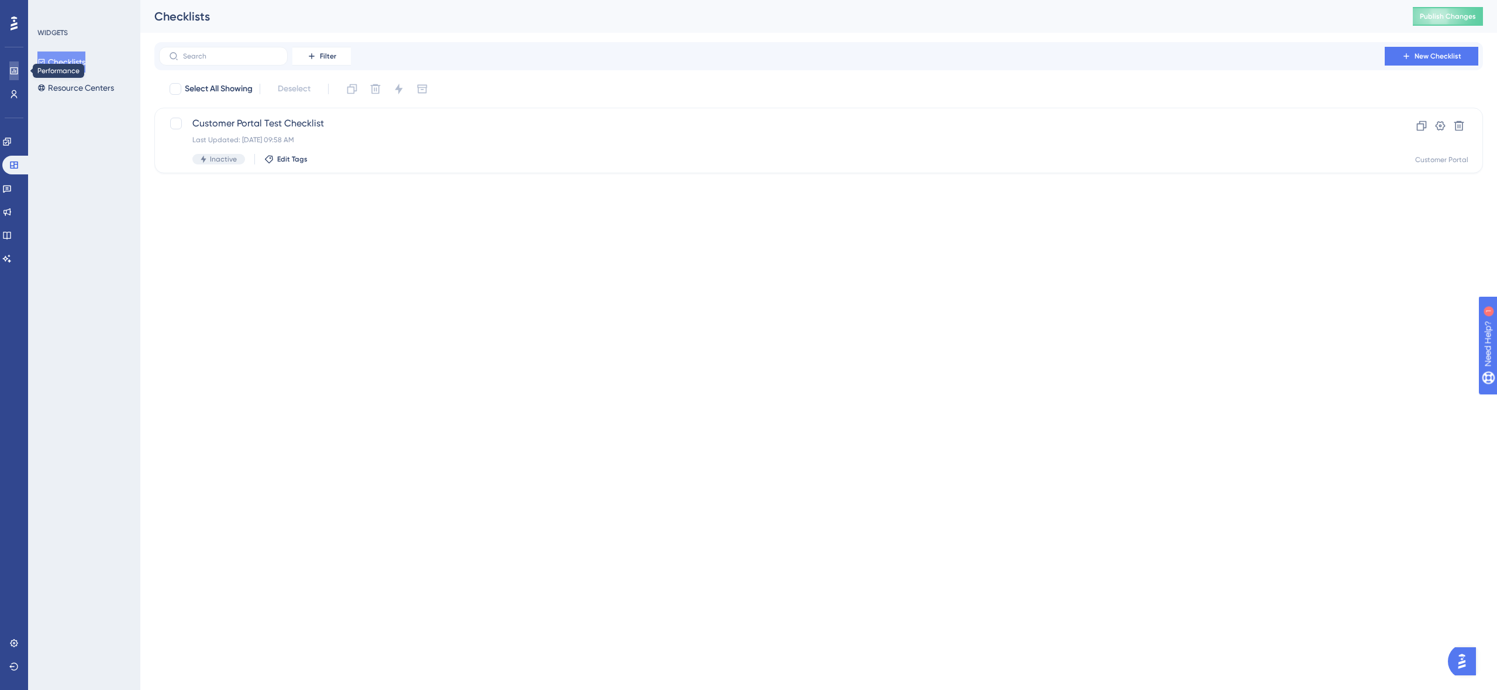
click at [0, 0] on icon at bounding box center [0, 0] width 0 height 0
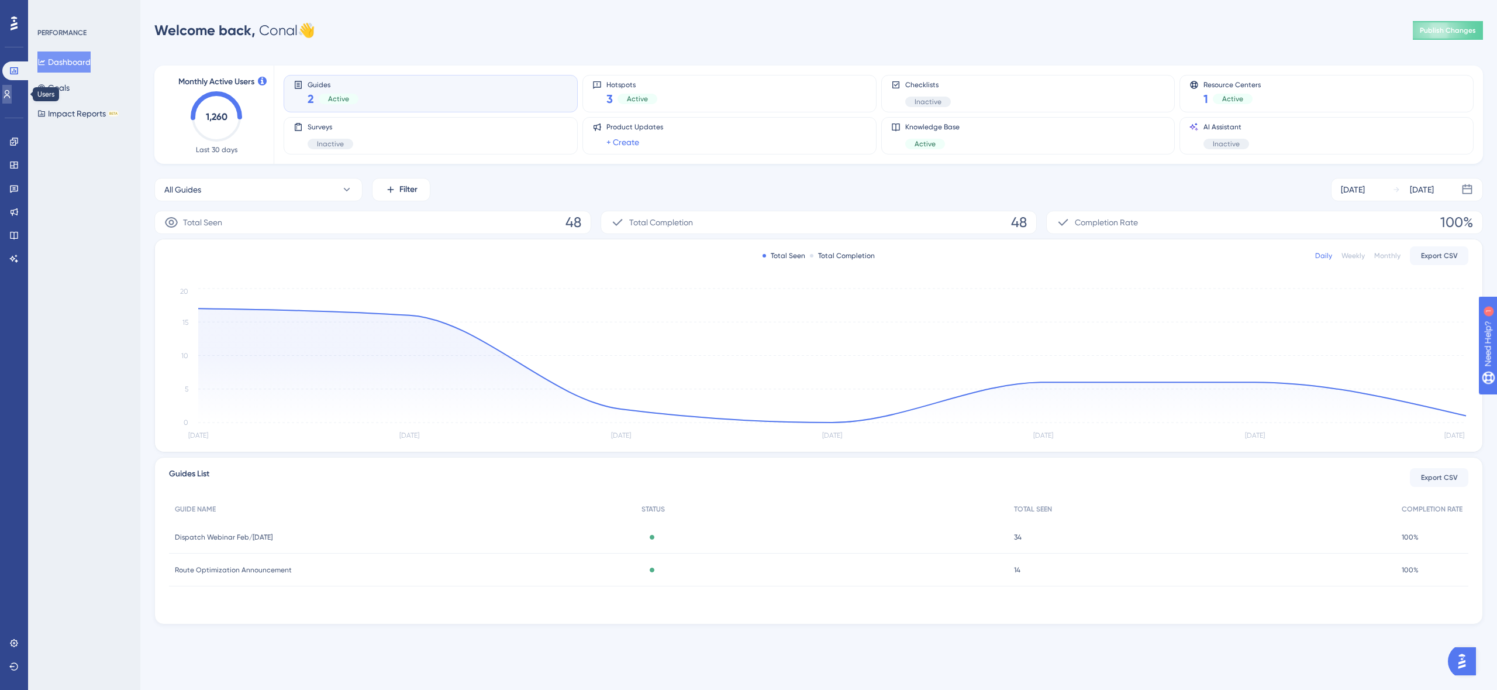
click at [0, 0] on link at bounding box center [0, 0] width 0 height 0
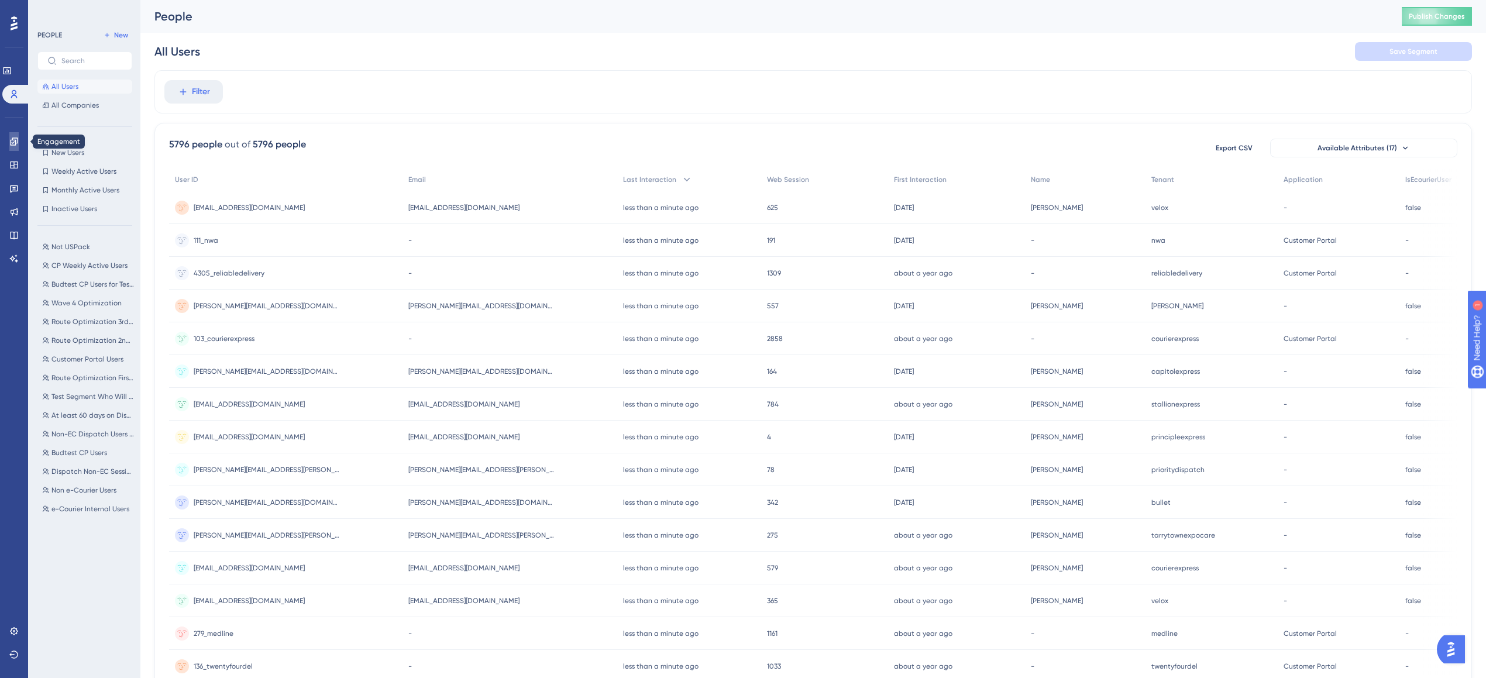
click at [0, 0] on link at bounding box center [0, 0] width 0 height 0
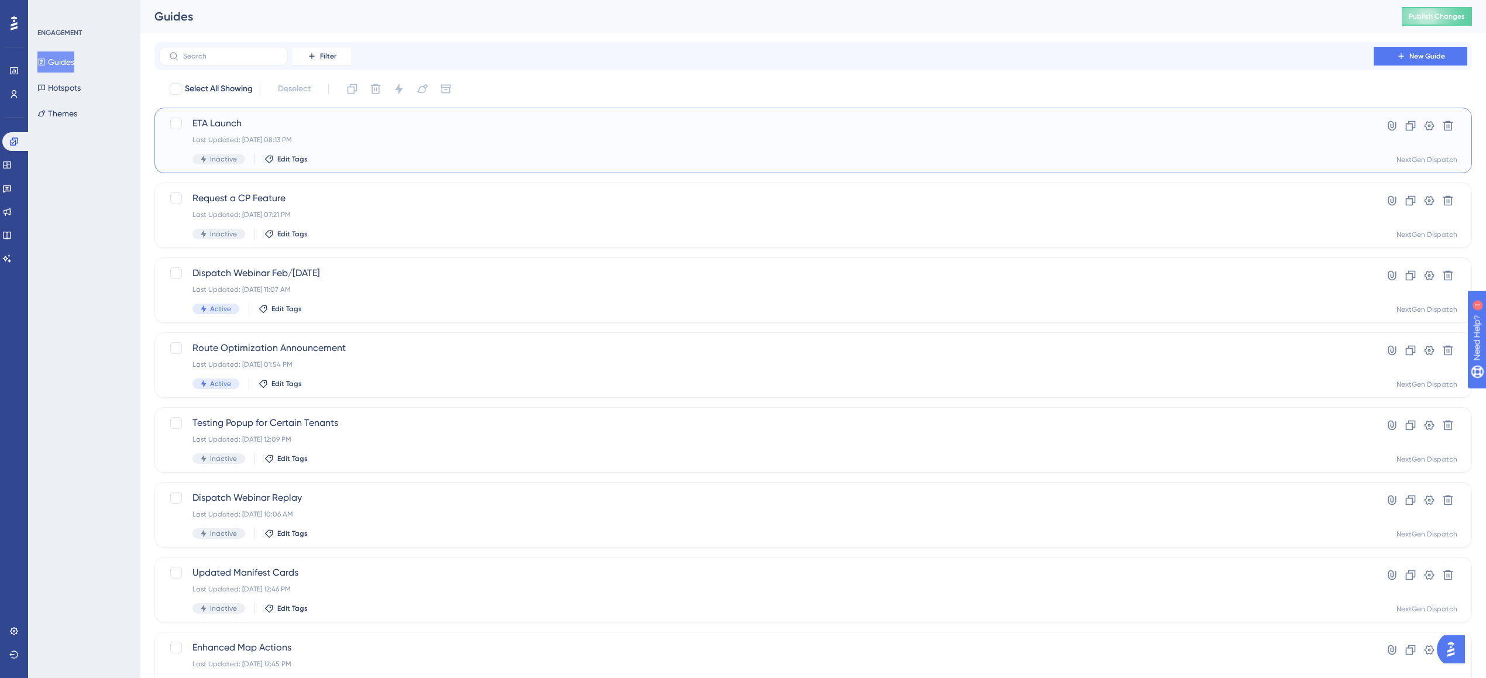
click at [363, 143] on div "Last Updated: [DATE] 08:13 PM" at bounding box center [766, 139] width 1148 height 9
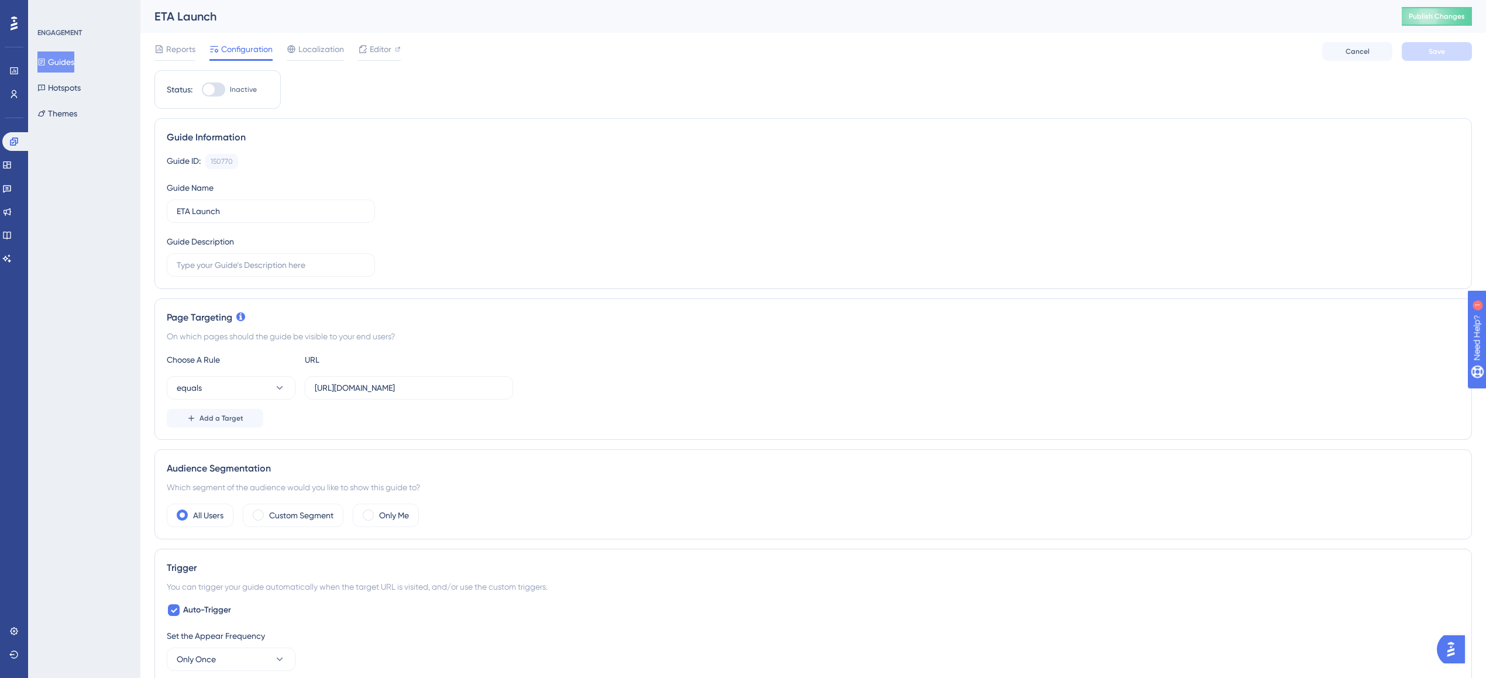
click at [289, 453] on div "Audience Segmentation Which segment of the audience would you like to show this…" at bounding box center [812, 494] width 1317 height 90
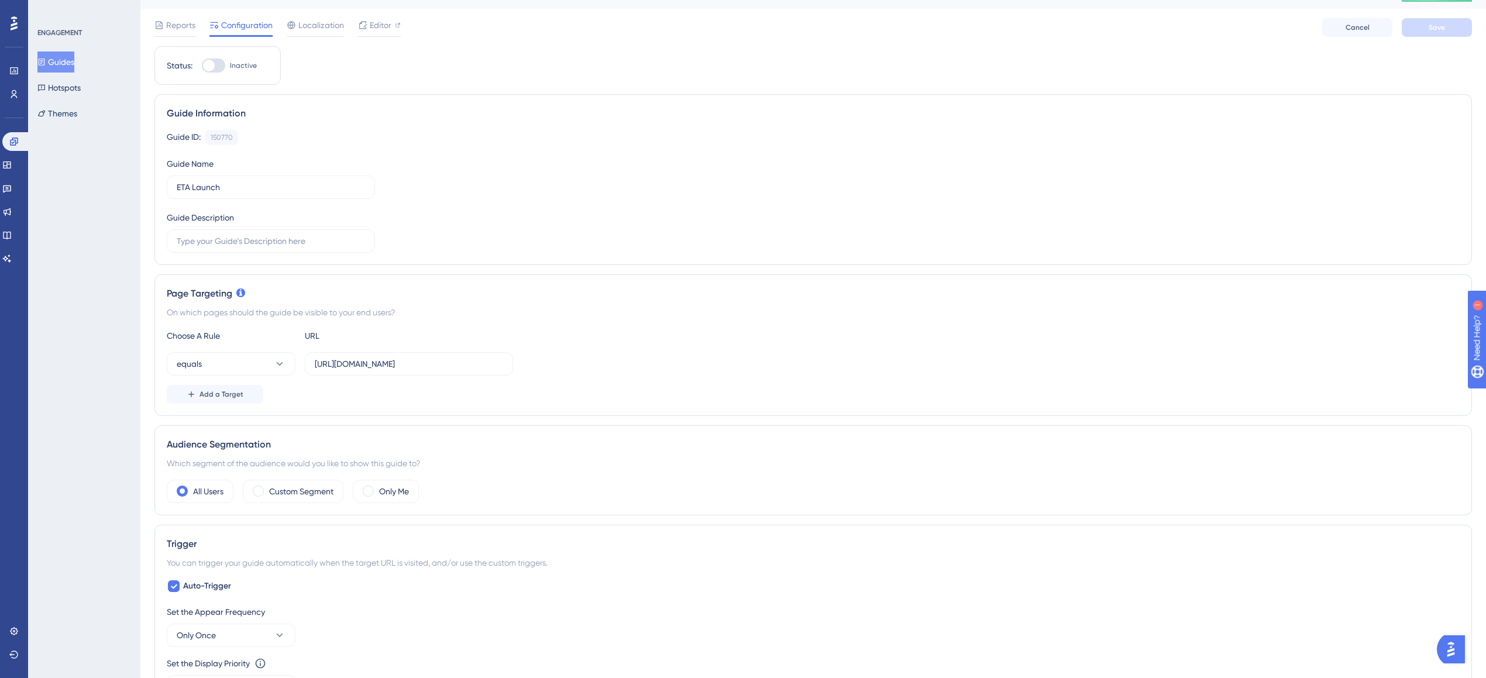
scroll to position [26, 0]
click at [280, 500] on div "Audience Segmentation Which segment of the audience would you like to show this…" at bounding box center [812, 468] width 1317 height 90
click at [280, 490] on label "Custom Segment" at bounding box center [301, 489] width 64 height 14
click at [246, 531] on button "matches" at bounding box center [231, 523] width 129 height 23
click at [370, 532] on button "Choose a segment" at bounding box center [422, 523] width 234 height 23
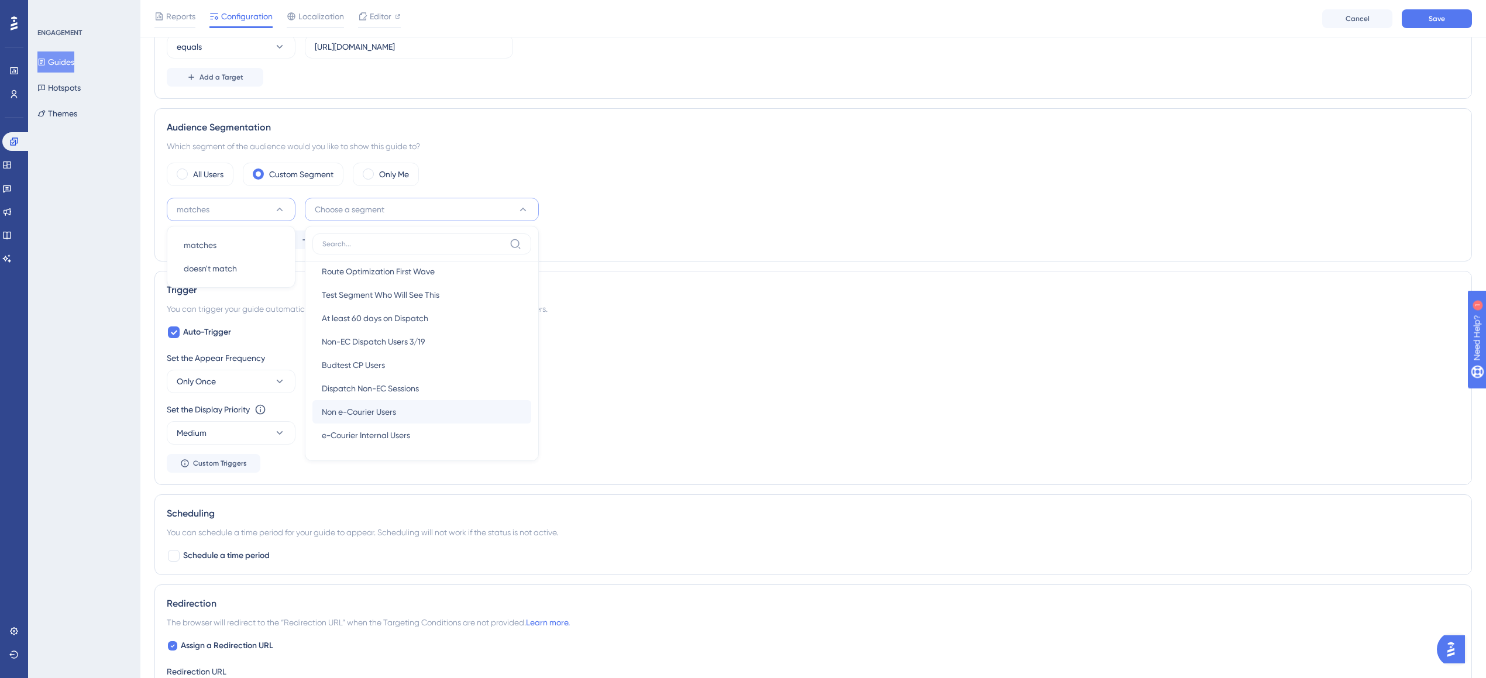
scroll to position [0, 0]
click at [387, 377] on div "Not USPack Not USPack" at bounding box center [422, 374] width 200 height 23
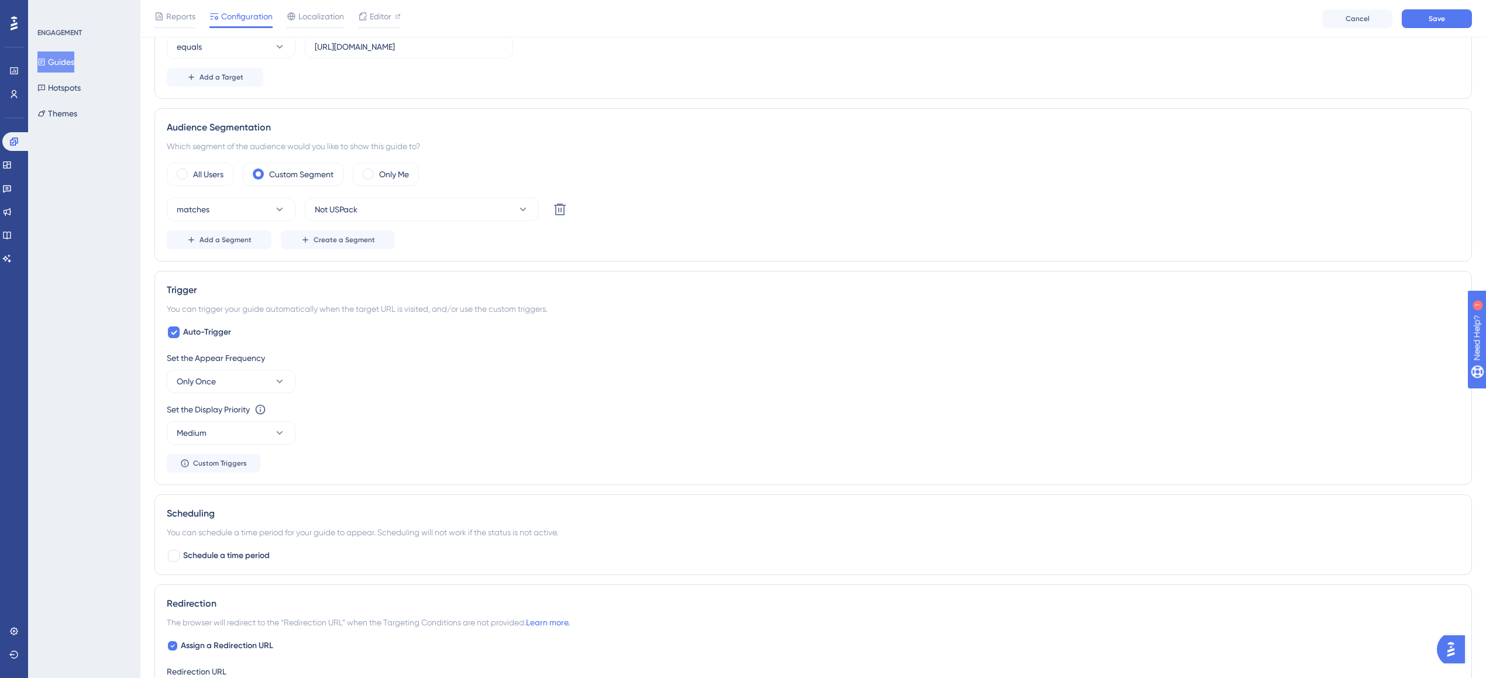
click at [825, 204] on div "matches Not USPack Delete" at bounding box center [813, 209] width 1293 height 23
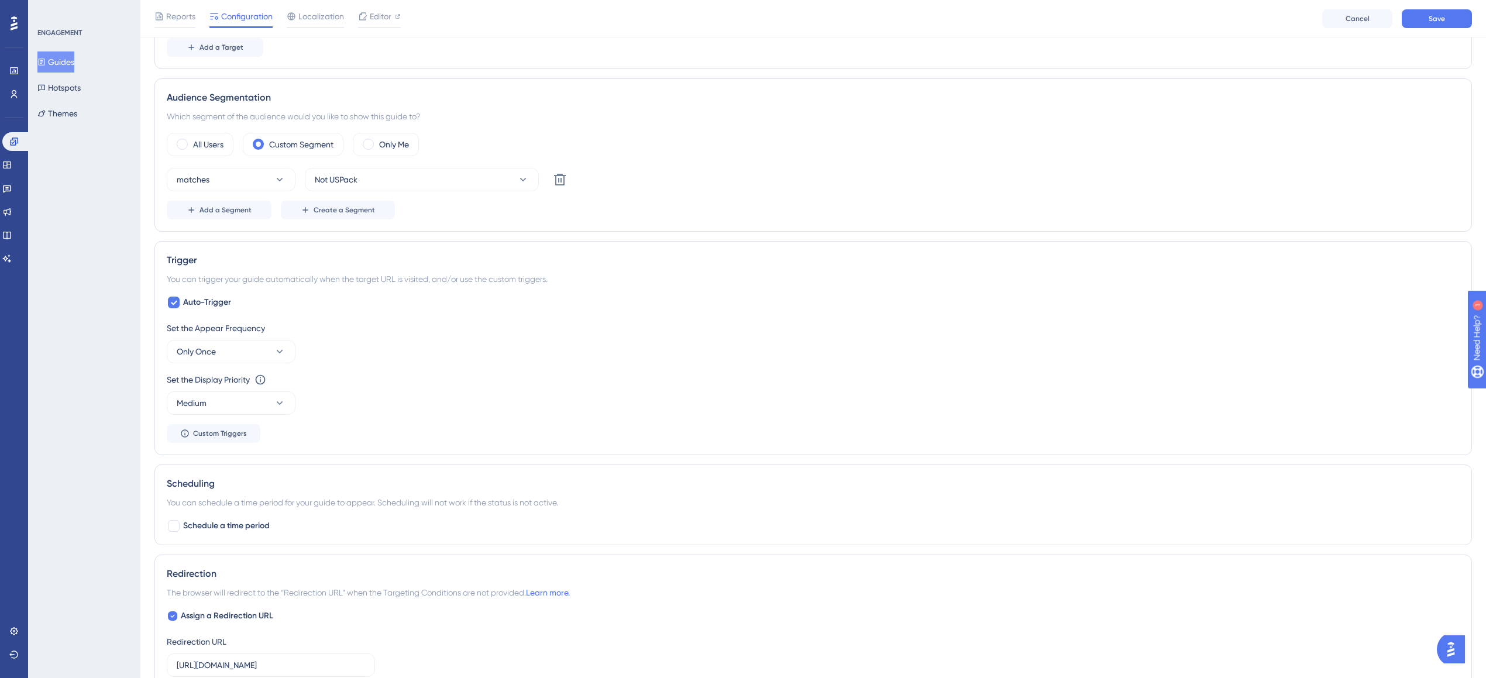
scroll to position [376, 0]
click at [230, 402] on button "Medium" at bounding box center [231, 402] width 129 height 23
click at [207, 474] on div "High High" at bounding box center [231, 484] width 95 height 23
click at [456, 404] on div "Set the Display Priority This option will set the display priority between auto…" at bounding box center [813, 393] width 1293 height 42
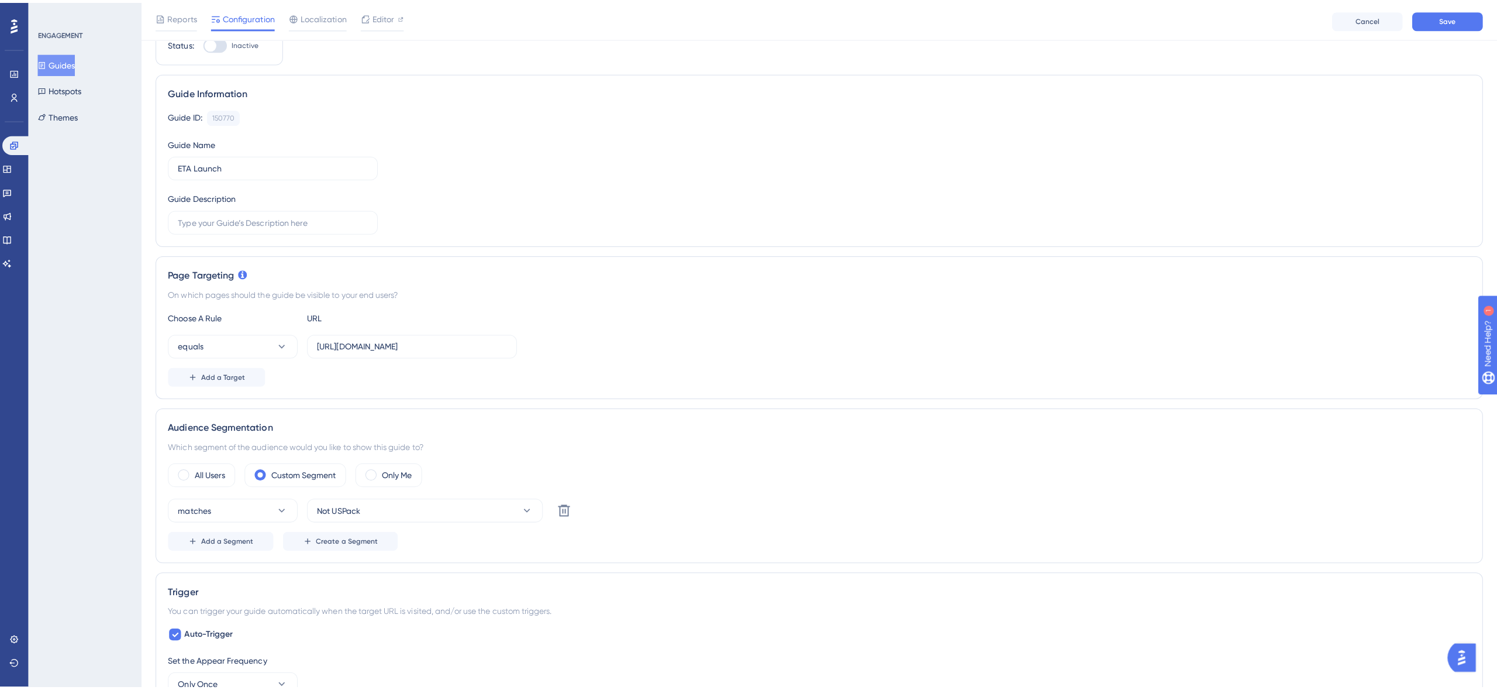
scroll to position [0, 0]
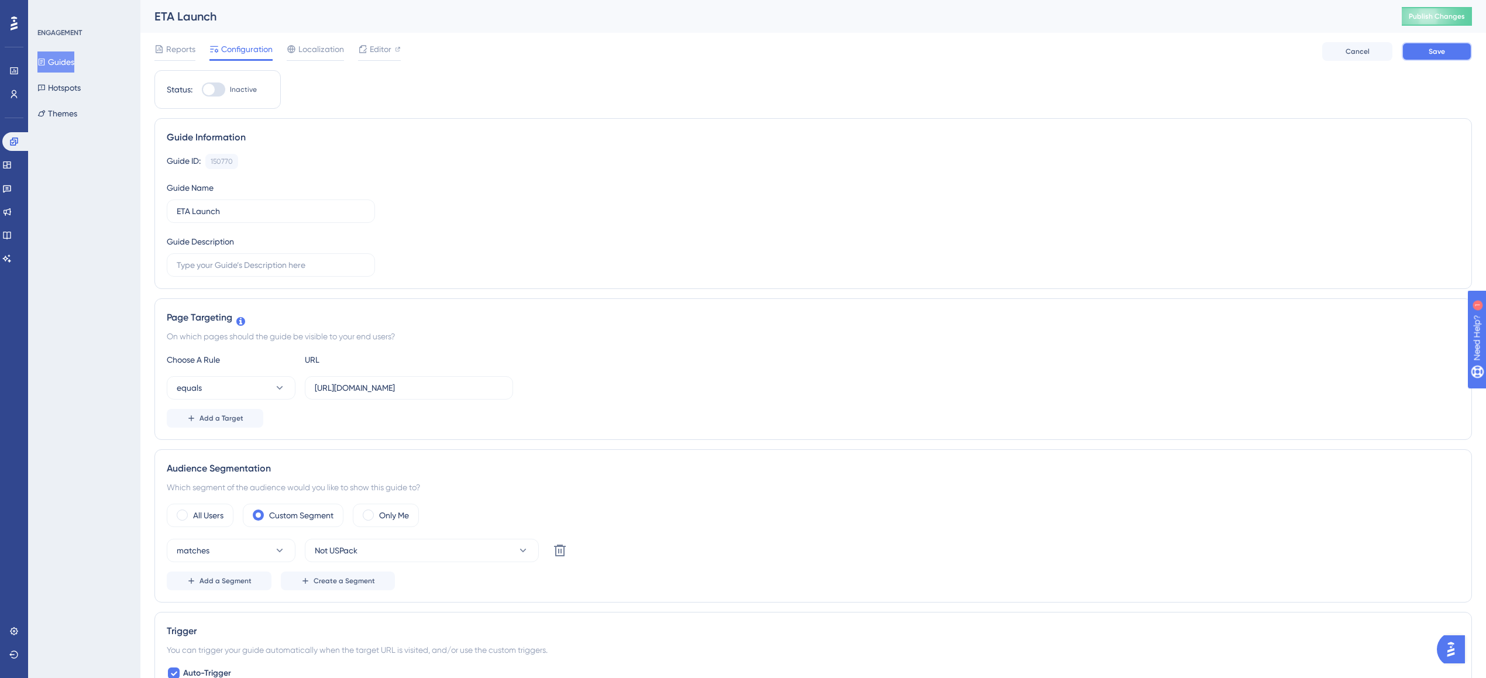
click at [1433, 54] on span "Save" at bounding box center [1436, 51] width 16 height 9
click at [319, 51] on span "Localization" at bounding box center [321, 49] width 46 height 14
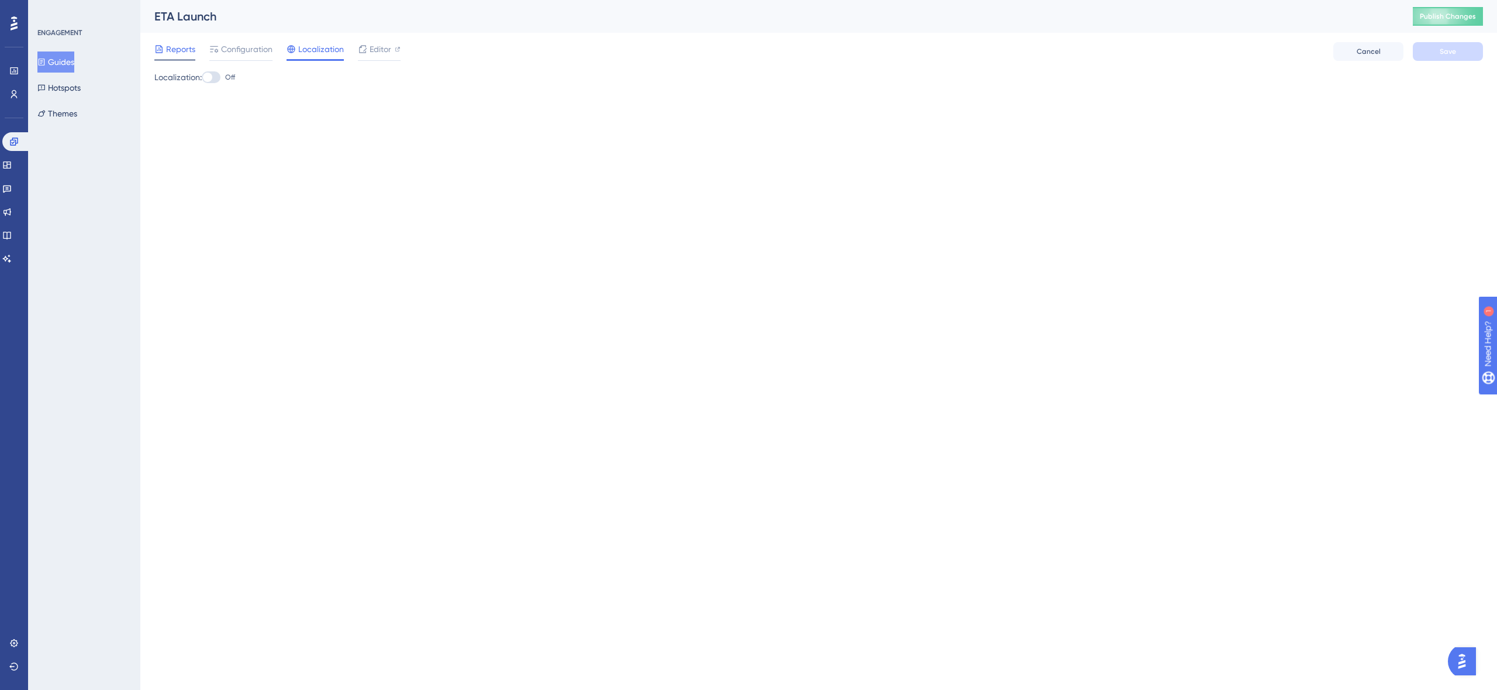
click at [195, 50] on span "Reports" at bounding box center [180, 49] width 29 height 14
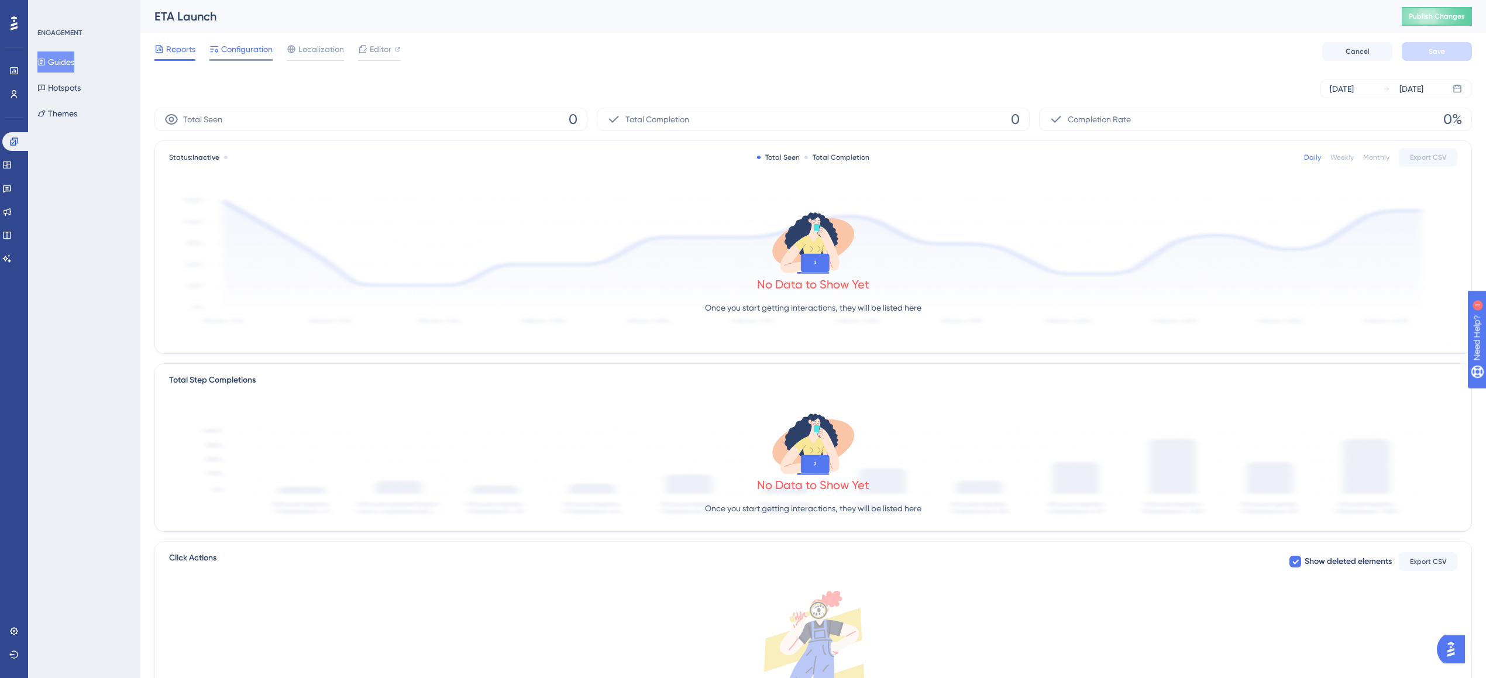
click at [252, 56] on span "Configuration" at bounding box center [246, 49] width 51 height 14
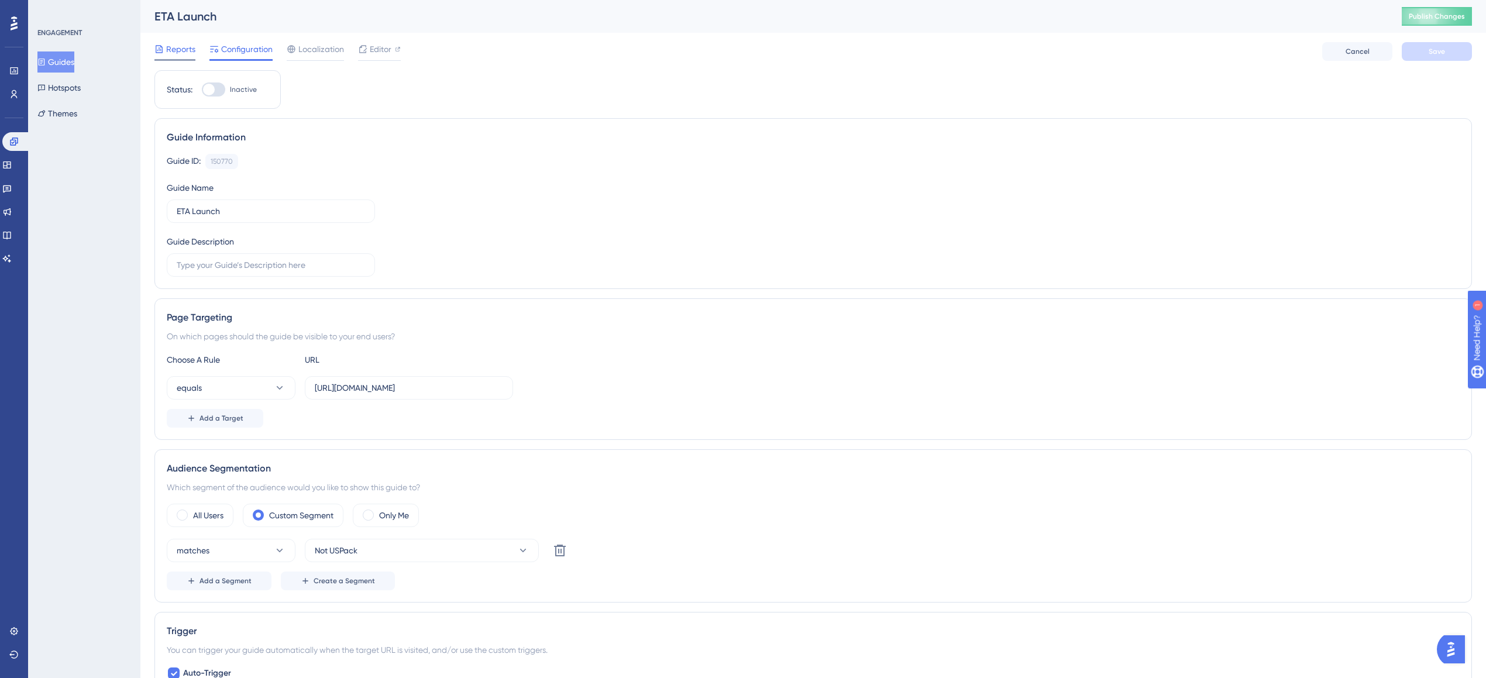
click at [188, 56] on span "Reports" at bounding box center [180, 49] width 29 height 14
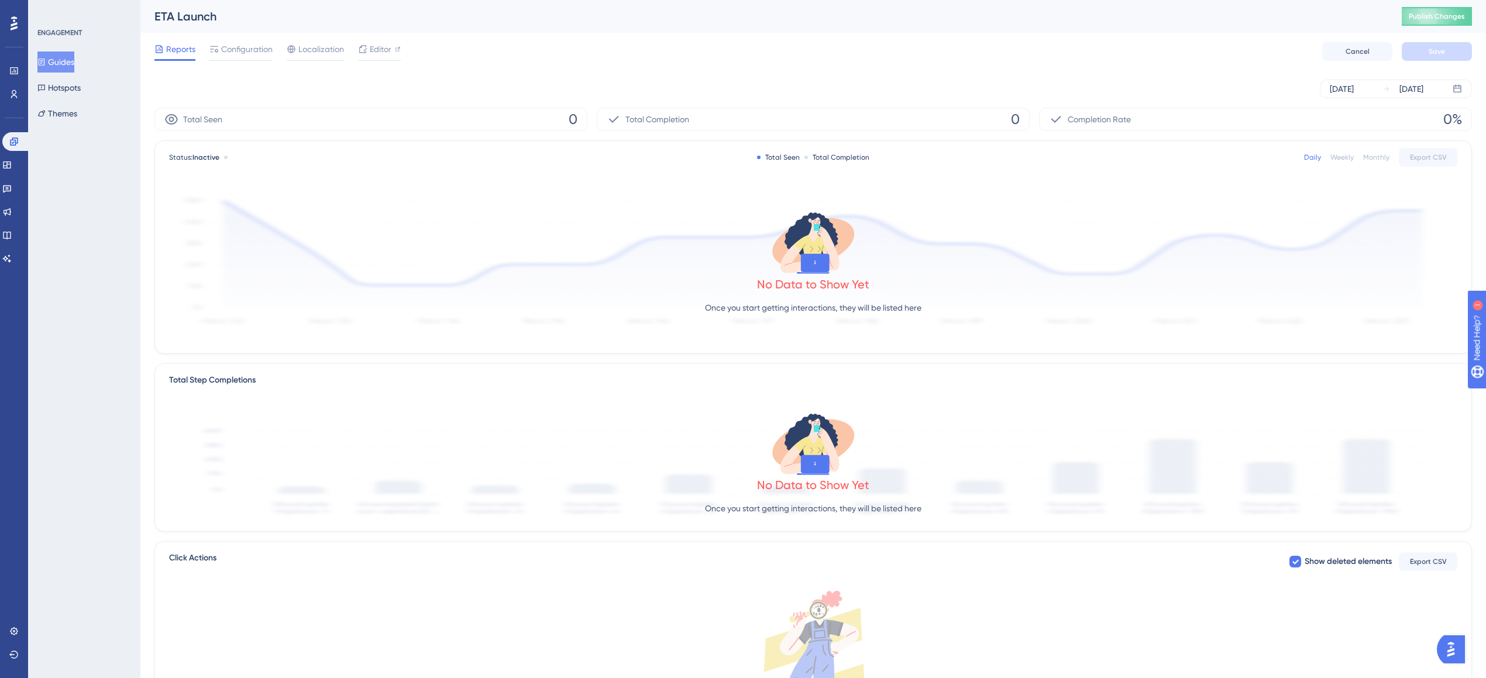
click at [305, 116] on div "Total Seen 0" at bounding box center [370, 119] width 433 height 23
click at [321, 59] on div at bounding box center [315, 60] width 57 height 2
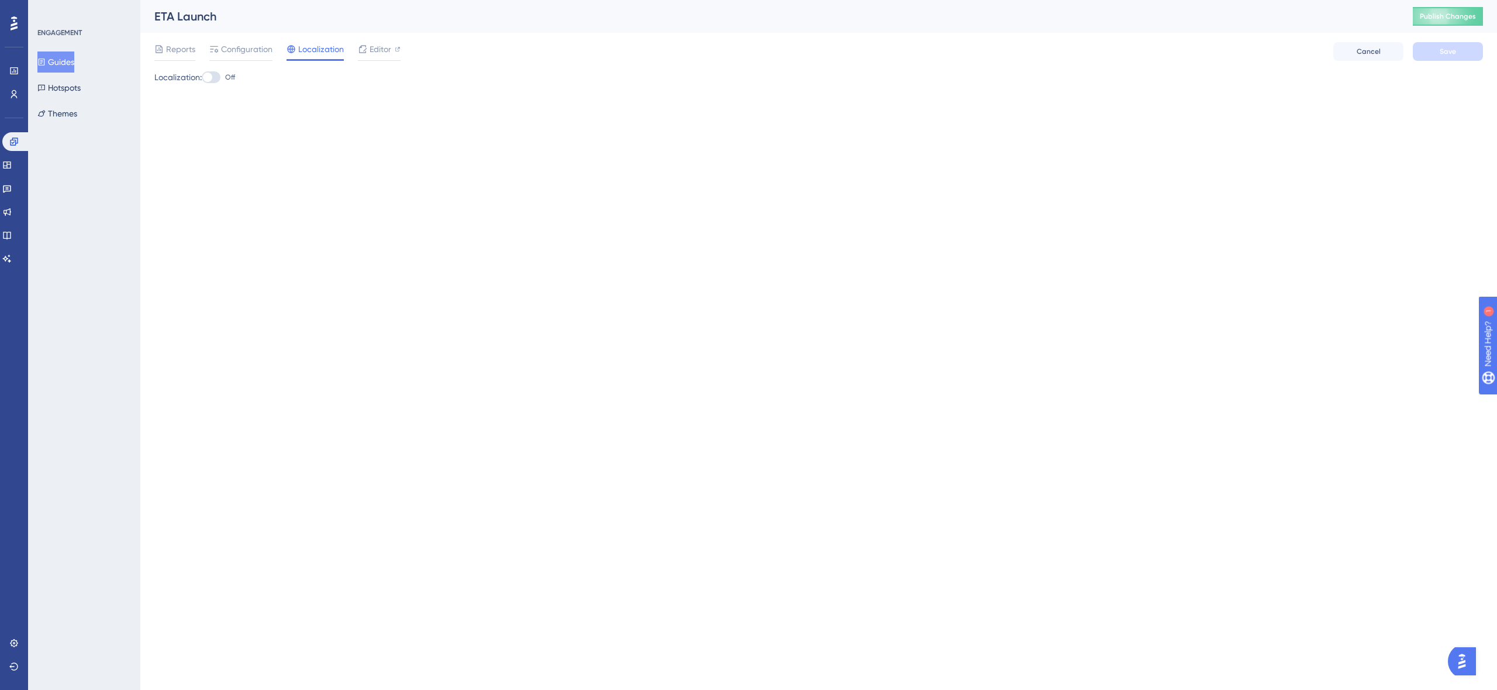
click at [355, 56] on div "Reports Configuration Localization Editor" at bounding box center [277, 51] width 246 height 19
click at [373, 53] on span "Editor" at bounding box center [381, 49] width 22 height 14
